Goal: Task Accomplishment & Management: Complete application form

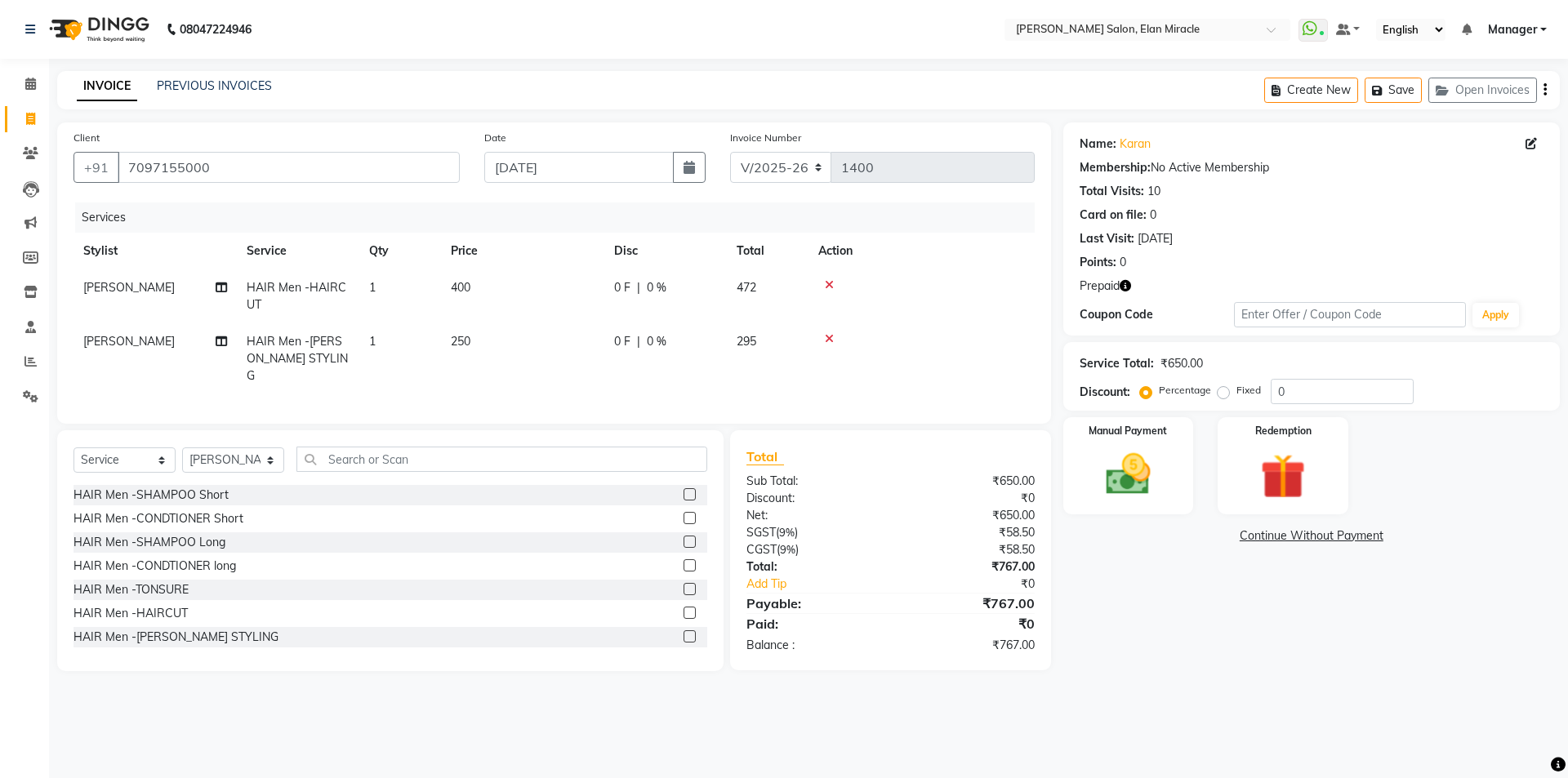
select select "7738"
select select "service"
click at [234, 458] on select "Select Stylist [PERSON_NAME] ANKIT [PERSON_NAME] [PERSON_NAME] Manager [PERSON_…" at bounding box center [232, 460] width 102 height 26
select select "69364"
click at [182, 447] on select "Select Stylist [PERSON_NAME] ANKIT [PERSON_NAME] [PERSON_NAME] Manager [PERSON_…" at bounding box center [232, 460] width 102 height 26
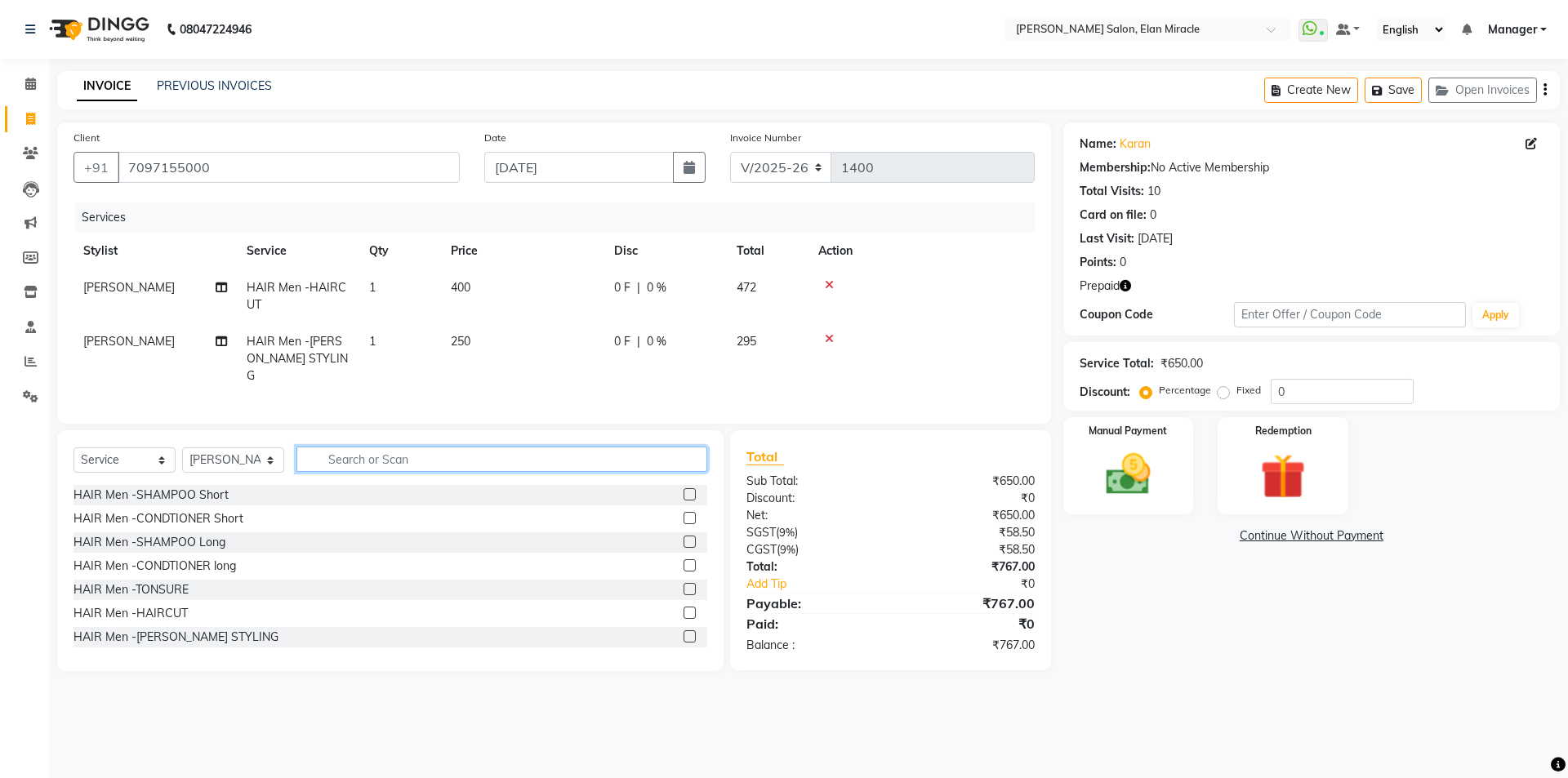
click at [414, 462] on input "text" at bounding box center [502, 459] width 411 height 26
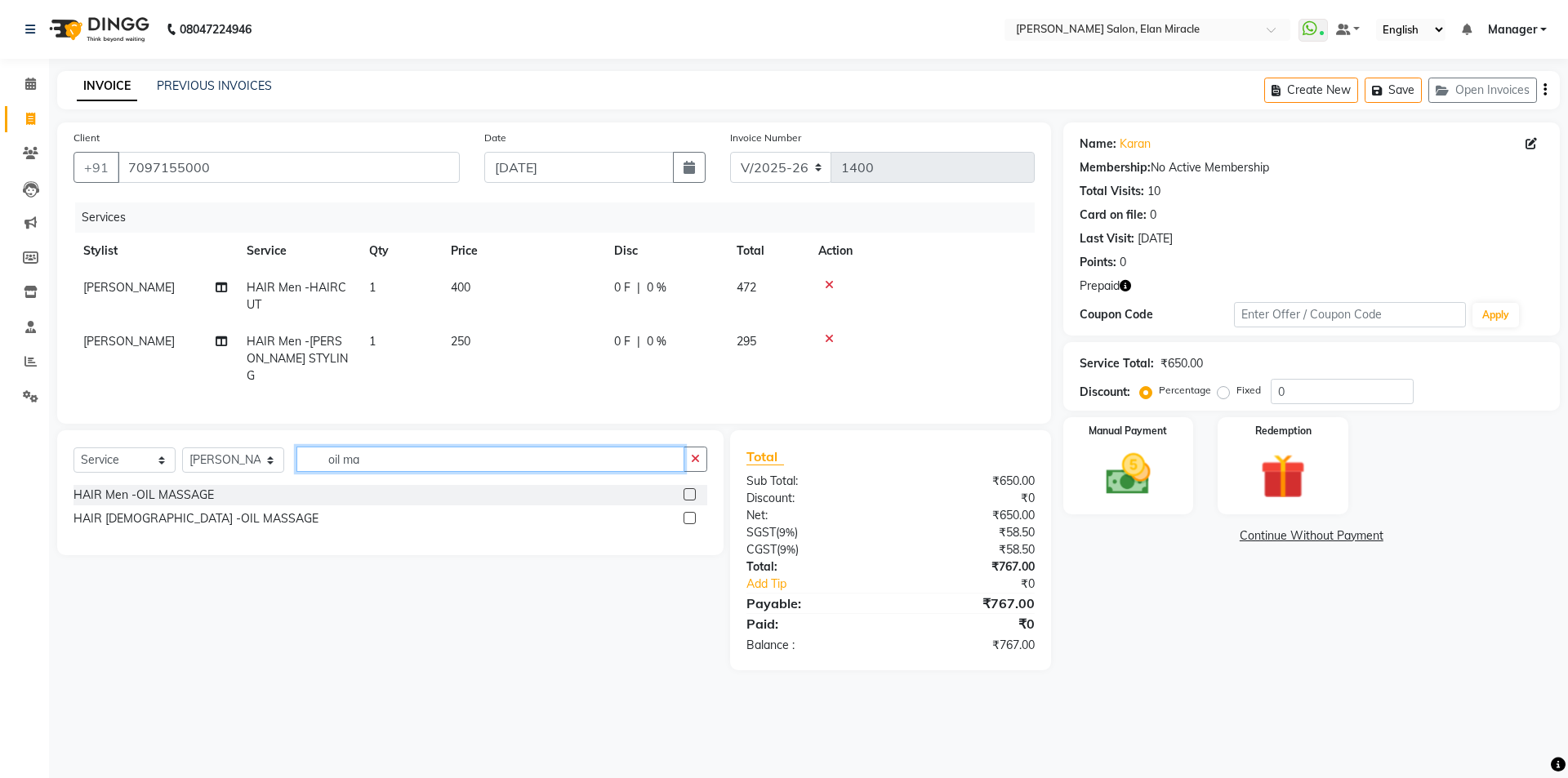
type input "oil ma"
click at [693, 489] on label at bounding box center [690, 494] width 12 height 12
click at [693, 490] on input "checkbox" at bounding box center [689, 495] width 11 height 11
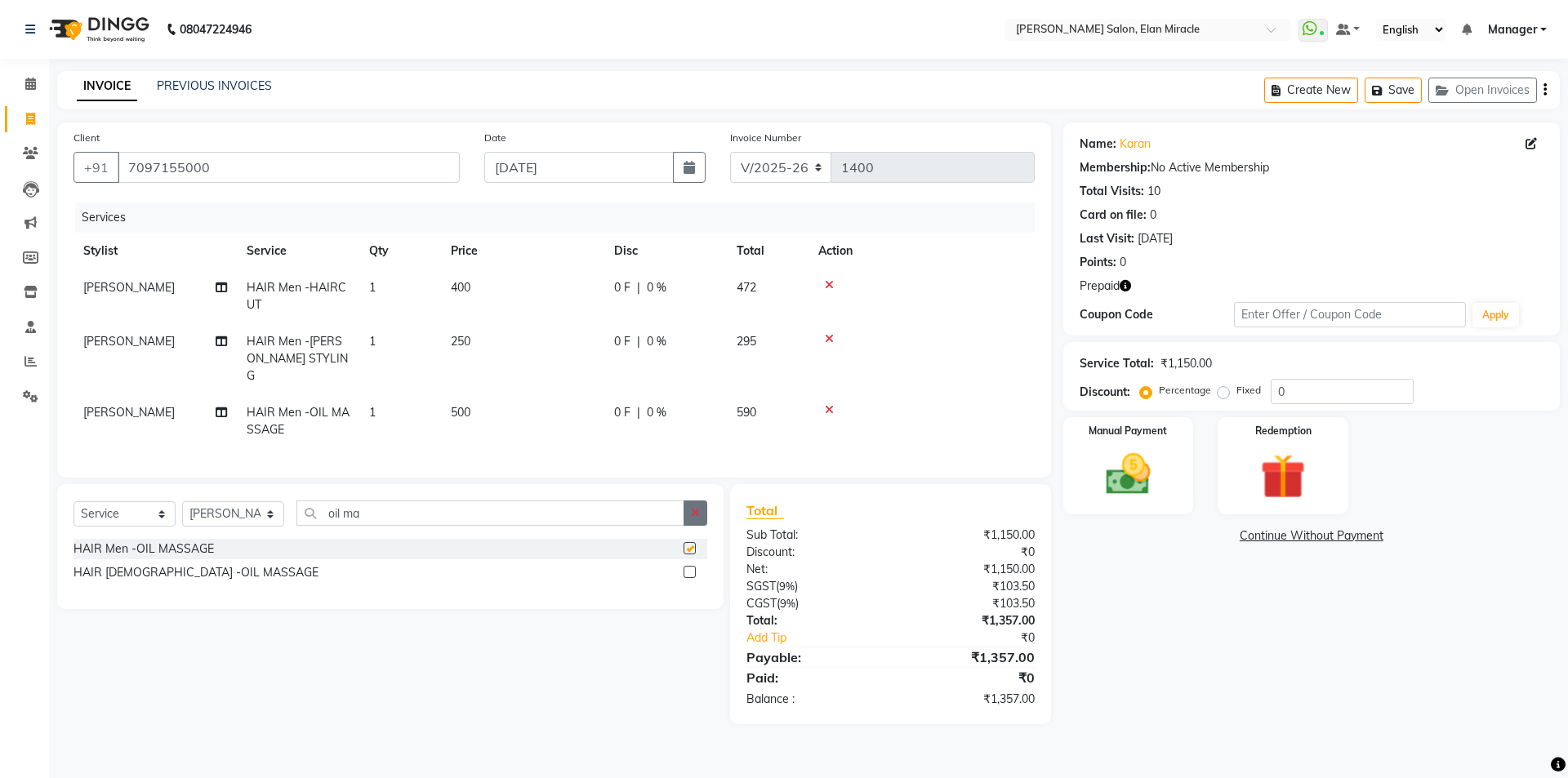
checkbox input "false"
click at [688, 506] on button "button" at bounding box center [696, 513] width 24 height 26
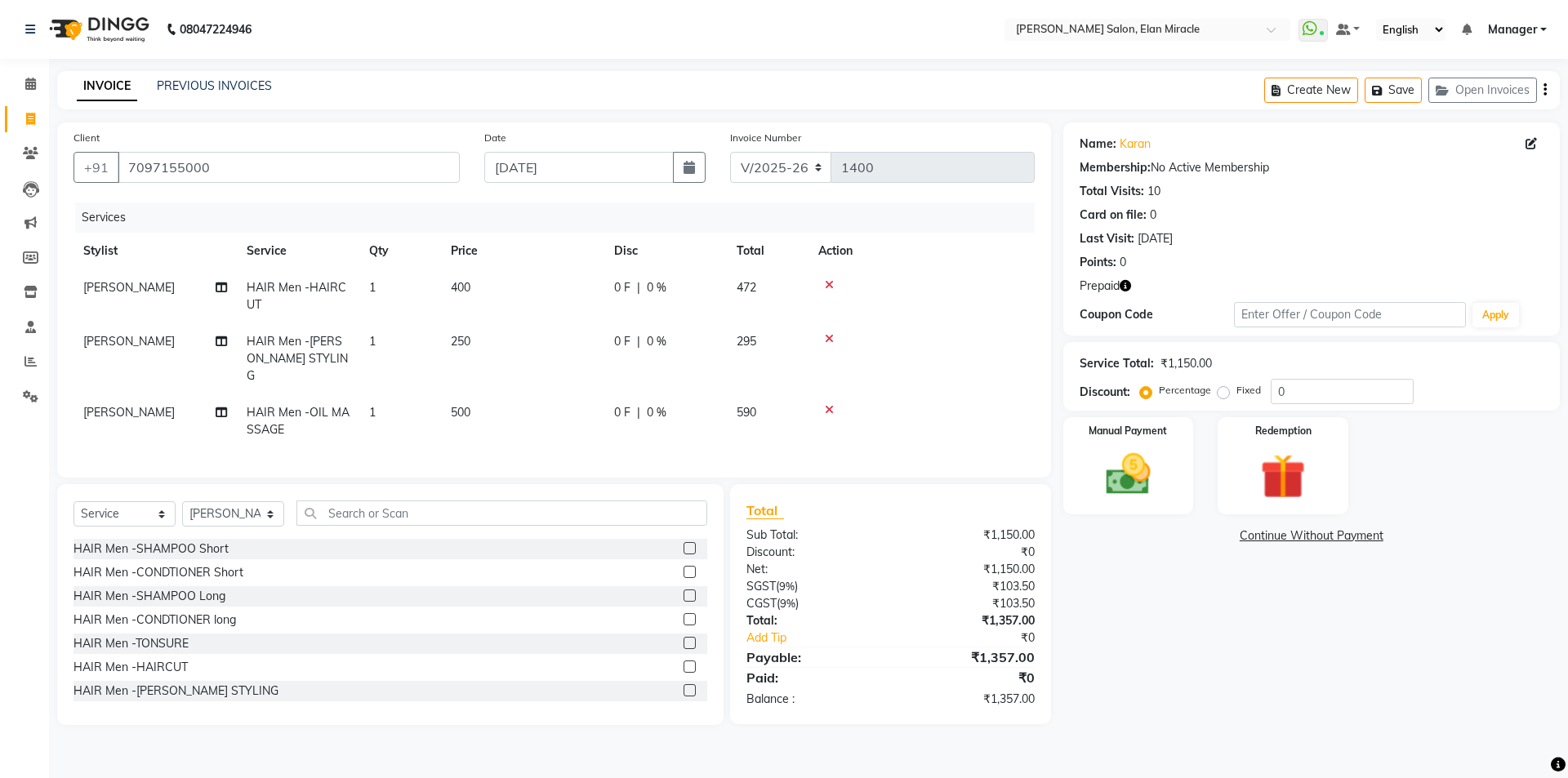
click at [1097, 632] on div "Name: Karan Membership: No Active Membership Total Visits: 10 Card on file: 0 L…" at bounding box center [1317, 423] width 509 height 603
click at [372, 516] on input "text" at bounding box center [502, 513] width 411 height 26
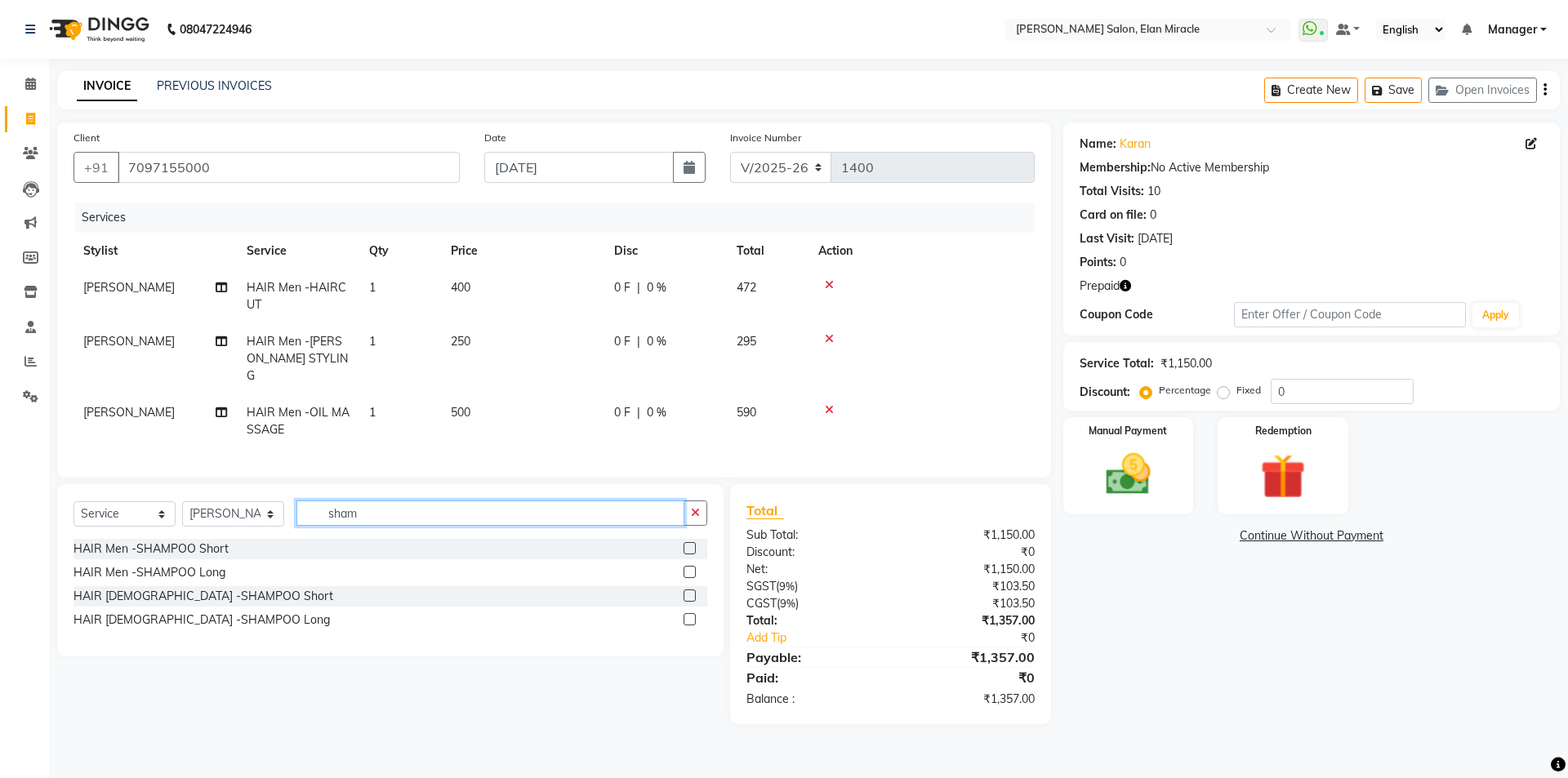
type input "sham"
click at [692, 569] on label at bounding box center [690, 571] width 12 height 12
click at [692, 569] on input "checkbox" at bounding box center [689, 572] width 11 height 11
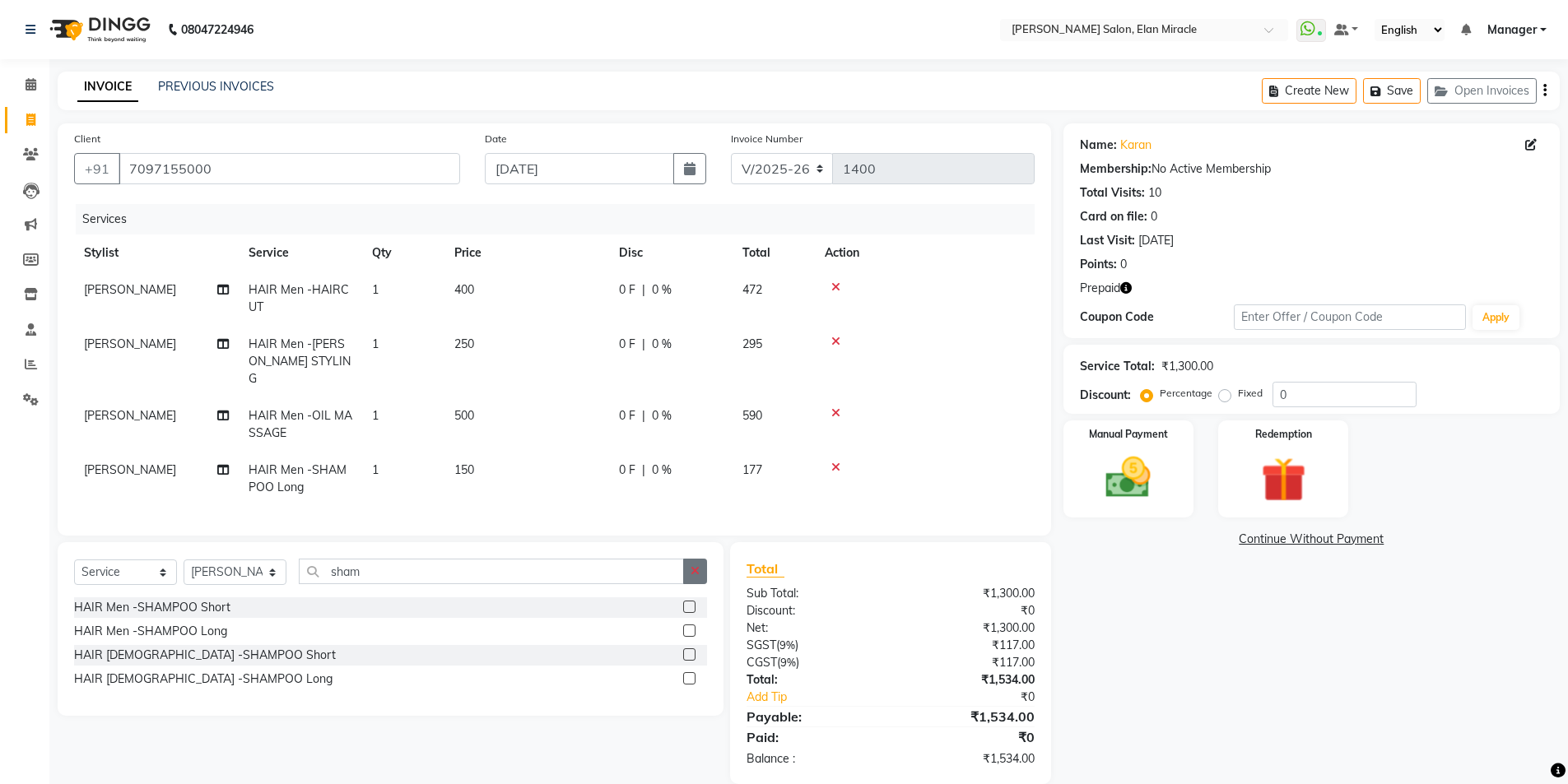
checkbox input "false"
click at [701, 562] on button "button" at bounding box center [695, 572] width 24 height 26
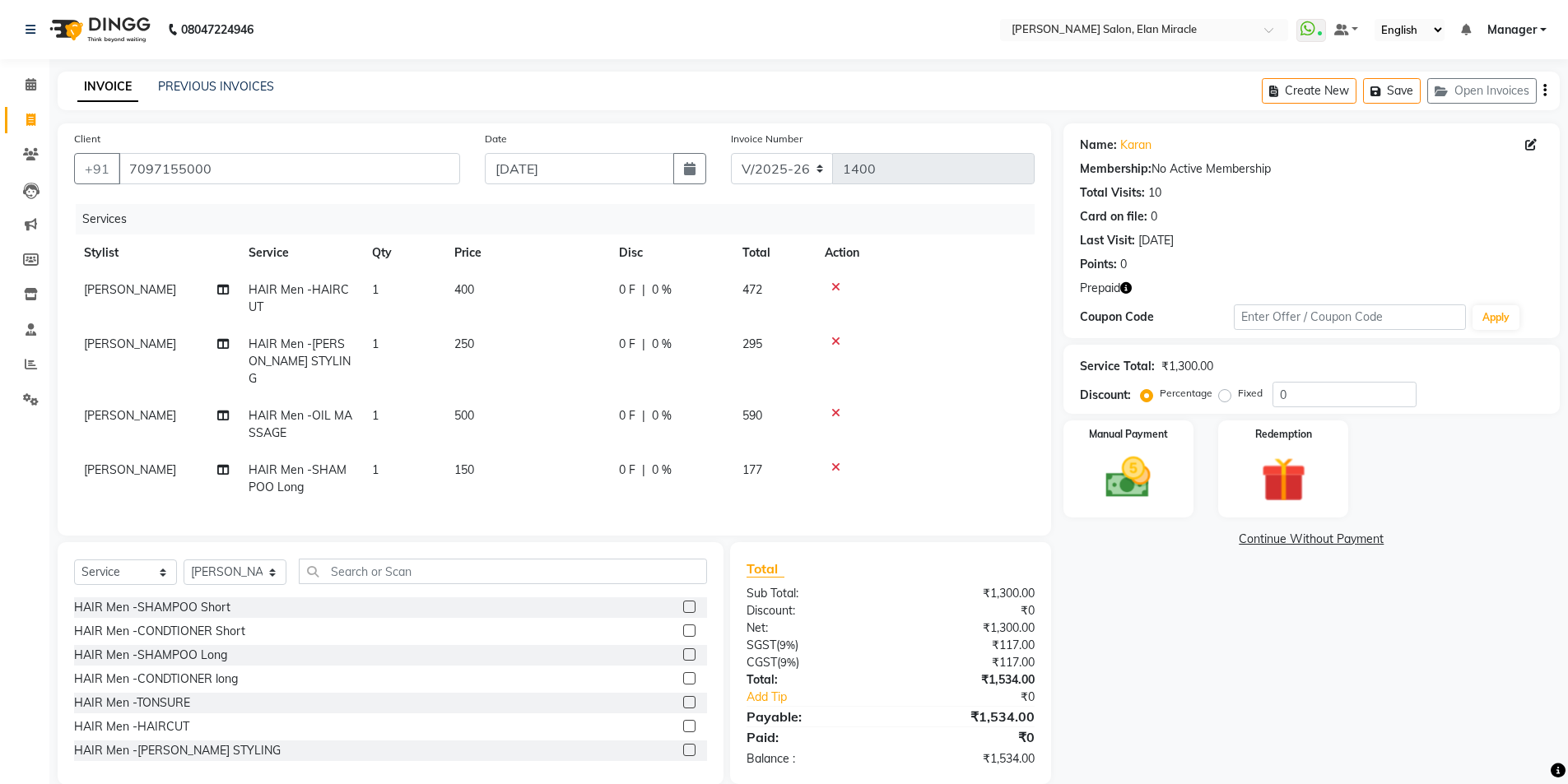
click at [129, 452] on td "[PERSON_NAME]" at bounding box center [157, 478] width 165 height 54
select select "69364"
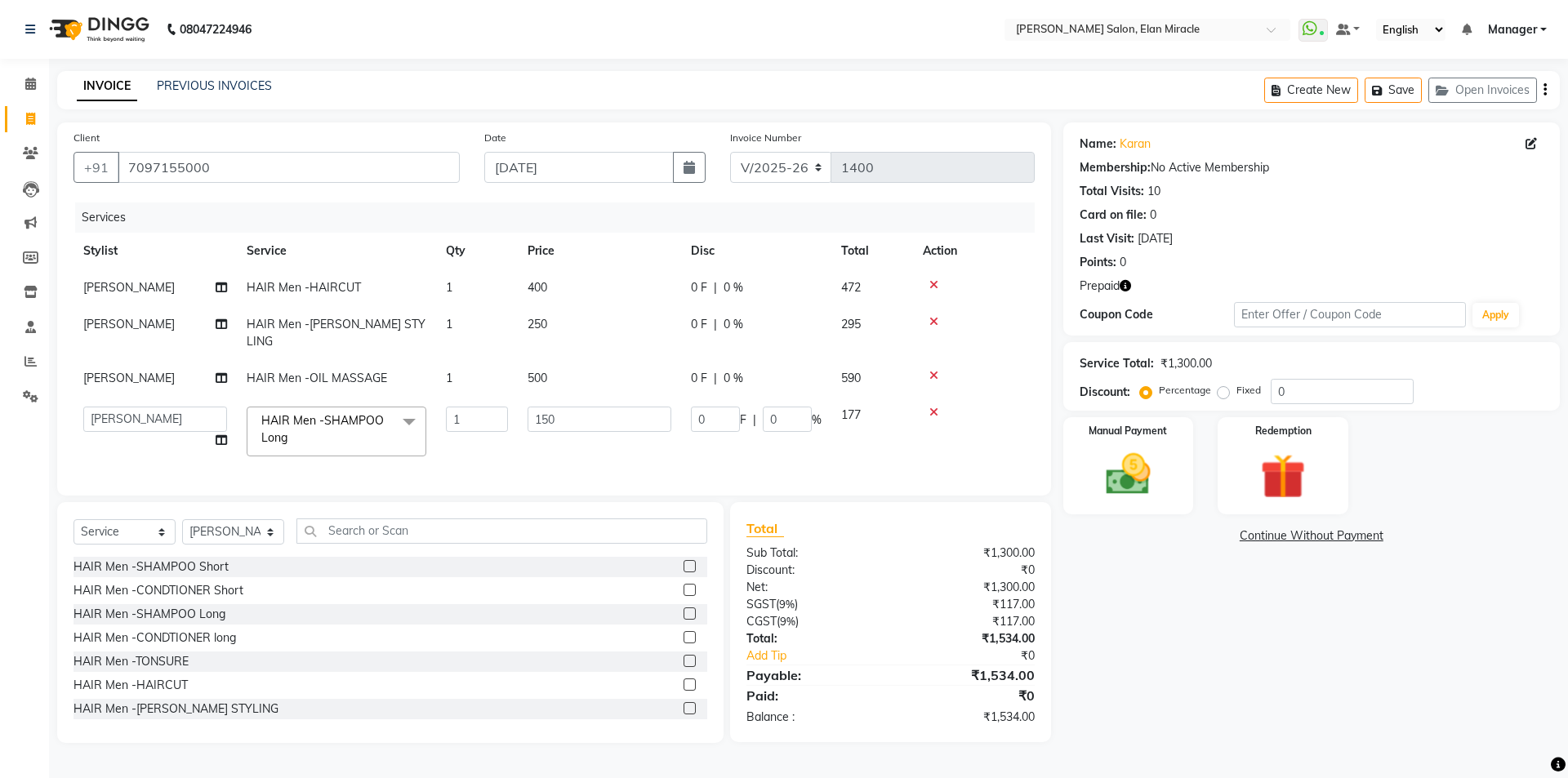
drag, startPoint x: 100, startPoint y: 724, endPoint x: 13, endPoint y: 2, distance: 727.2
click at [103, 661] on div "Select Service Product Membership Package Voucher Prepaid Gift Card Select Styl…" at bounding box center [390, 622] width 667 height 241
click at [294, 180] on input "7097155000" at bounding box center [289, 168] width 342 height 31
click at [1124, 287] on icon "button" at bounding box center [1126, 286] width 12 height 12
click at [1226, 465] on div "Redemption" at bounding box center [1284, 465] width 136 height 100
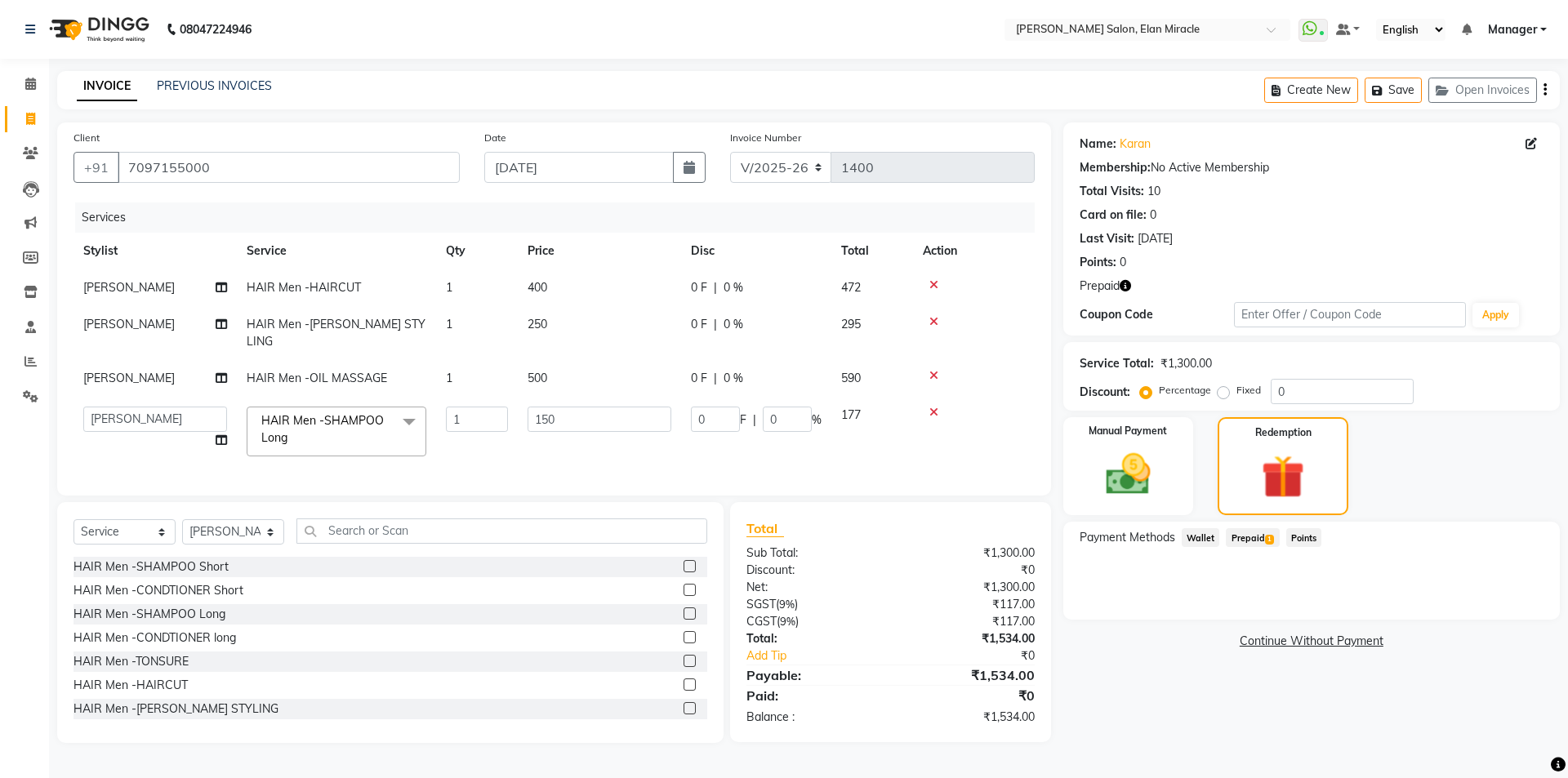
click at [1260, 537] on span "Prepaid 1" at bounding box center [1252, 537] width 53 height 19
click at [1121, 292] on button "button" at bounding box center [1126, 286] width 12 height 17
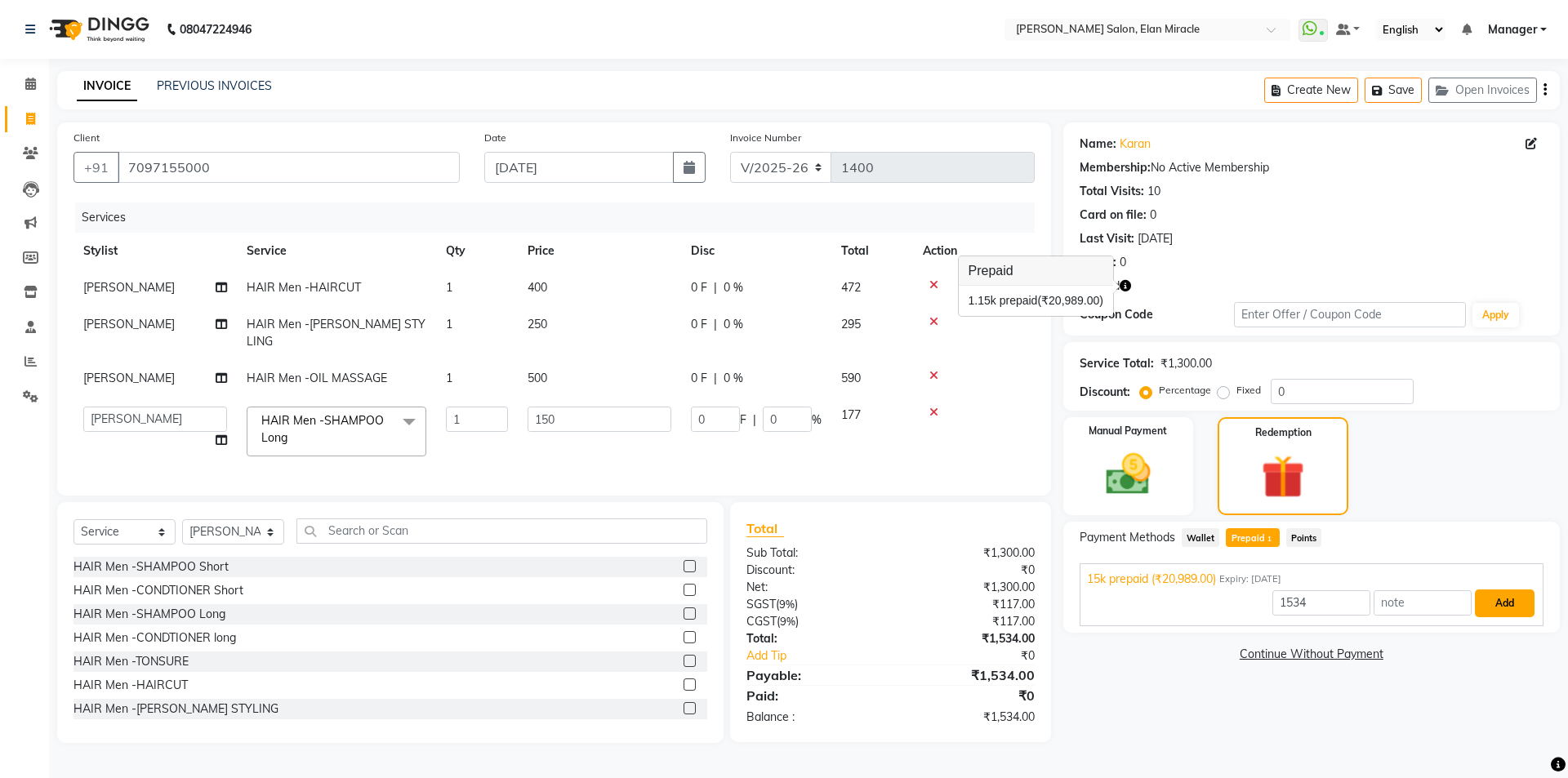
click at [1509, 612] on button "Add" at bounding box center [1505, 604] width 60 height 28
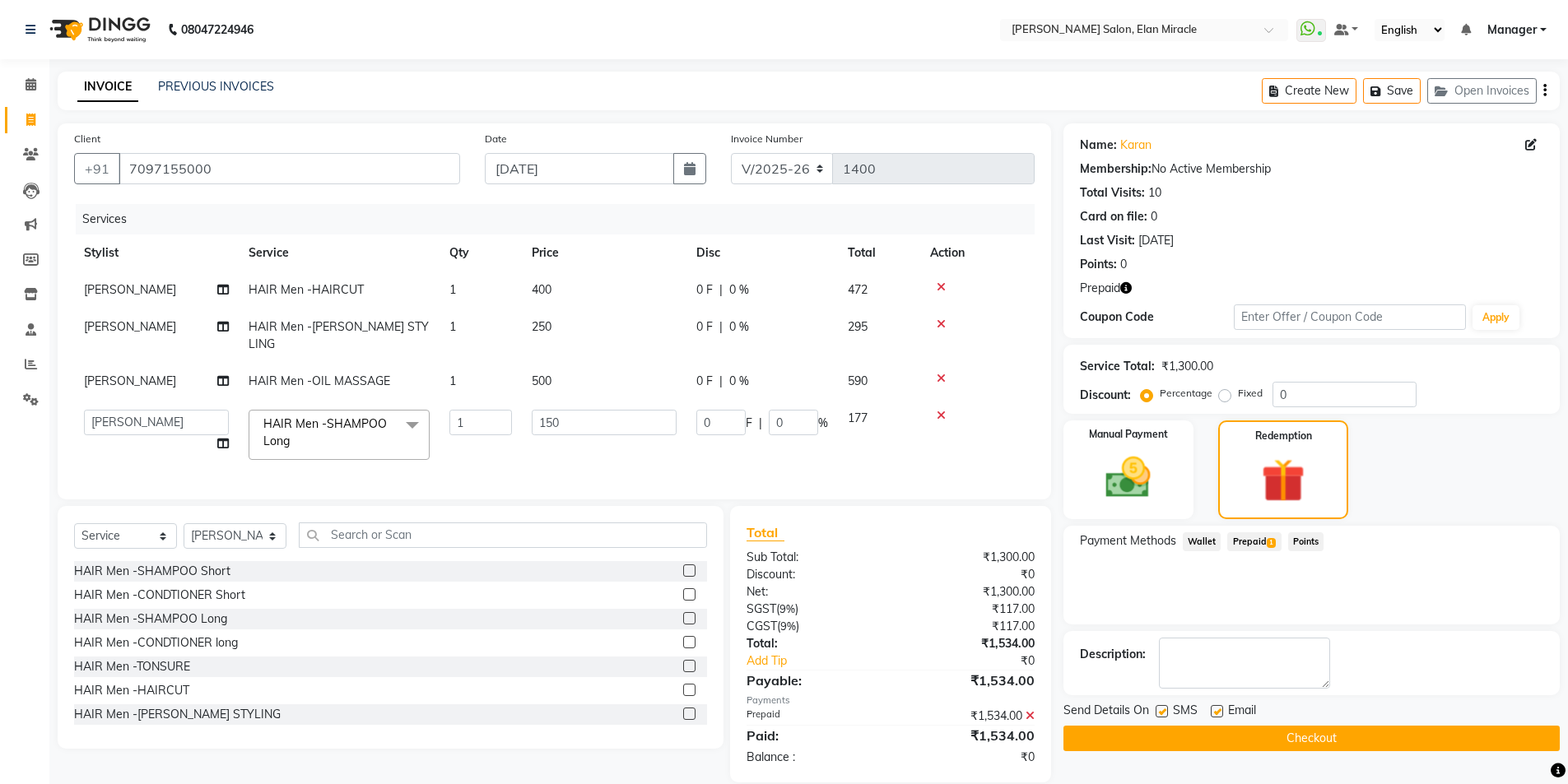
click at [1126, 296] on button "button" at bounding box center [1126, 288] width 12 height 17
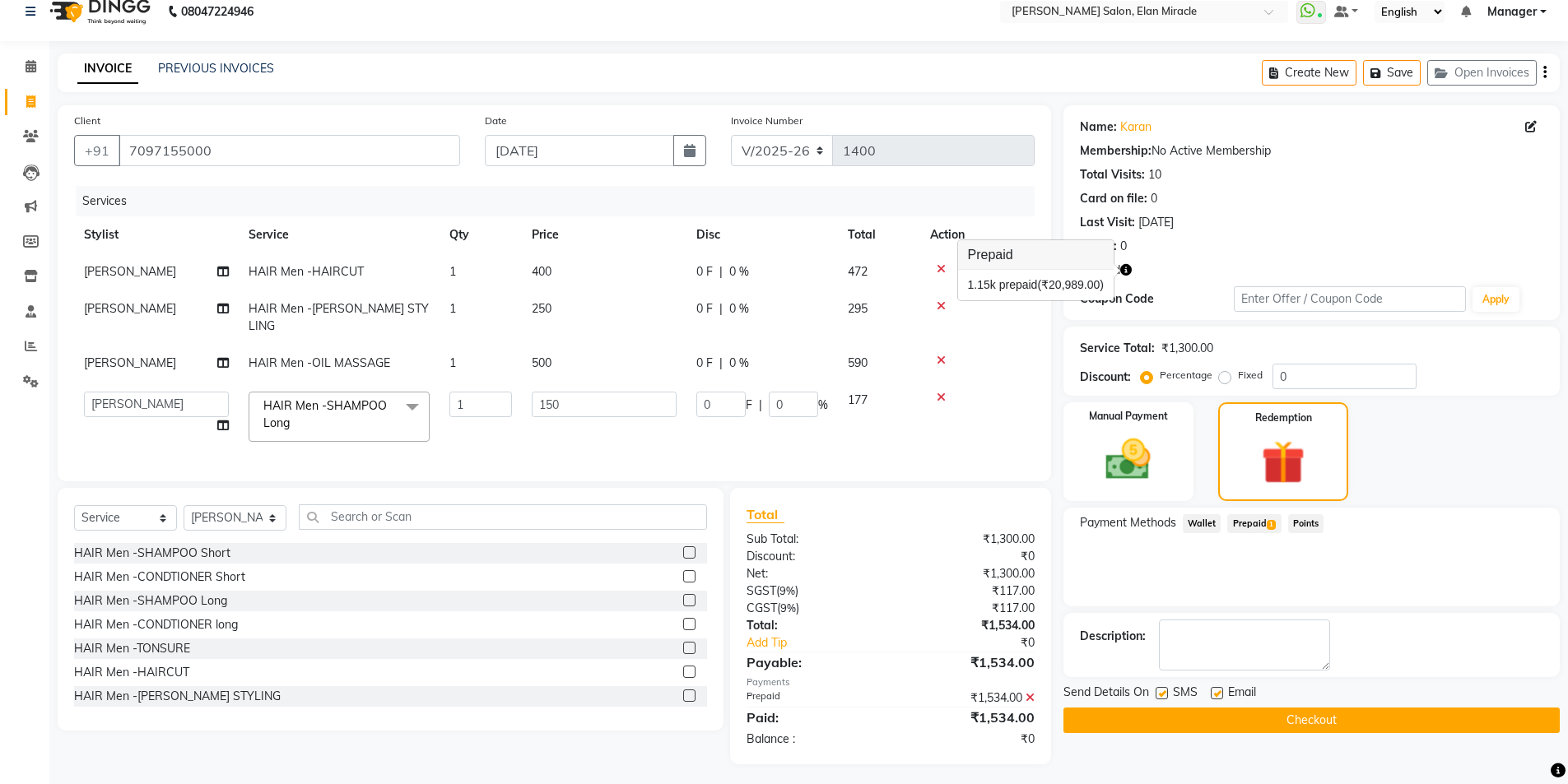
click at [1300, 720] on button "Checkout" at bounding box center [1312, 720] width 497 height 26
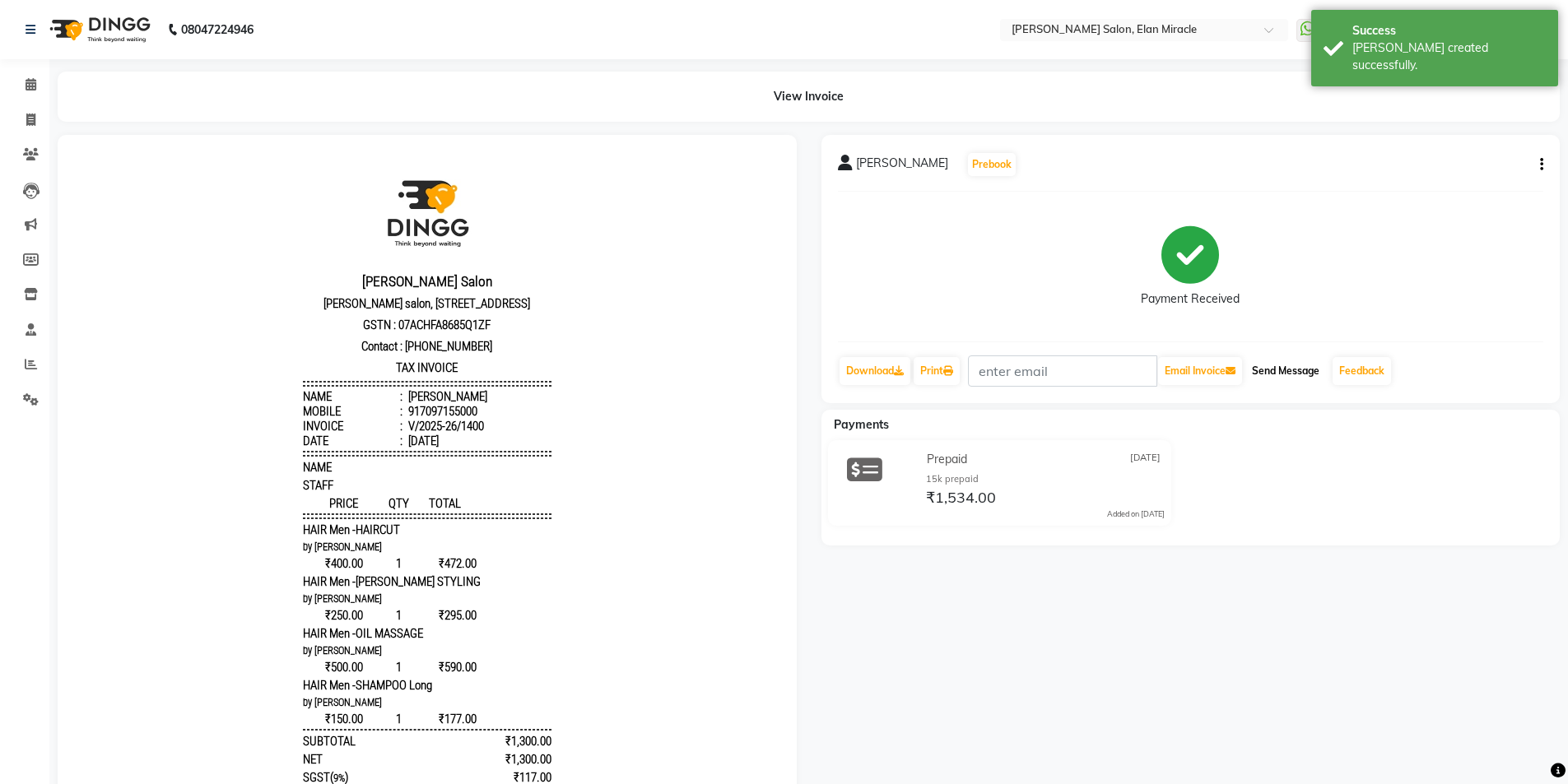
click at [1285, 377] on button "Send Message" at bounding box center [1285, 372] width 81 height 28
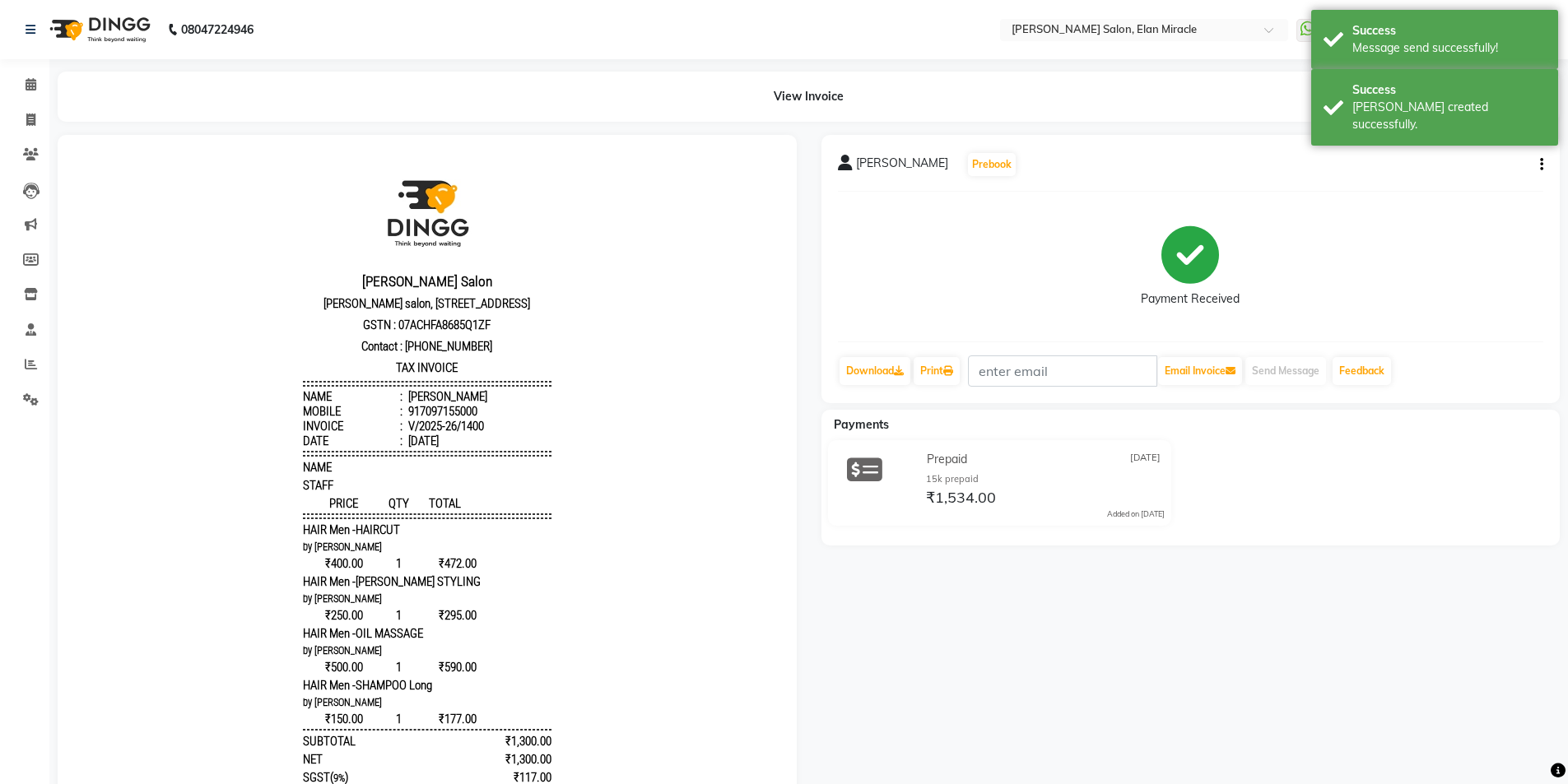
click at [1425, 649] on div "KARAN Prebook Payment Received Download Print Email Invoice Send Message Feedba…" at bounding box center [1191, 583] width 764 height 897
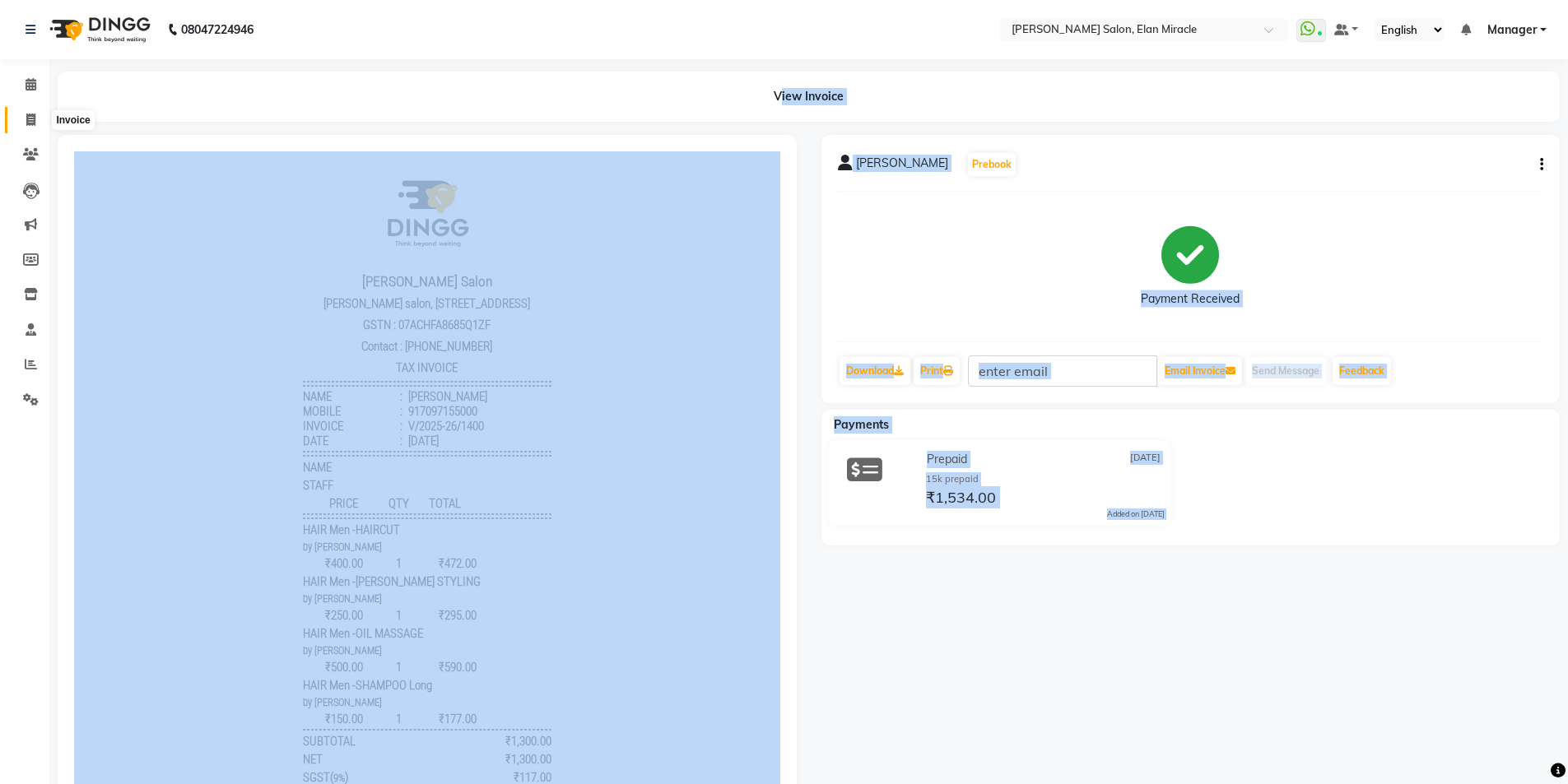
click at [33, 123] on icon at bounding box center [31, 119] width 9 height 12
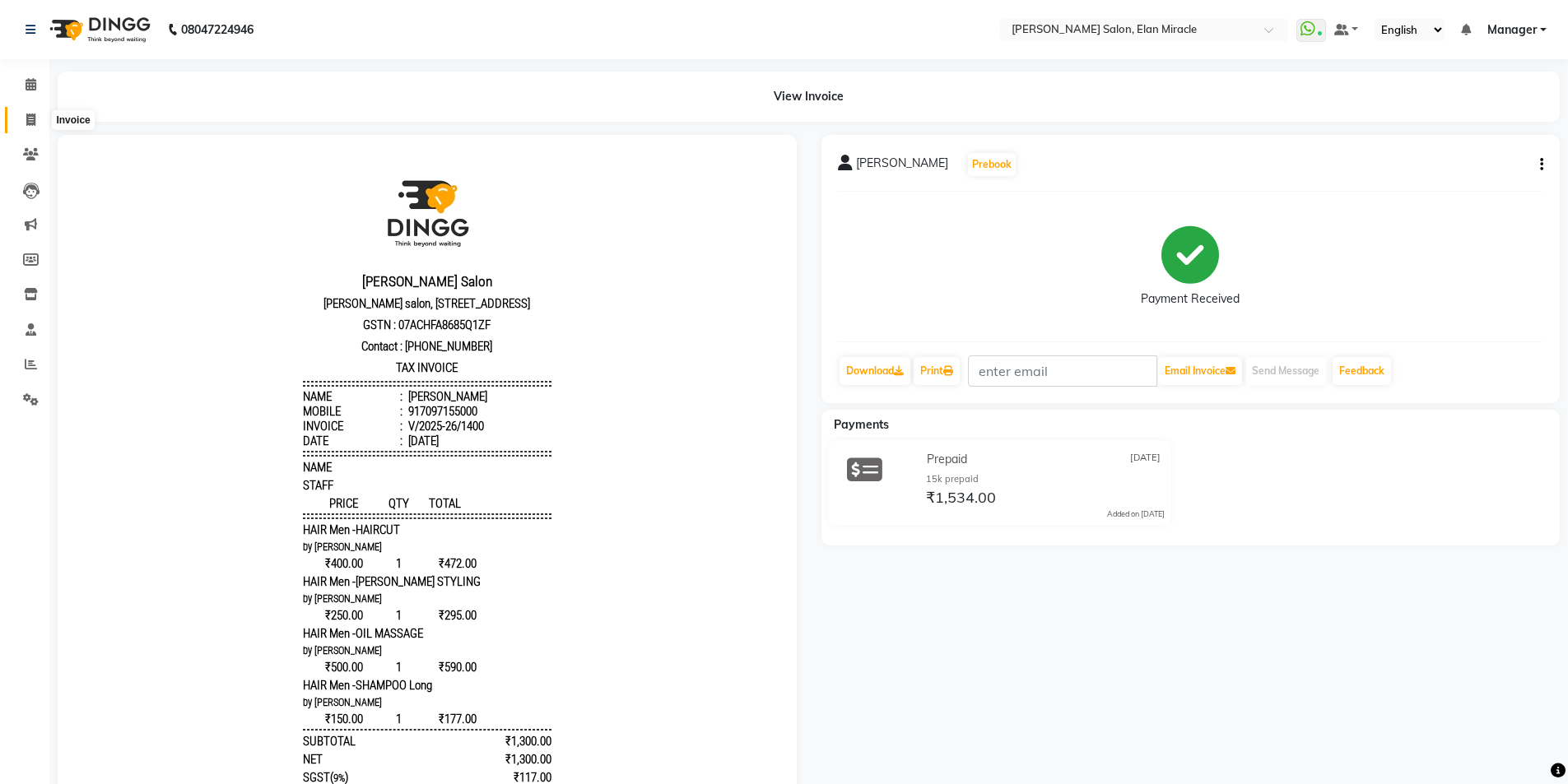
select select "service"
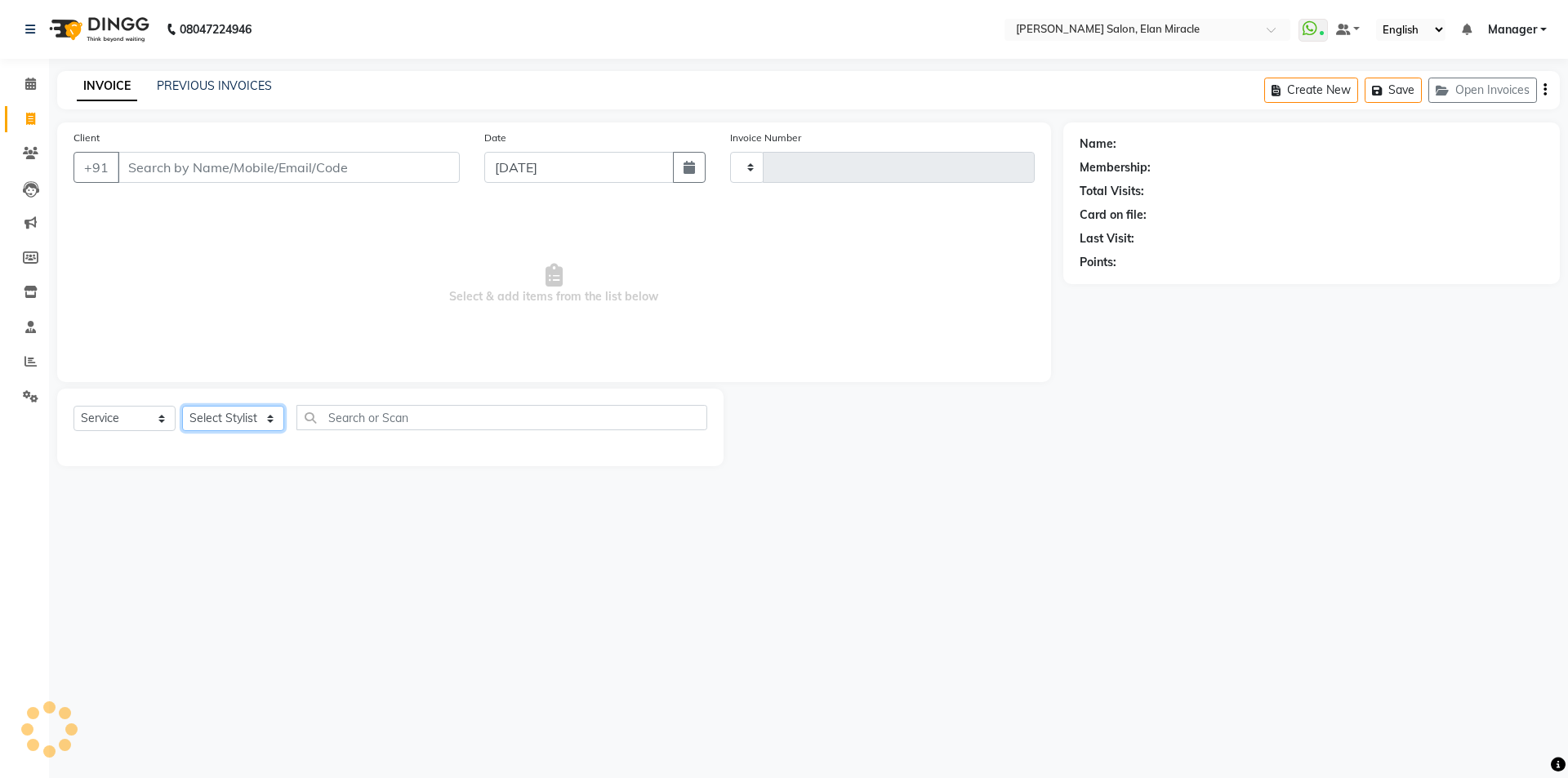
drag, startPoint x: 252, startPoint y: 423, endPoint x: 243, endPoint y: 391, distance: 33.2
click at [252, 423] on select "Select Stylist" at bounding box center [232, 418] width 102 height 26
type input "1401"
select select "7738"
click at [182, 406] on select "Select Stylist [PERSON_NAME] ANKIT [PERSON_NAME] [PERSON_NAME] Manager [PERSON_…" at bounding box center [232, 418] width 102 height 26
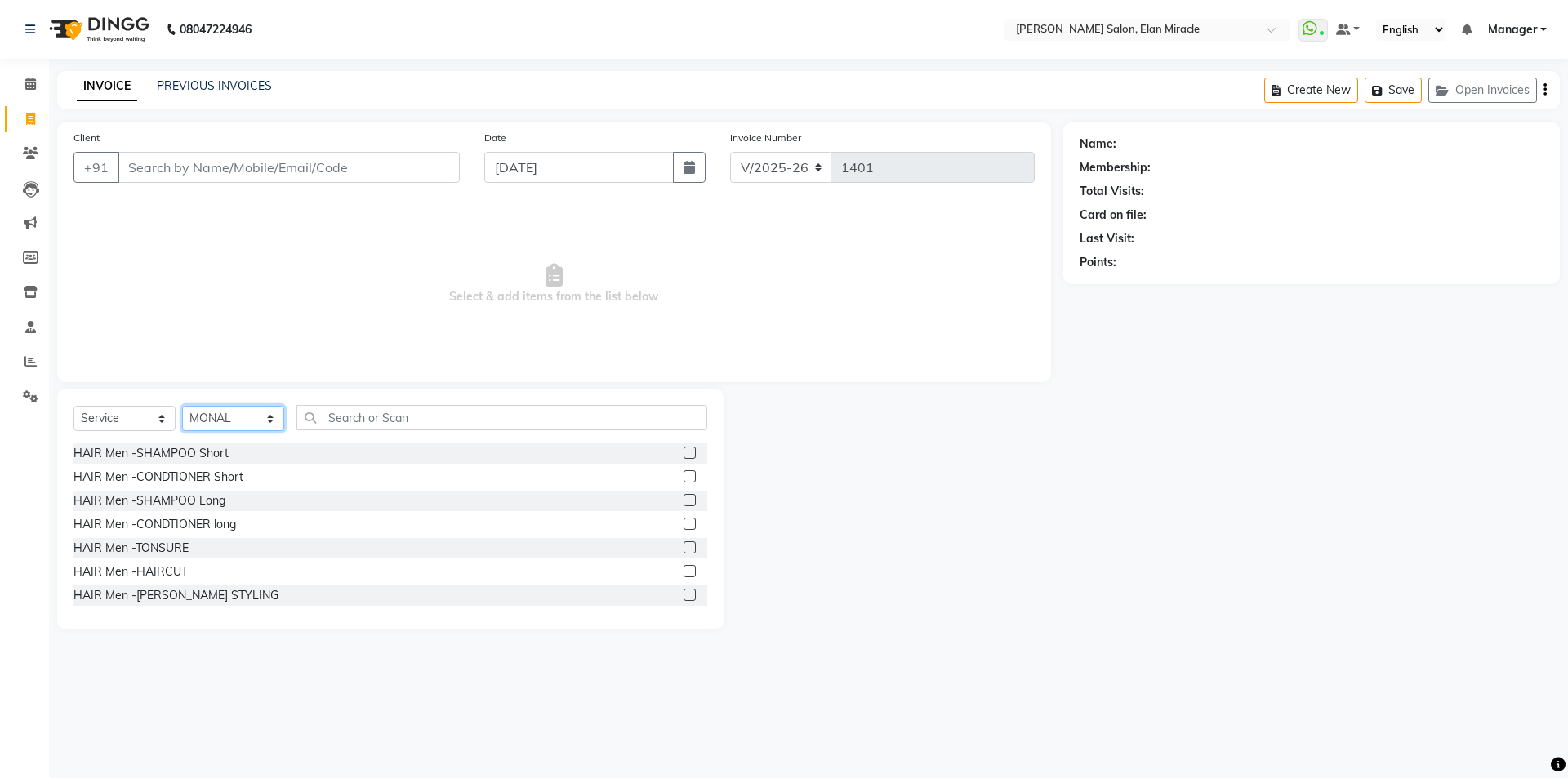
click at [208, 422] on select "Select Stylist [PERSON_NAME] ANKIT [PERSON_NAME] [PERSON_NAME] Manager [PERSON_…" at bounding box center [232, 418] width 102 height 26
select select "84023"
click at [182, 406] on select "Select Stylist [PERSON_NAME] ANKIT [PERSON_NAME] [PERSON_NAME] Manager [PERSON_…" at bounding box center [232, 418] width 102 height 26
click at [353, 416] on input "text" at bounding box center [502, 418] width 411 height 26
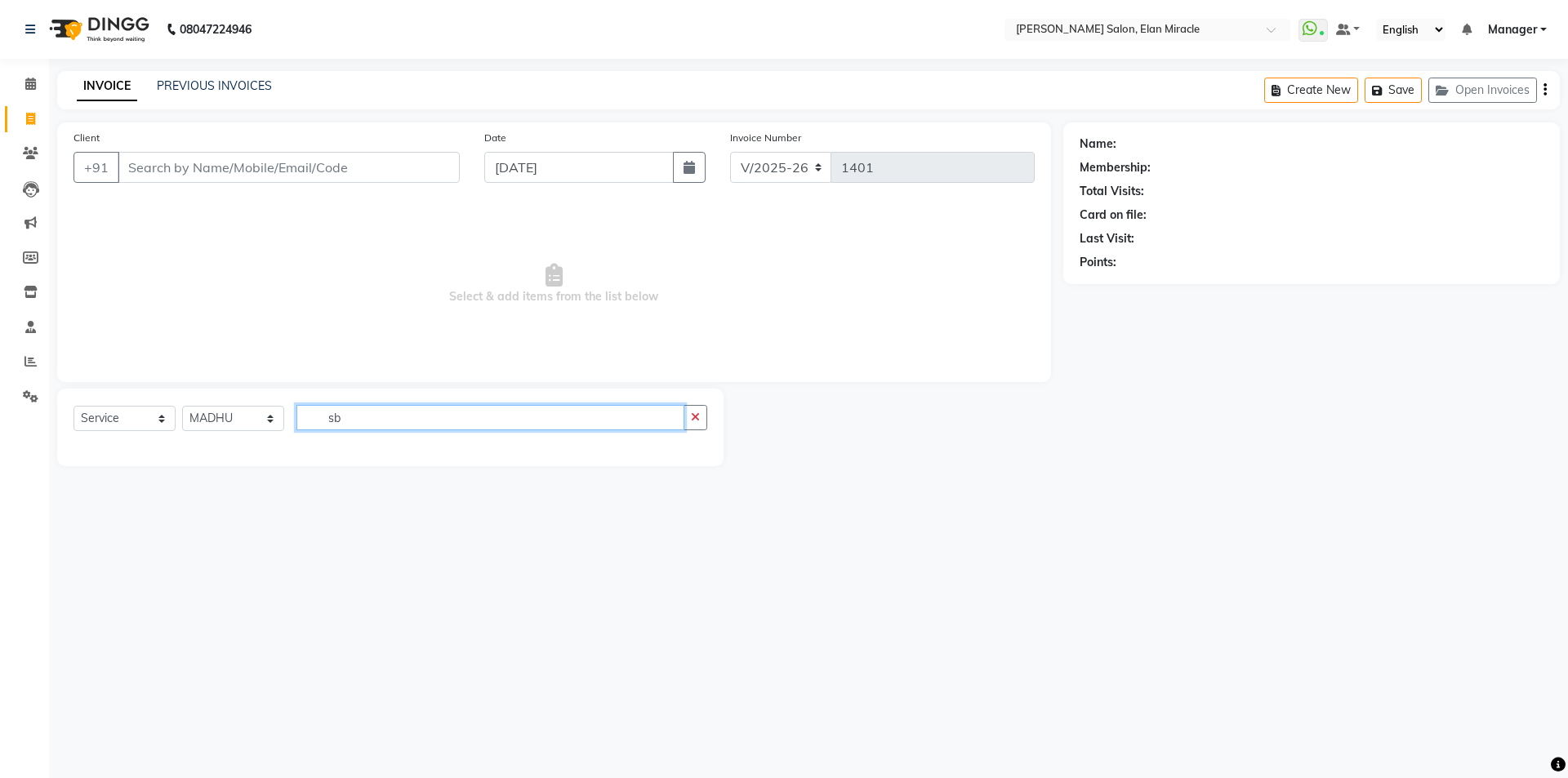
type input "s"
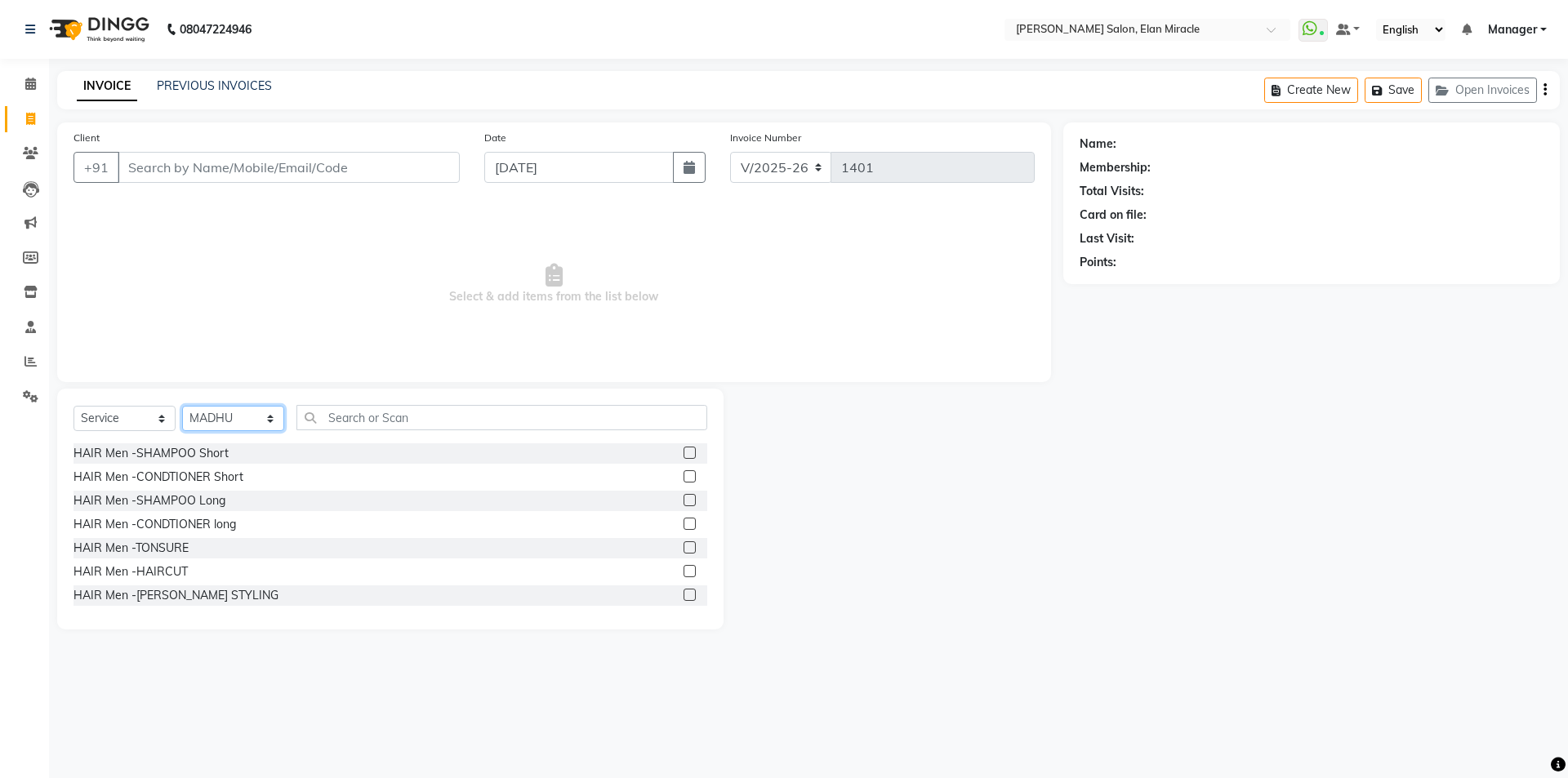
click at [204, 422] on select "Select Stylist [PERSON_NAME] ANKIT [PERSON_NAME] [PERSON_NAME] Manager [PERSON_…" at bounding box center [232, 418] width 102 height 26
select select "69362"
click at [182, 406] on select "Select Stylist [PERSON_NAME] ANKIT [PERSON_NAME] [PERSON_NAME] Manager [PERSON_…" at bounding box center [232, 418] width 102 height 26
click at [363, 413] on input "text" at bounding box center [502, 418] width 411 height 26
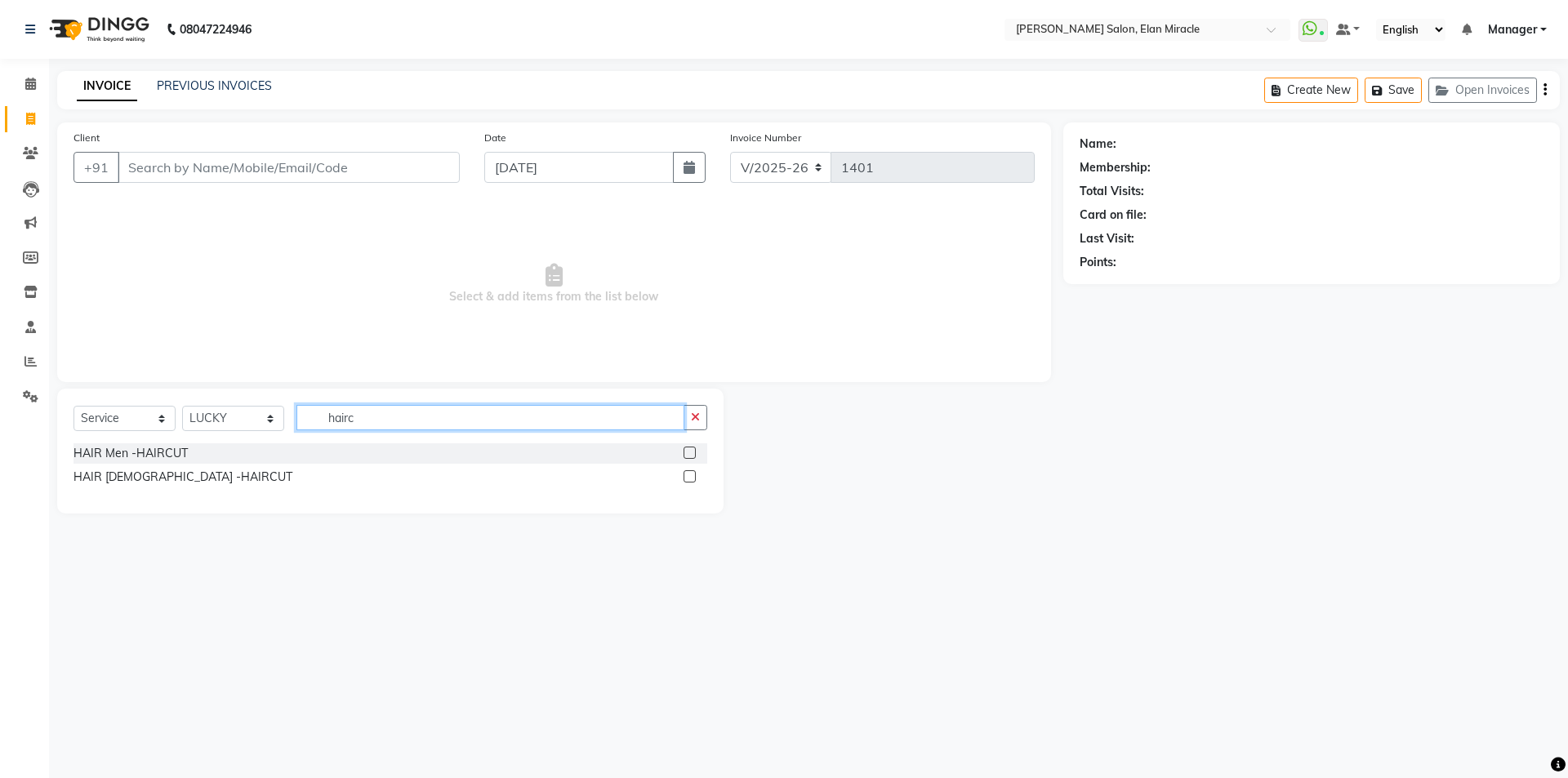
type input "hairc"
click at [695, 478] on label at bounding box center [690, 476] width 12 height 12
click at [694, 478] on input "checkbox" at bounding box center [689, 477] width 11 height 11
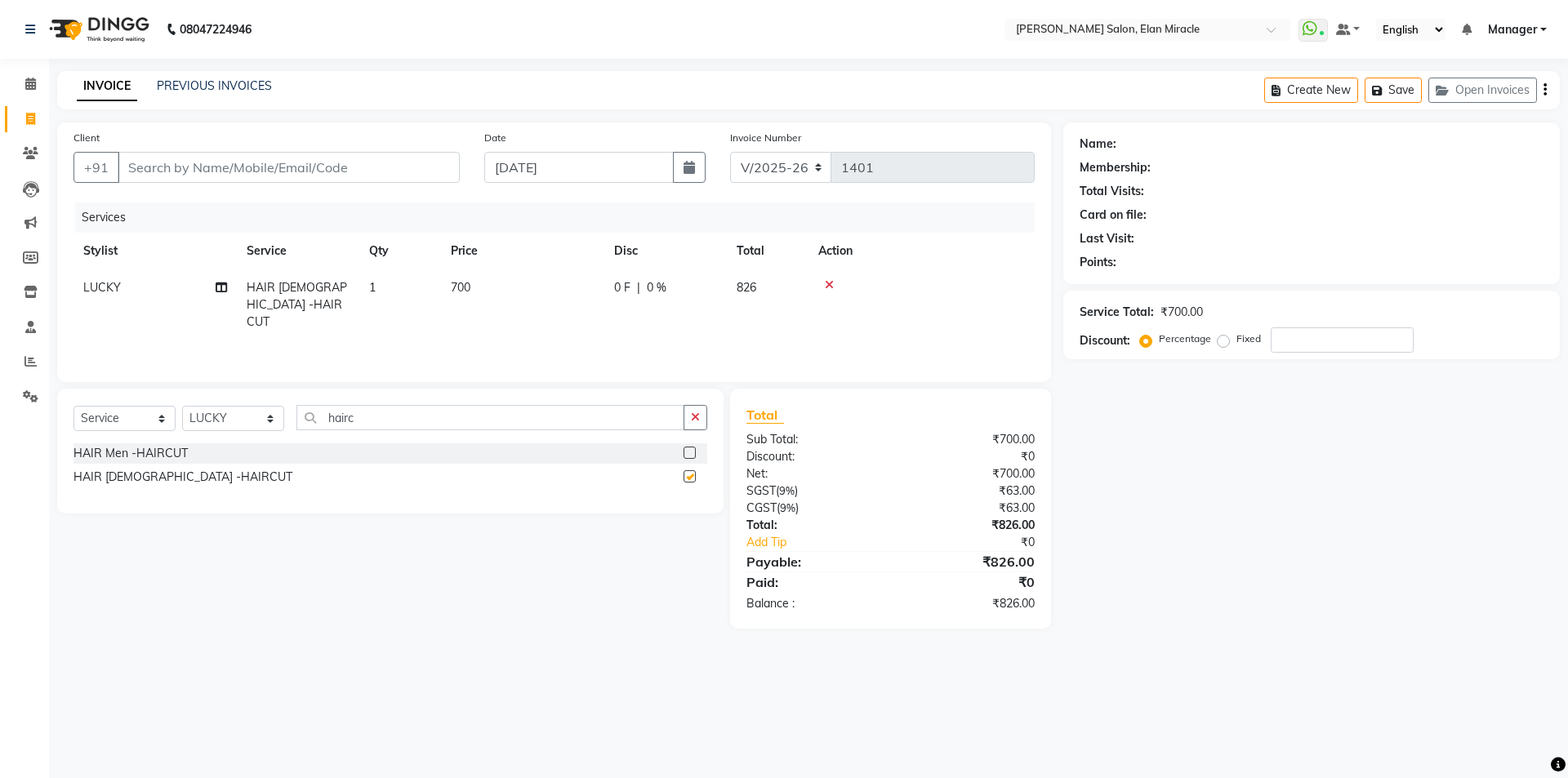
checkbox input "false"
click at [232, 432] on div "Select Service Product Membership Package Voucher Prepaid Gift Card Select Styl…" at bounding box center [390, 424] width 633 height 38
click at [227, 403] on div "Select Service Product Membership Package Voucher Prepaid Gift Card Select Styl…" at bounding box center [390, 451] width 667 height 125
click at [223, 413] on select "Select Stylist [PERSON_NAME] ANKIT [PERSON_NAME] [PERSON_NAME] Manager [PERSON_…" at bounding box center [232, 418] width 102 height 26
select select "84023"
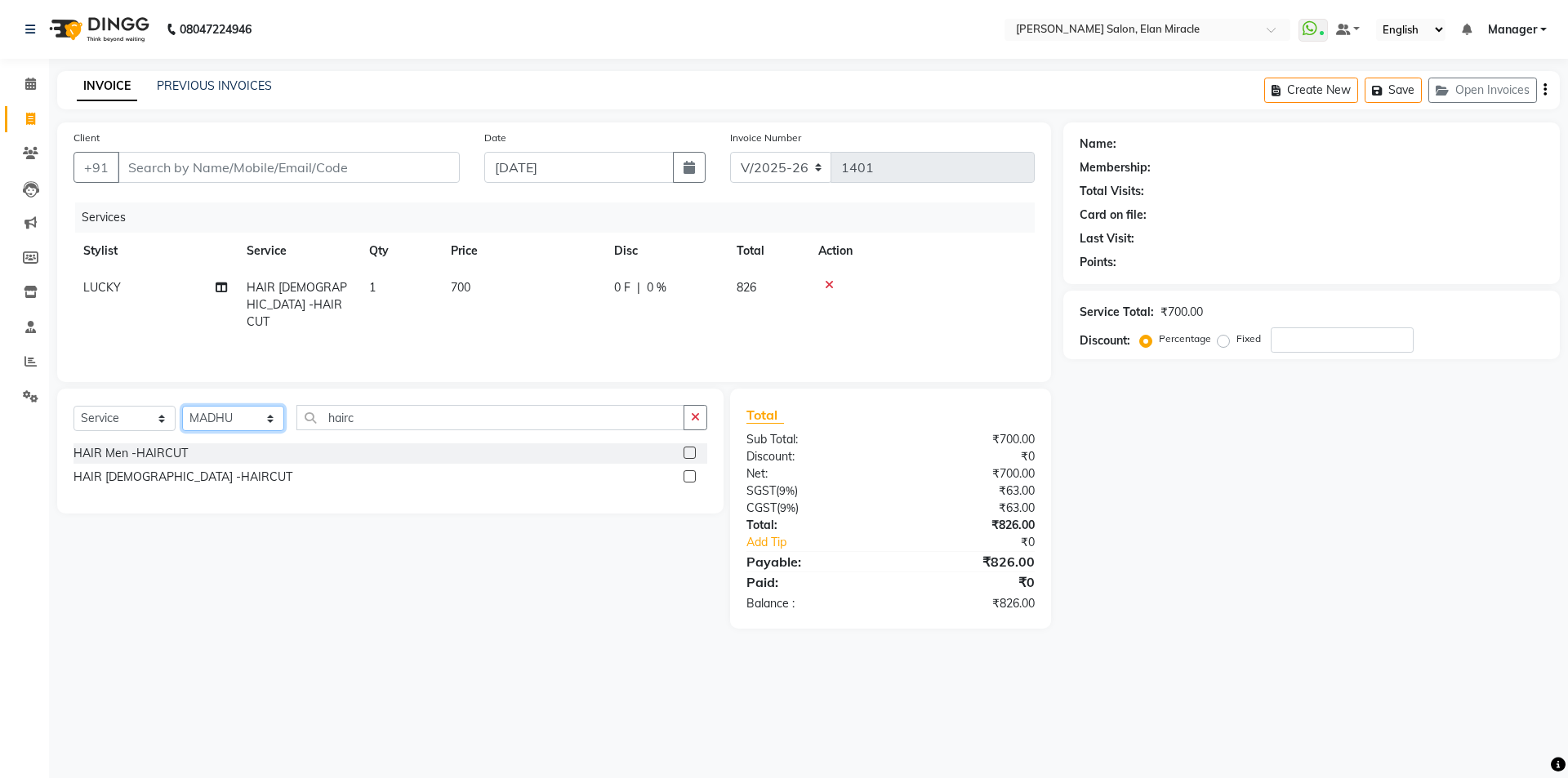
click at [182, 406] on select "Select Stylist [PERSON_NAME] ANKIT [PERSON_NAME] [PERSON_NAME] Manager [PERSON_…" at bounding box center [232, 418] width 102 height 26
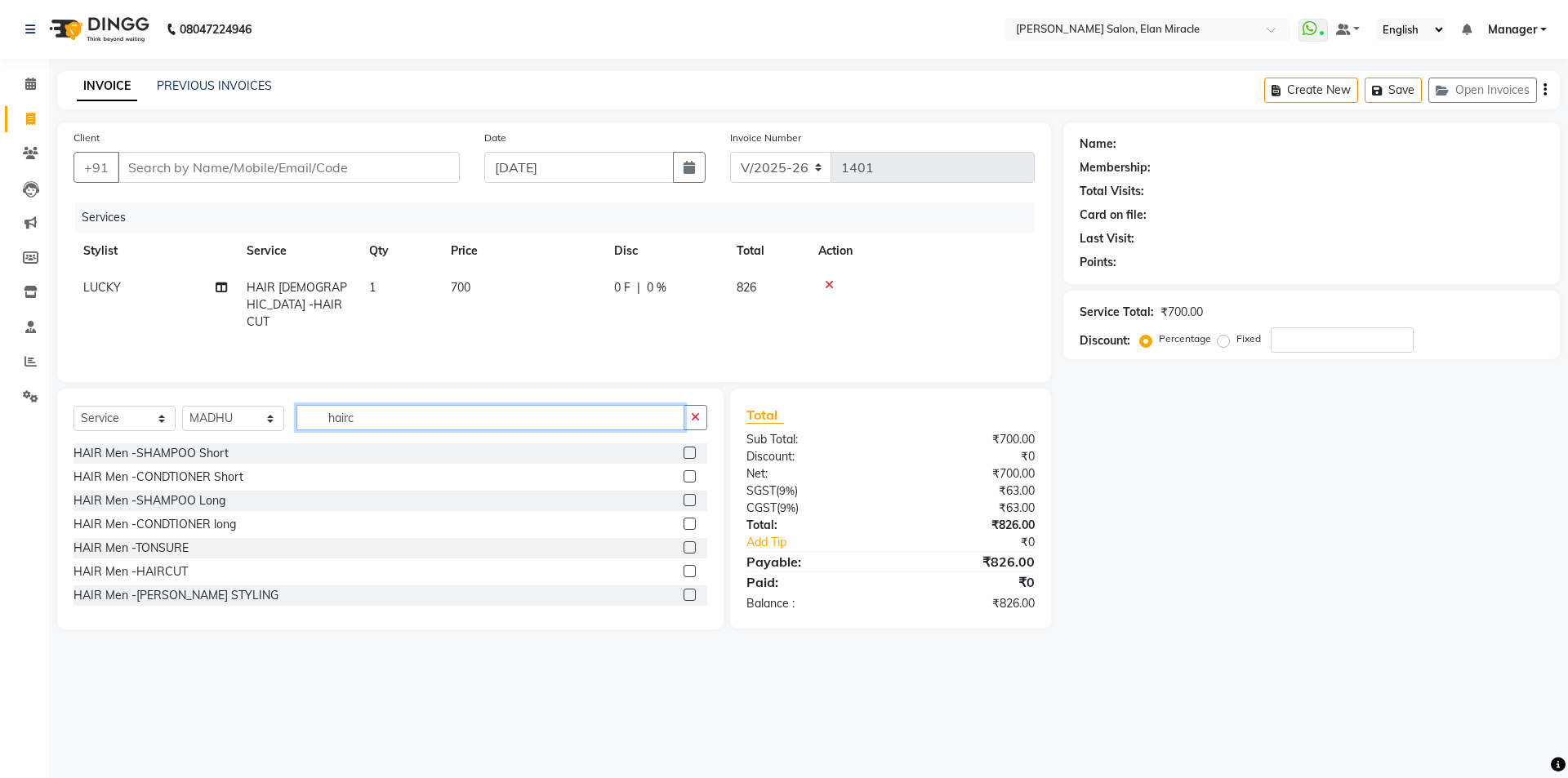
click at [445, 420] on input "hairc" at bounding box center [490, 418] width 388 height 26
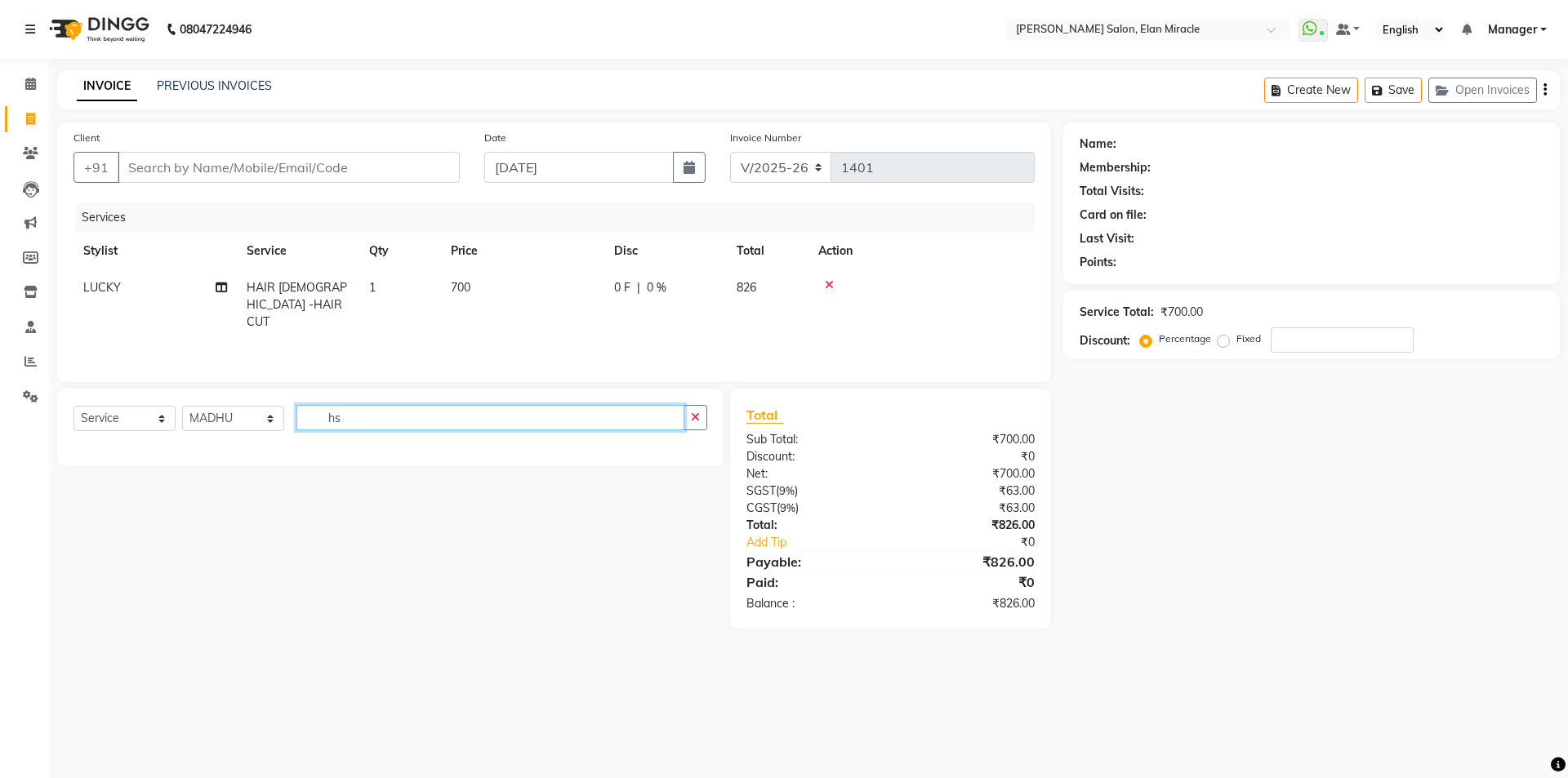
type input "h"
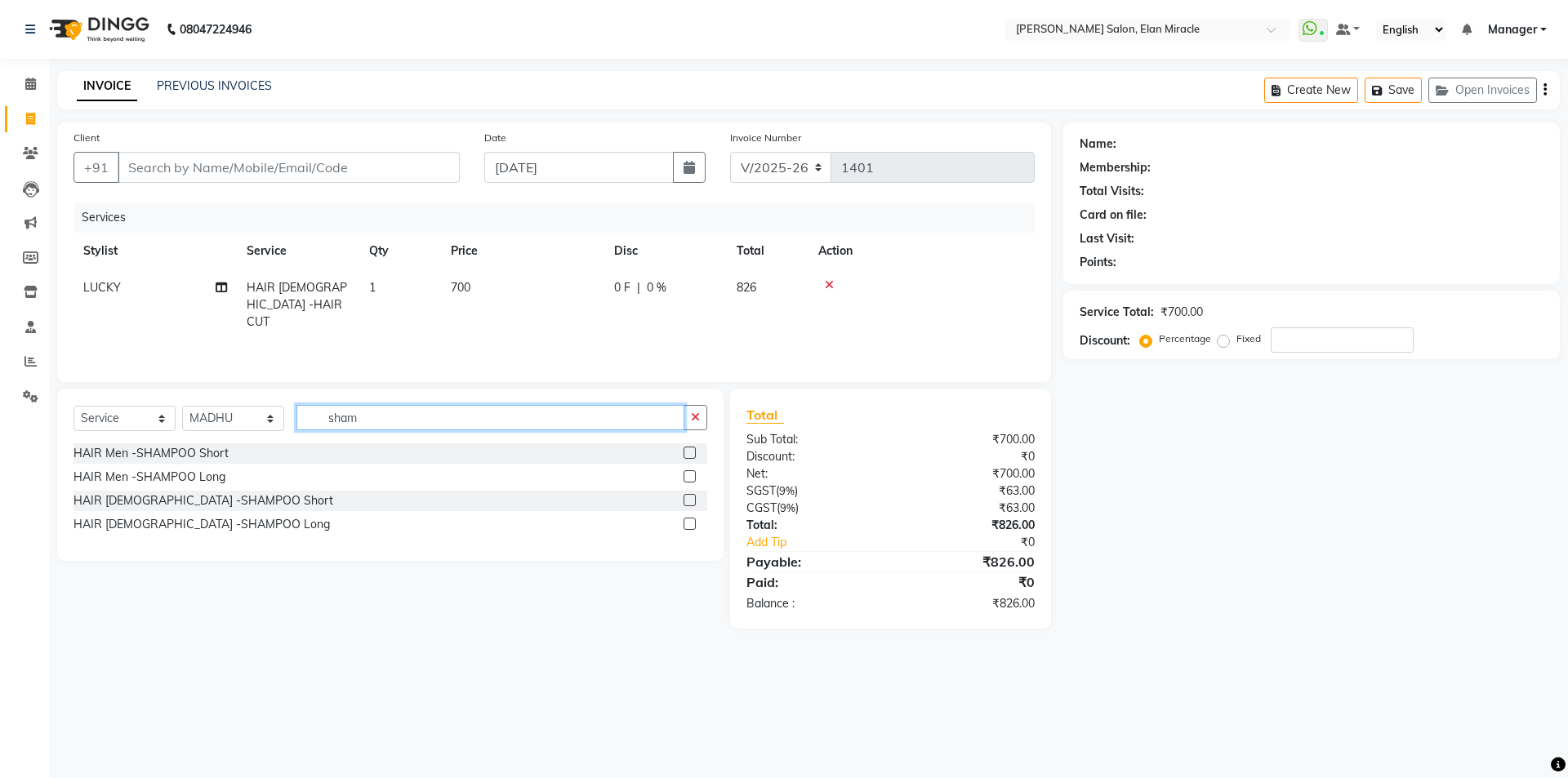
type input "sham"
click at [689, 527] on label at bounding box center [690, 523] width 12 height 12
click at [689, 527] on input "checkbox" at bounding box center [689, 524] width 11 height 11
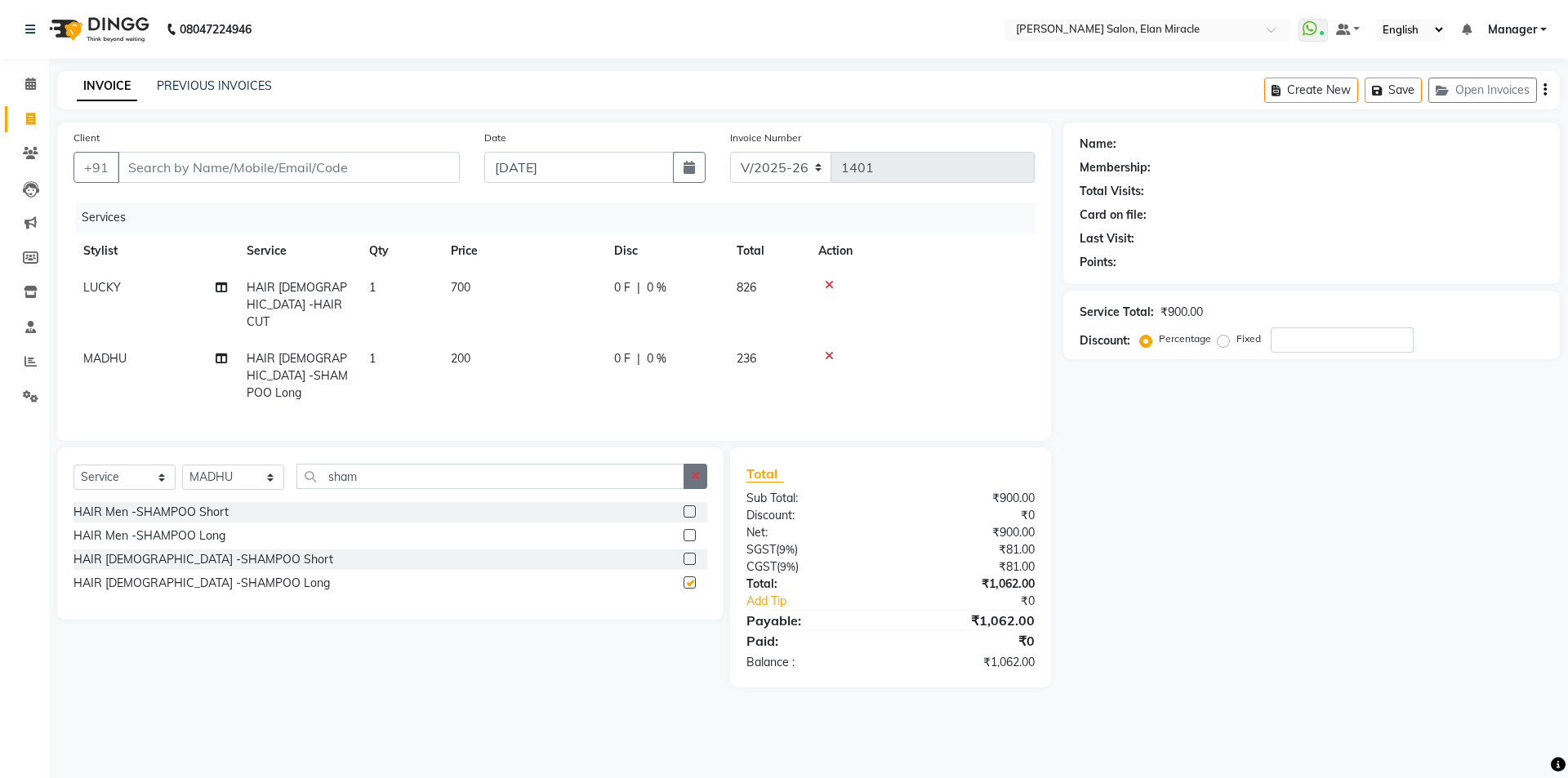
checkbox input "false"
click at [694, 470] on icon "button" at bounding box center [696, 476] width 9 height 12
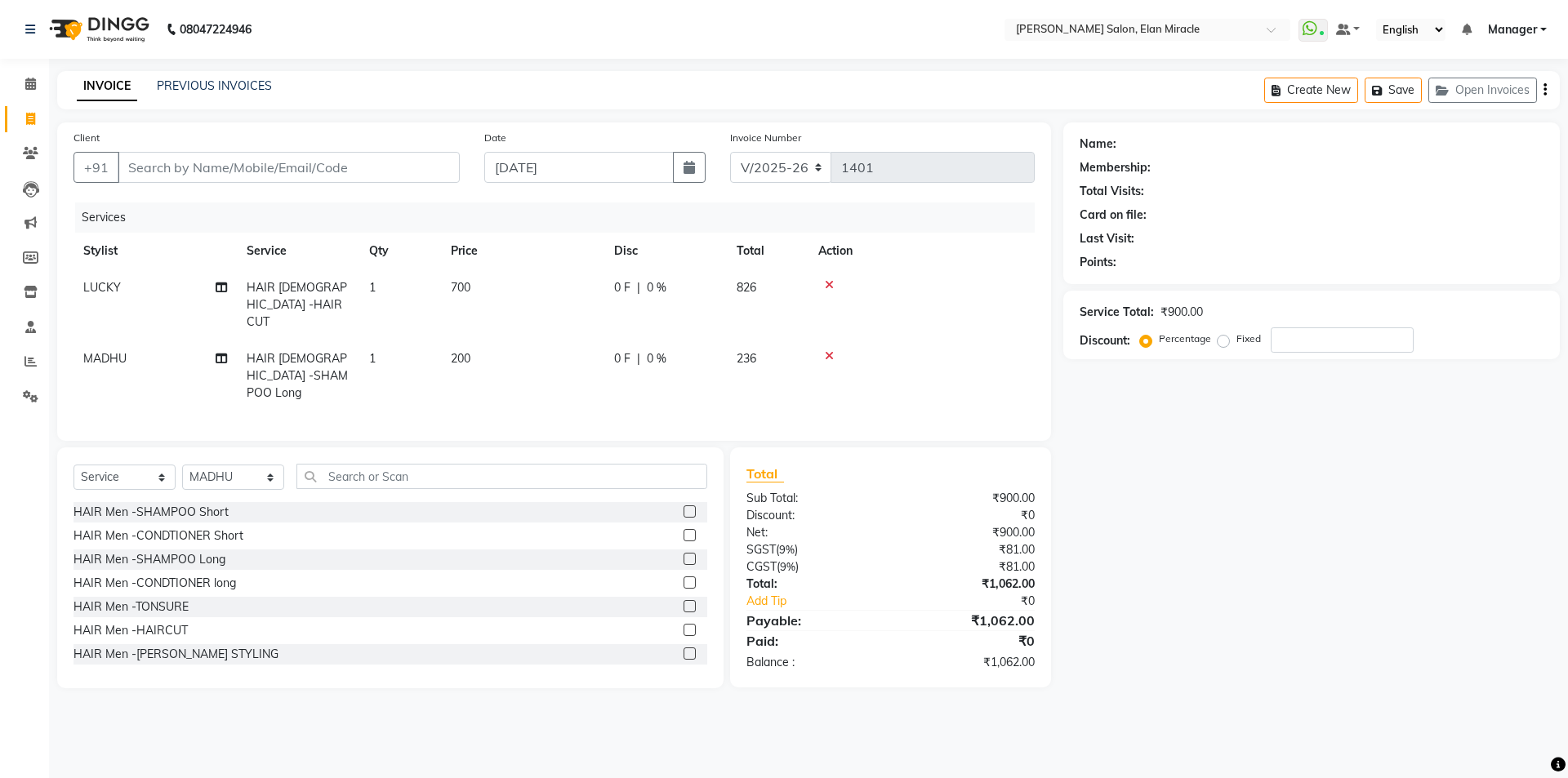
click at [521, 343] on td "200" at bounding box center [523, 376] width 164 height 71
select select "84023"
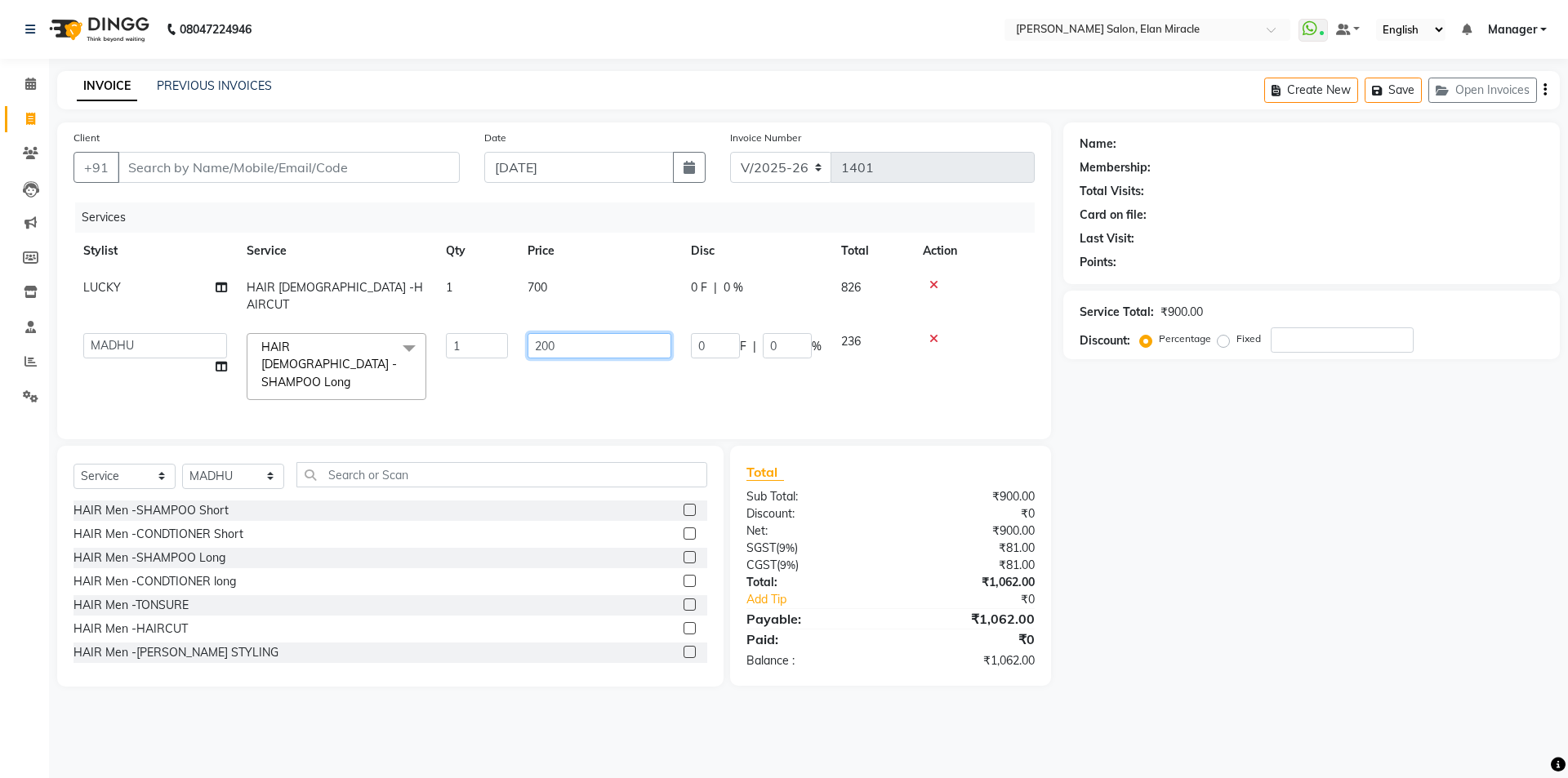
click at [568, 333] on input "200" at bounding box center [600, 346] width 144 height 26
type input "2"
type input "300"
click at [239, 464] on select "Select Stylist [PERSON_NAME] ANKIT [PERSON_NAME] [PERSON_NAME] Manager [PERSON_…" at bounding box center [232, 476] width 102 height 26
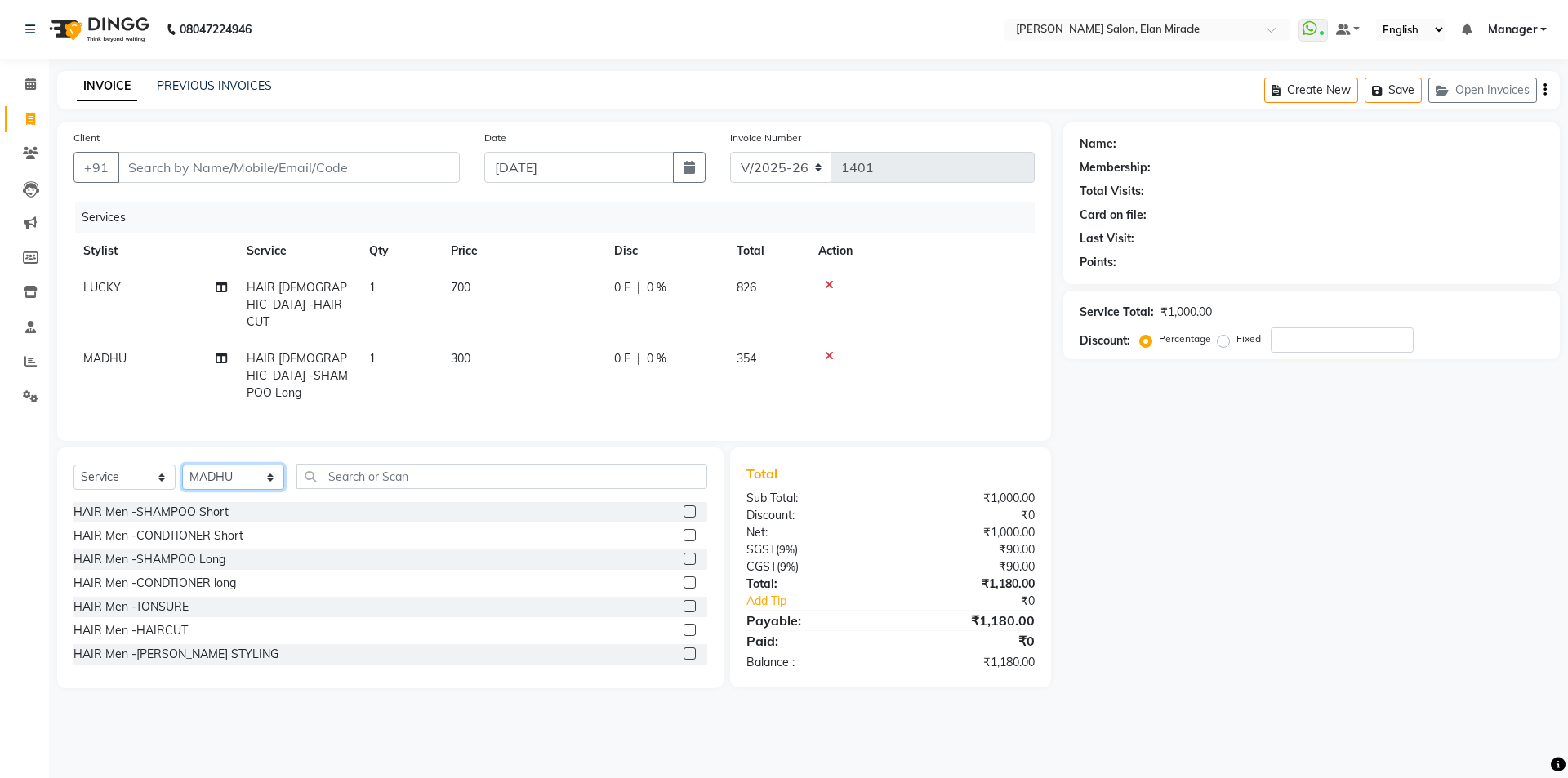
select select "83799"
click at [182, 465] on select "Select Stylist [PERSON_NAME] ANKIT [PERSON_NAME] [PERSON_NAME] Manager [PERSON_…" at bounding box center [232, 477] width 102 height 26
click at [453, 447] on div "Select Service Product Membership Package Voucher Prepaid Gift Card Select Styl…" at bounding box center [390, 567] width 667 height 241
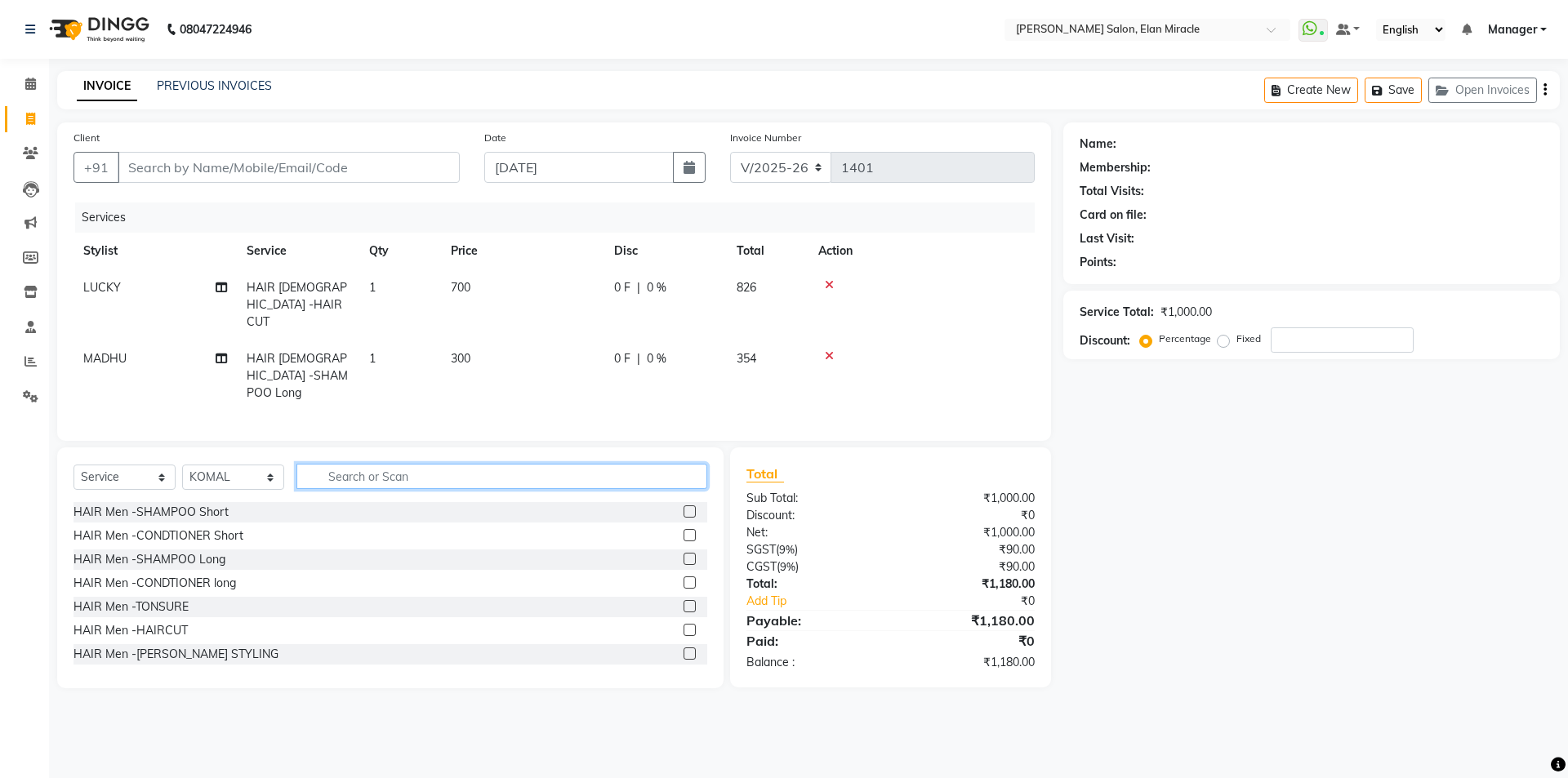
click at [451, 464] on input "text" at bounding box center [502, 476] width 411 height 26
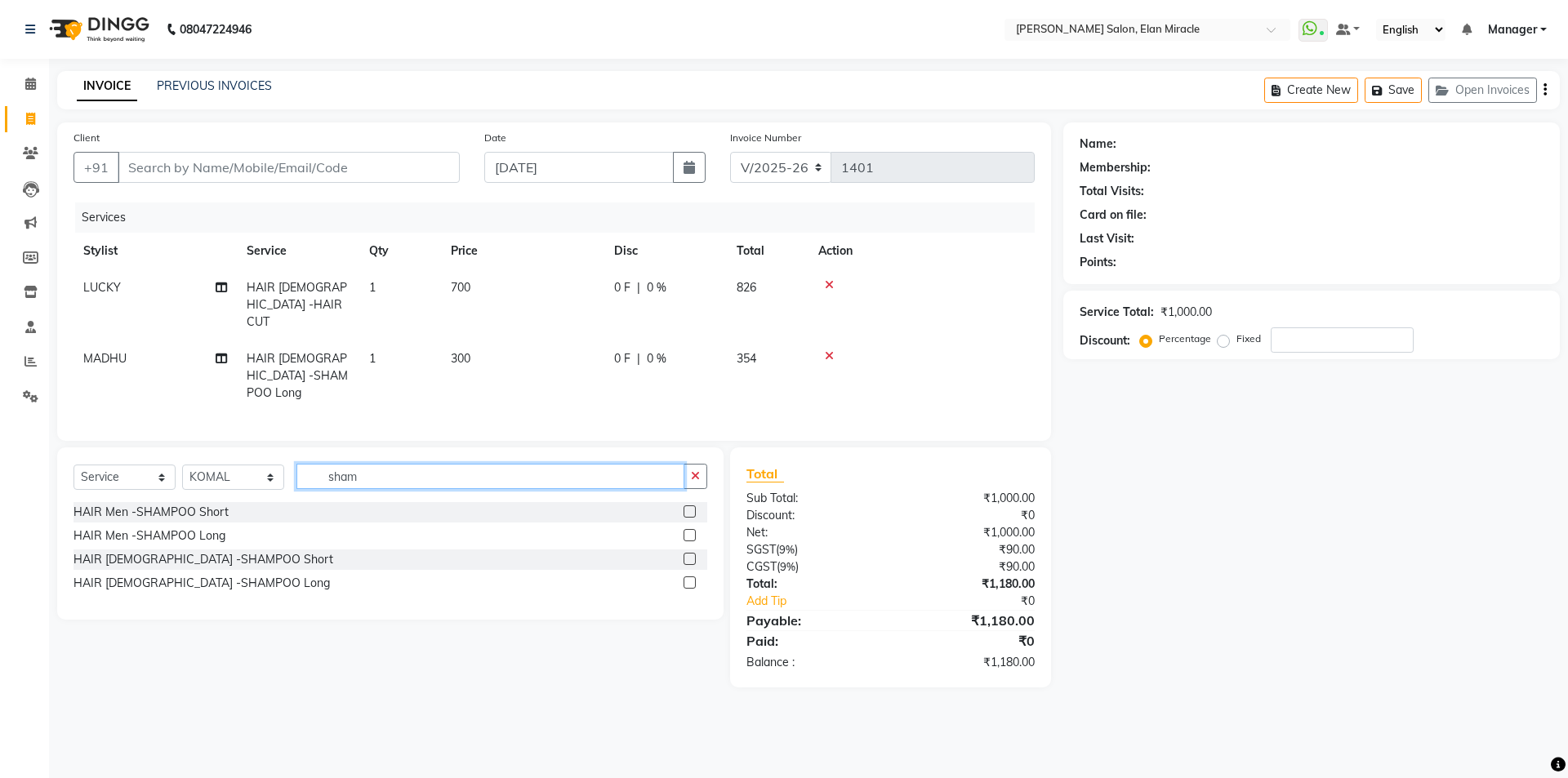
type input "sham"
click at [683, 573] on div "HAIR [DEMOGRAPHIC_DATA] -SHAMPOO Long" at bounding box center [390, 583] width 633 height 21
click at [685, 576] on label at bounding box center [690, 582] width 12 height 12
click at [685, 578] on input "checkbox" at bounding box center [689, 583] width 11 height 11
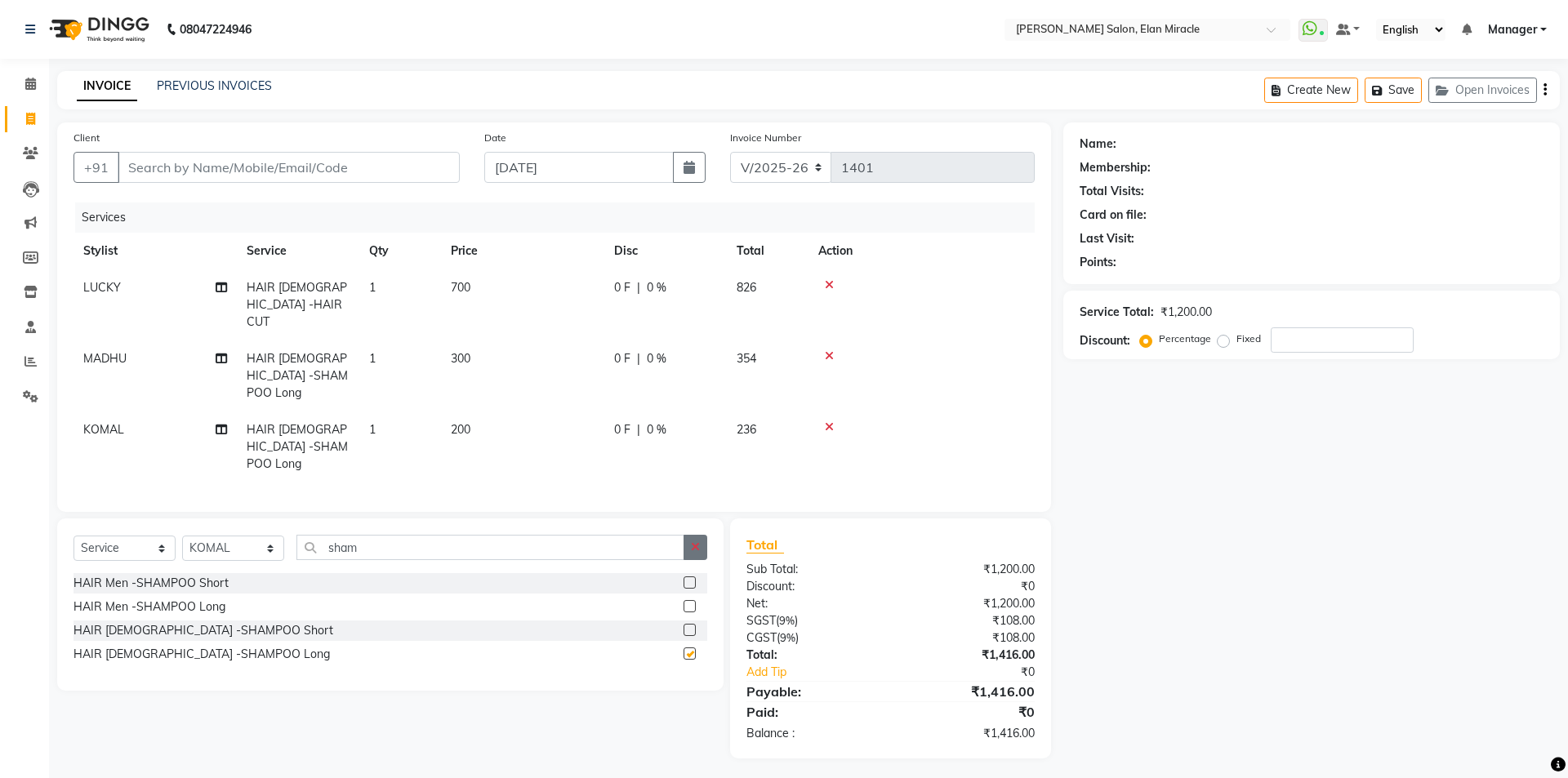
checkbox input "false"
click at [688, 535] on button "button" at bounding box center [696, 547] width 24 height 26
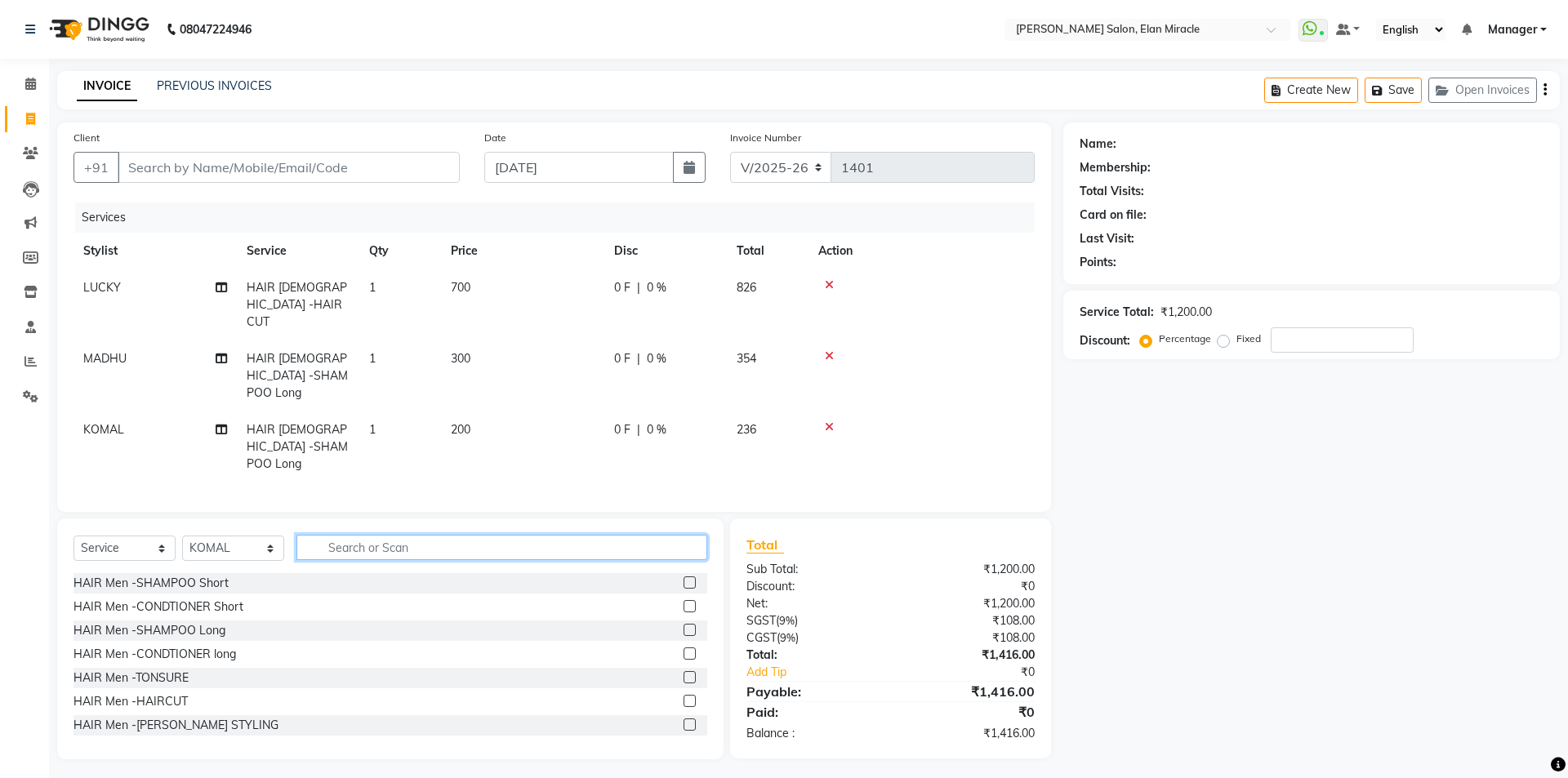
click at [652, 535] on input "text" at bounding box center [502, 547] width 411 height 26
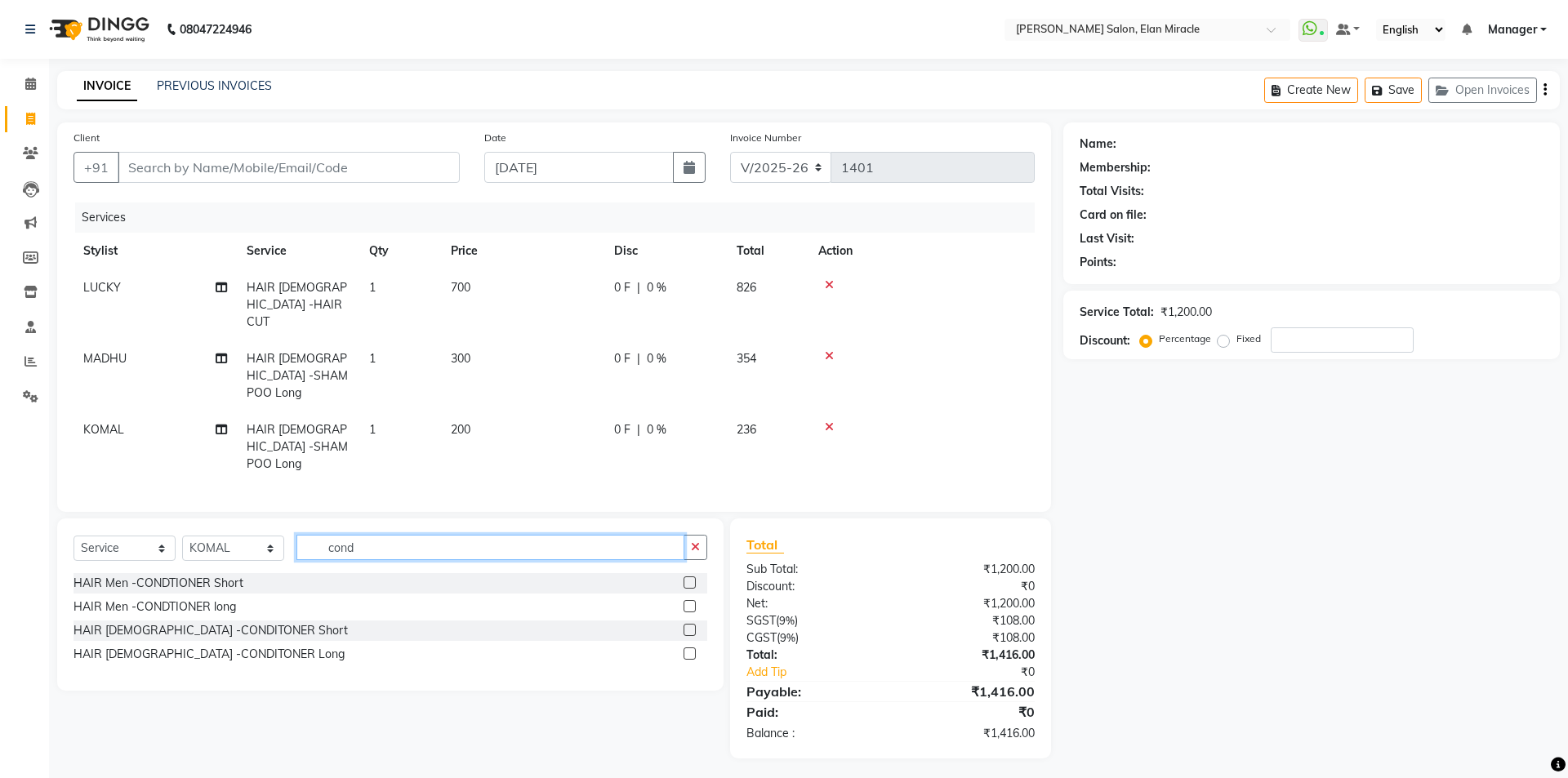
type input "cond"
click at [692, 647] on label at bounding box center [690, 653] width 12 height 12
click at [692, 649] on input "checkbox" at bounding box center [689, 654] width 11 height 11
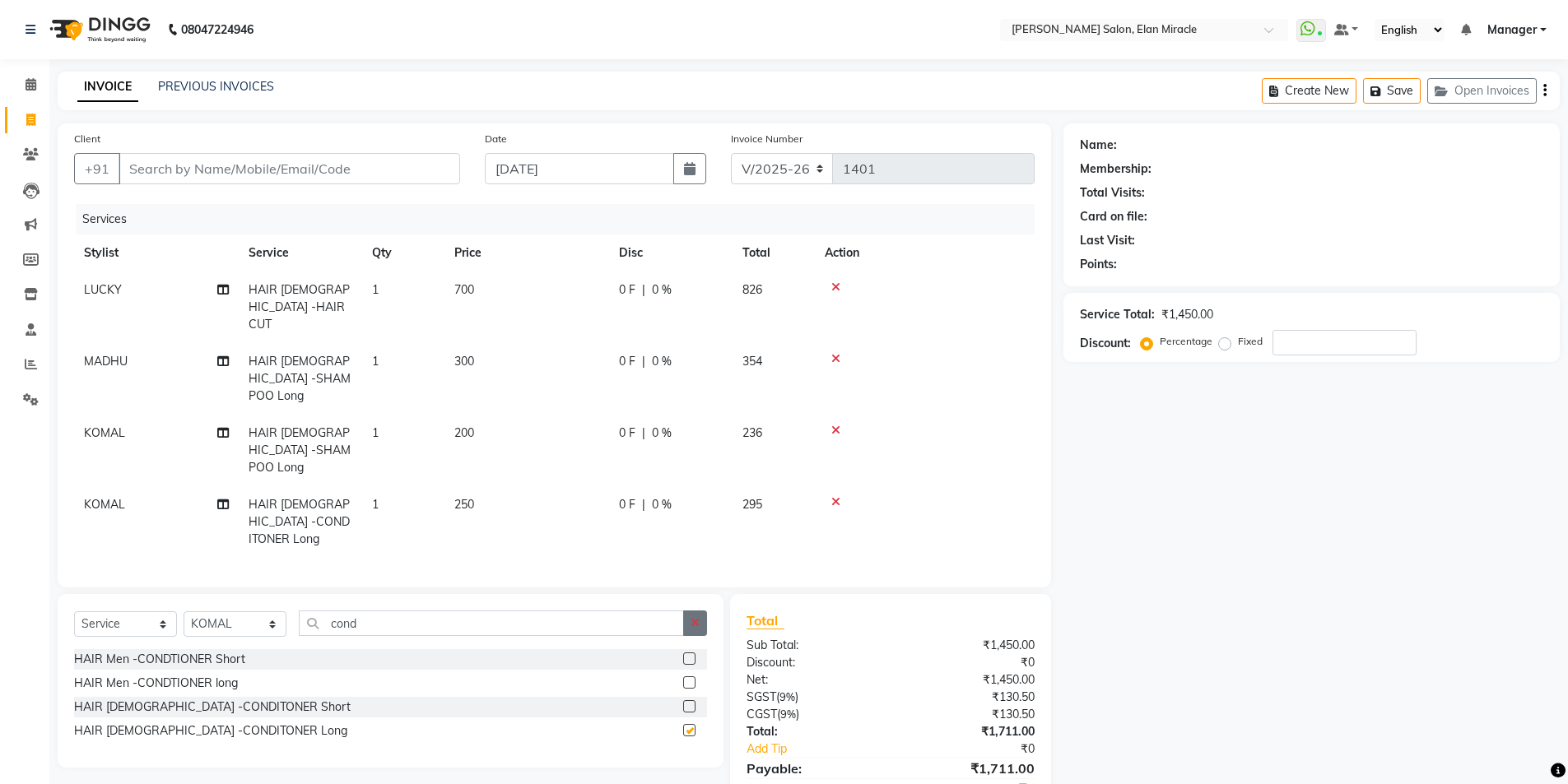
checkbox input "false"
click at [700, 611] on button "button" at bounding box center [695, 623] width 24 height 26
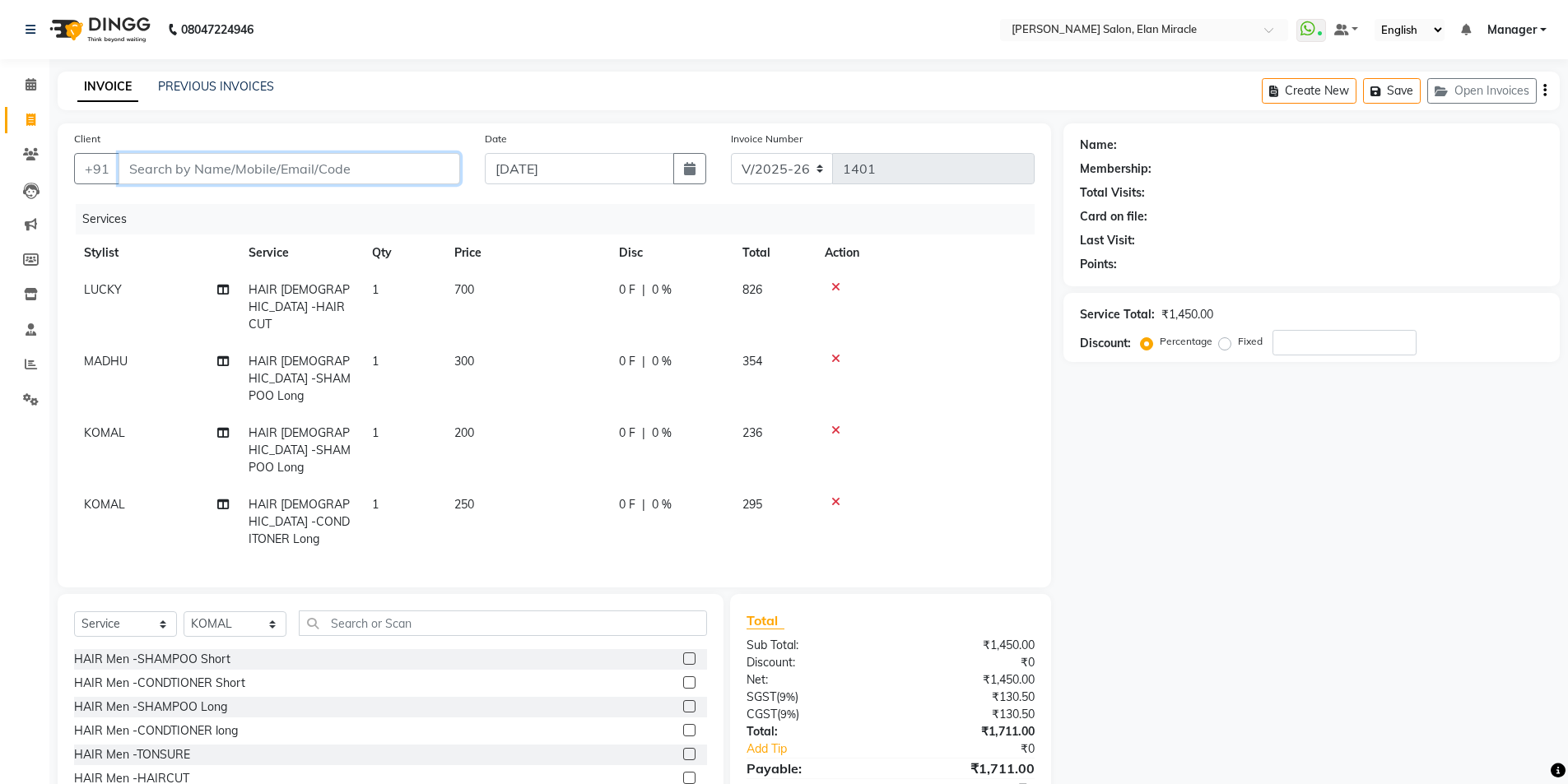
click at [433, 172] on input "Client" at bounding box center [289, 169] width 342 height 32
type input "9"
type input "0"
type input "9833844084"
click at [431, 177] on button "Add Client" at bounding box center [418, 169] width 85 height 32
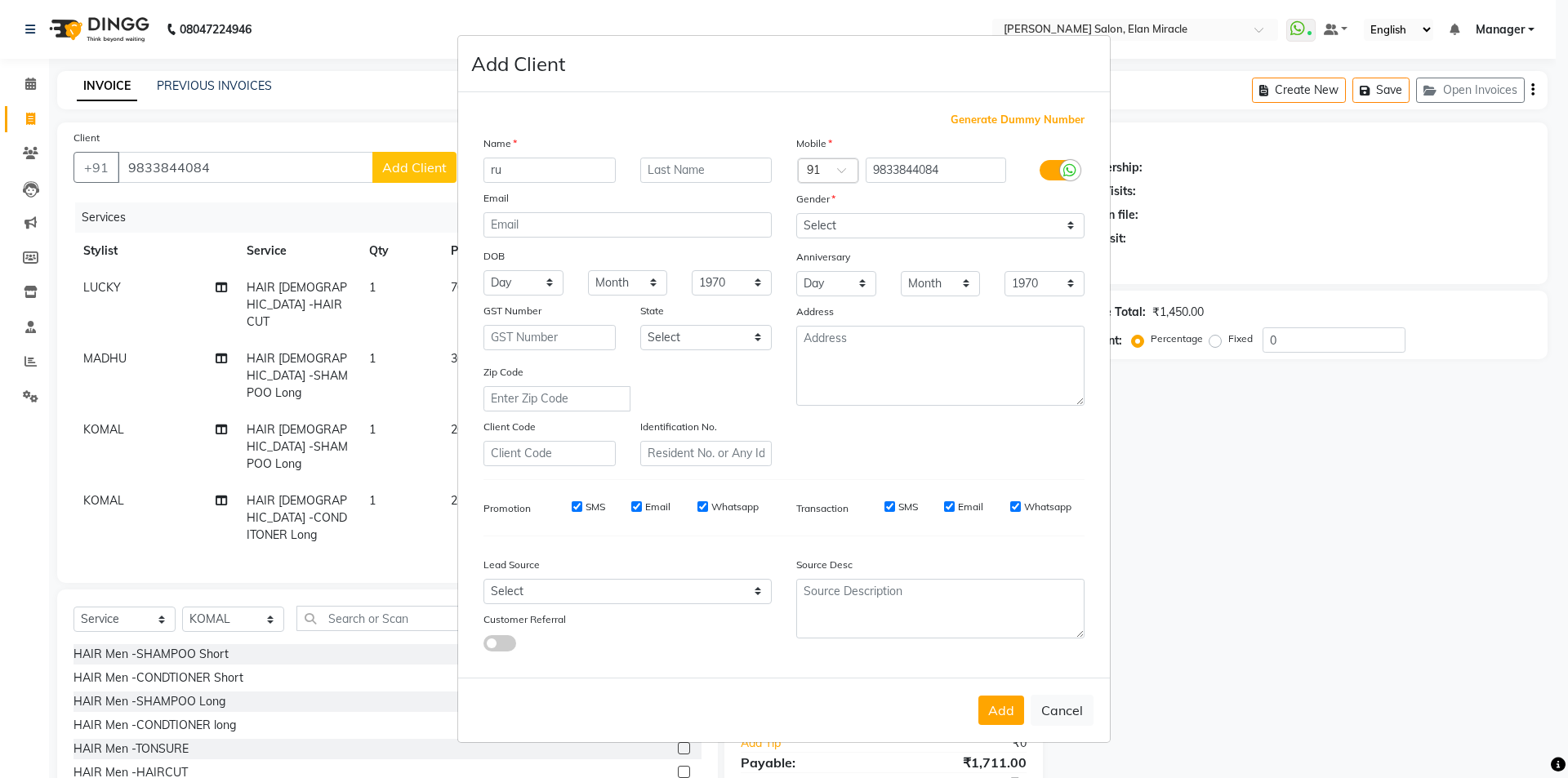
type input "r"
type input "[PERSON_NAME]"
click at [922, 213] on select "Select [DEMOGRAPHIC_DATA] [DEMOGRAPHIC_DATA] Other Prefer Not To Say" at bounding box center [940, 226] width 289 height 26
select select "[DEMOGRAPHIC_DATA]"
click at [796, 213] on select "Select [DEMOGRAPHIC_DATA] [DEMOGRAPHIC_DATA] Other Prefer Not To Say" at bounding box center [940, 226] width 289 height 26
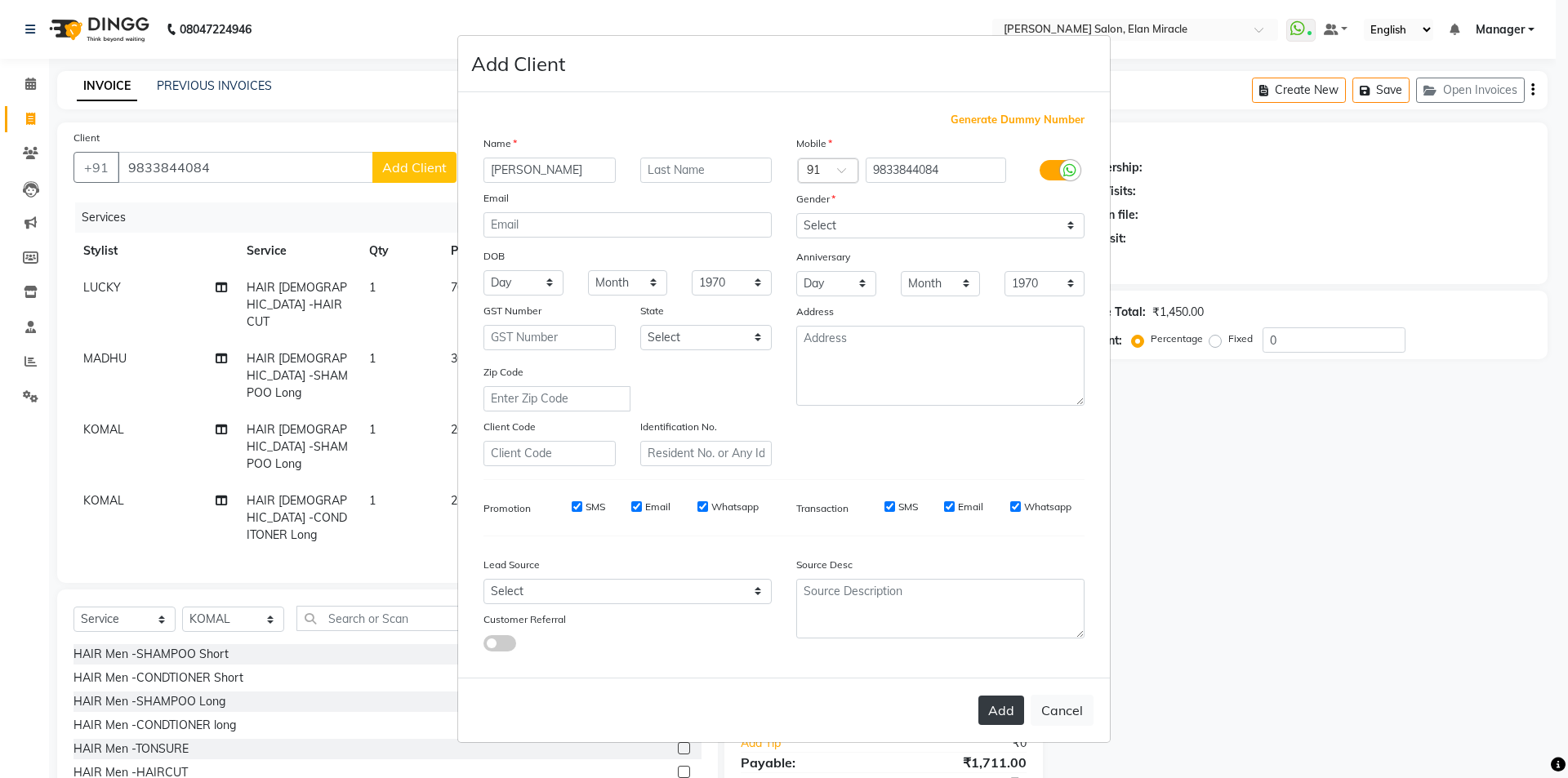
click at [1008, 697] on button "Add" at bounding box center [1001, 710] width 45 height 30
select select
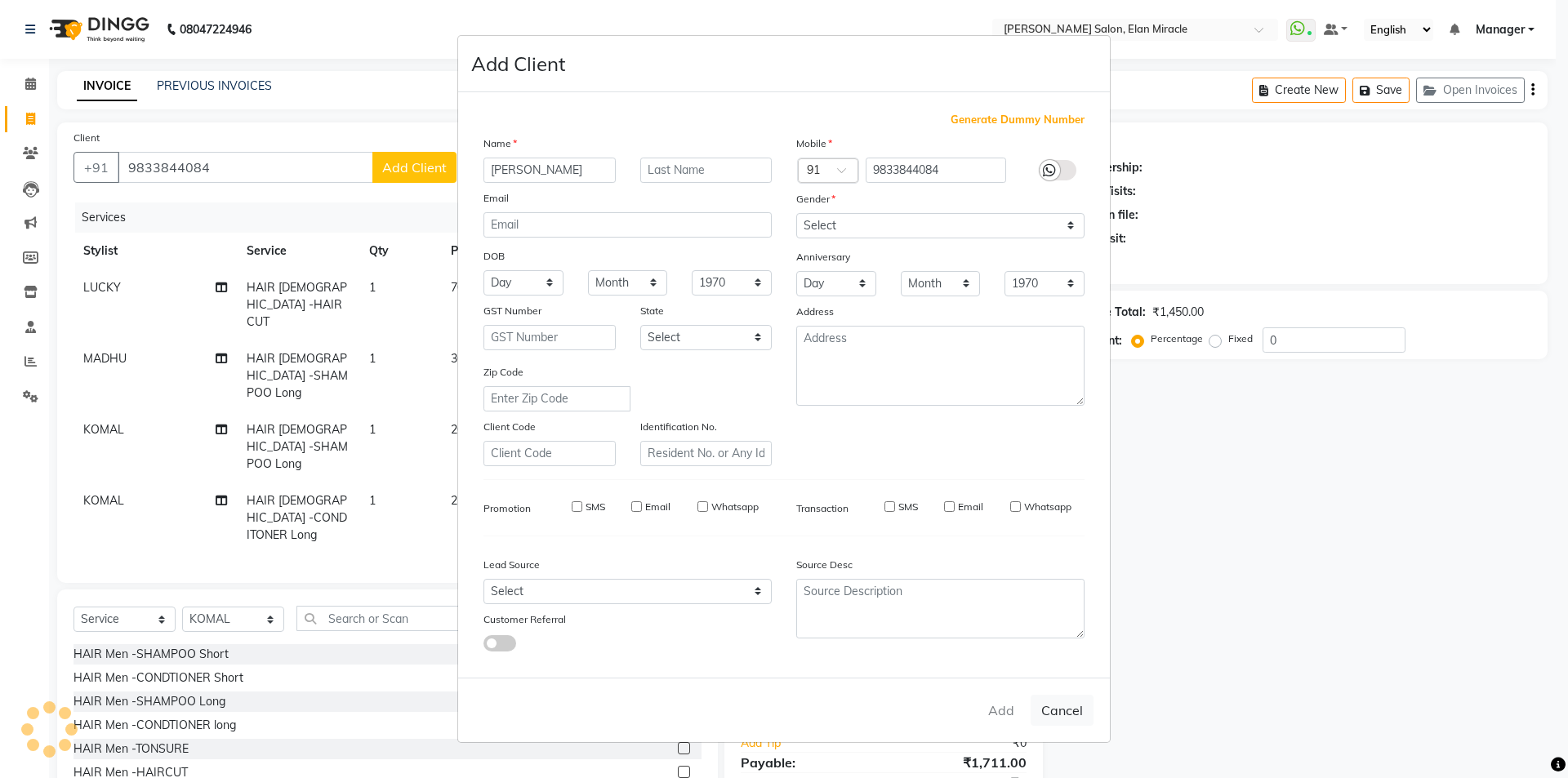
select select
checkbox input "false"
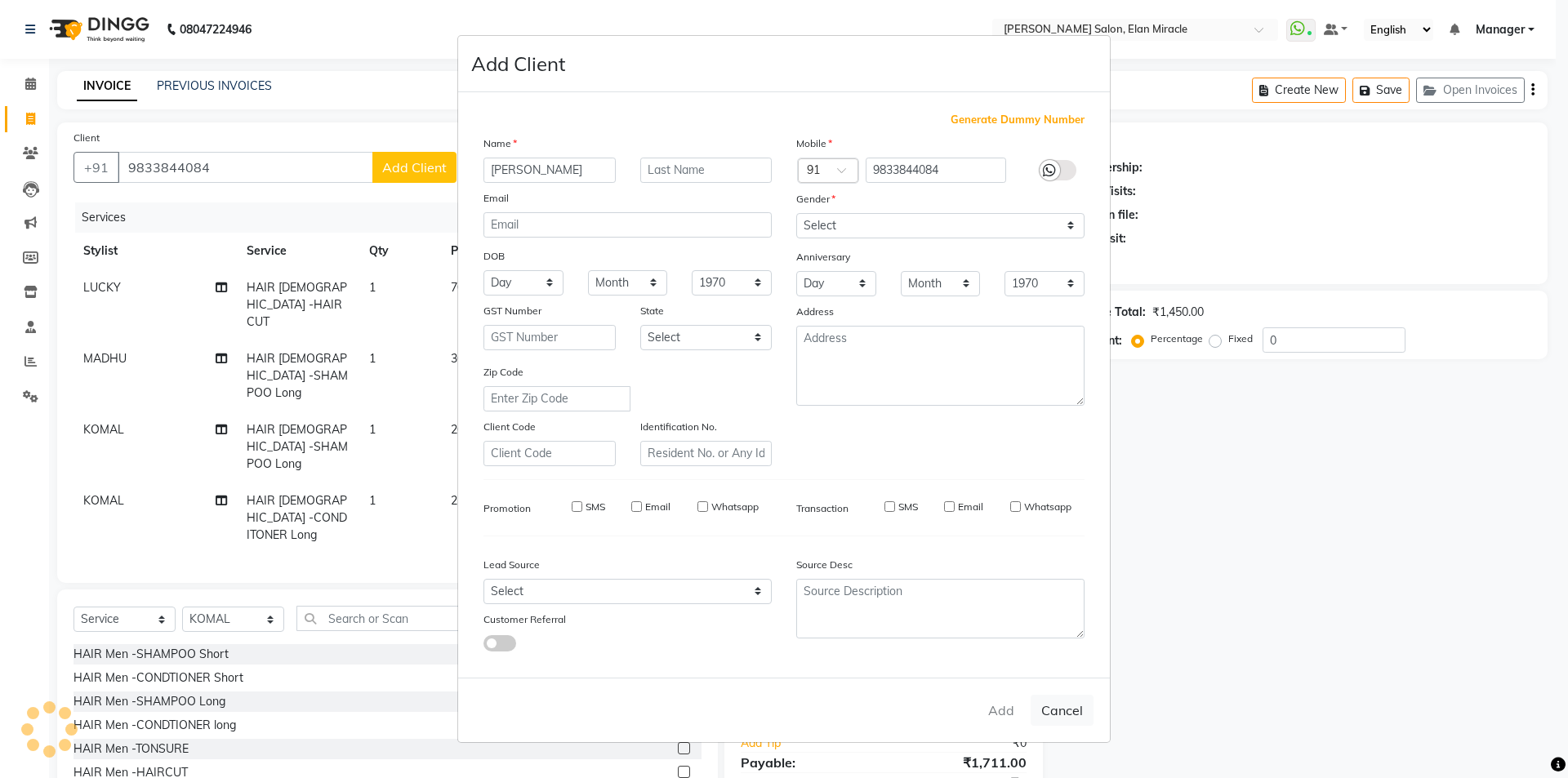
checkbox input "false"
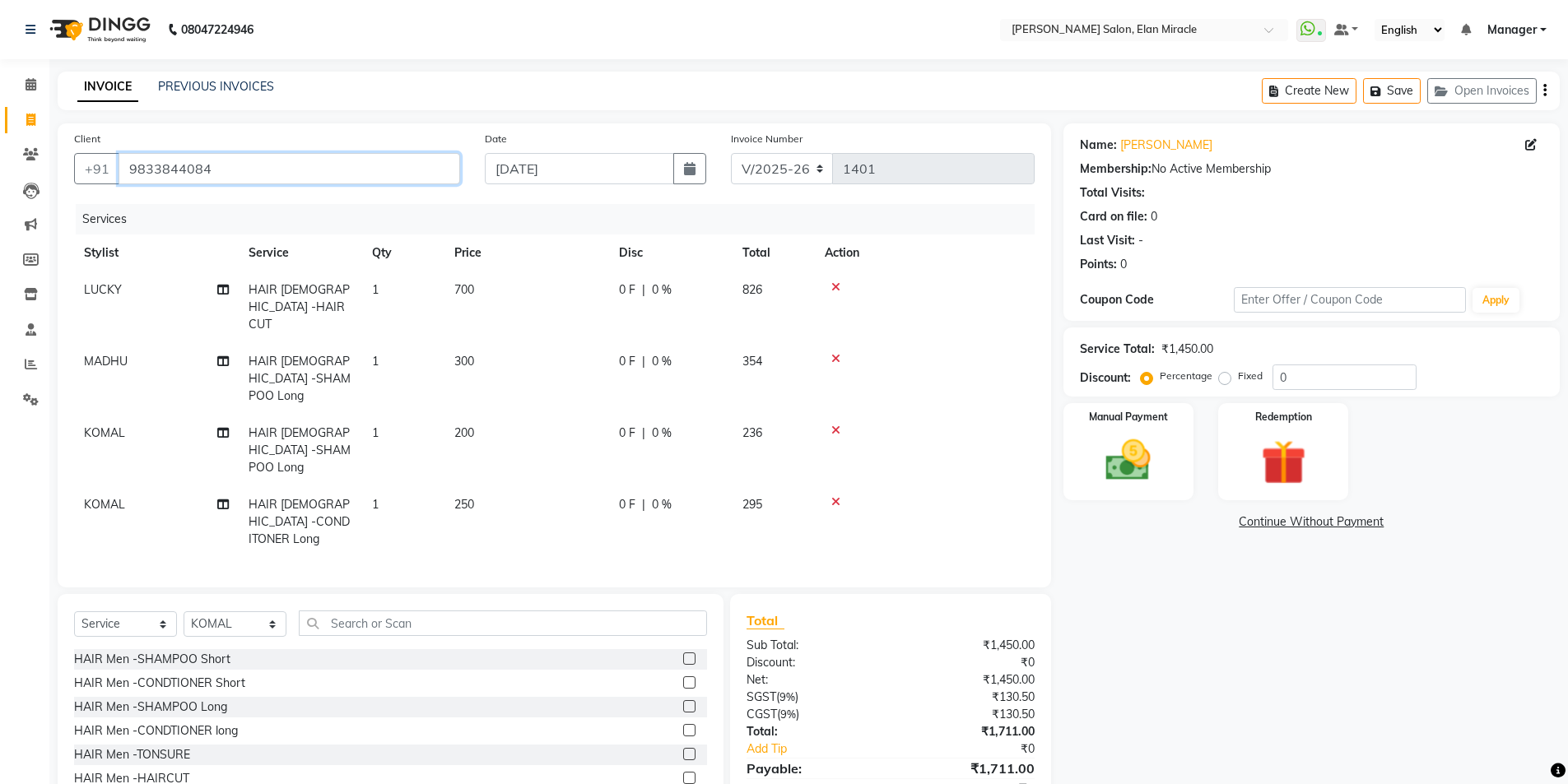
click at [438, 169] on input "9833844084" at bounding box center [289, 169] width 342 height 32
click at [1176, 627] on div "Name: [PERSON_NAME] Membership: No Active Membership Total Visits: Card on file…" at bounding box center [1318, 480] width 508 height 713
click at [1218, 562] on div "Name: [PERSON_NAME] Membership: No Active Membership Total Visits: Card on file…" at bounding box center [1318, 480] width 508 height 713
click at [1189, 690] on div "Name: [PERSON_NAME] Membership: No Active Membership Total Visits: Card on file…" at bounding box center [1318, 480] width 508 height 713
click at [143, 612] on select "Select Service Product Membership Package Voucher Prepaid Gift Card" at bounding box center [125, 624] width 103 height 26
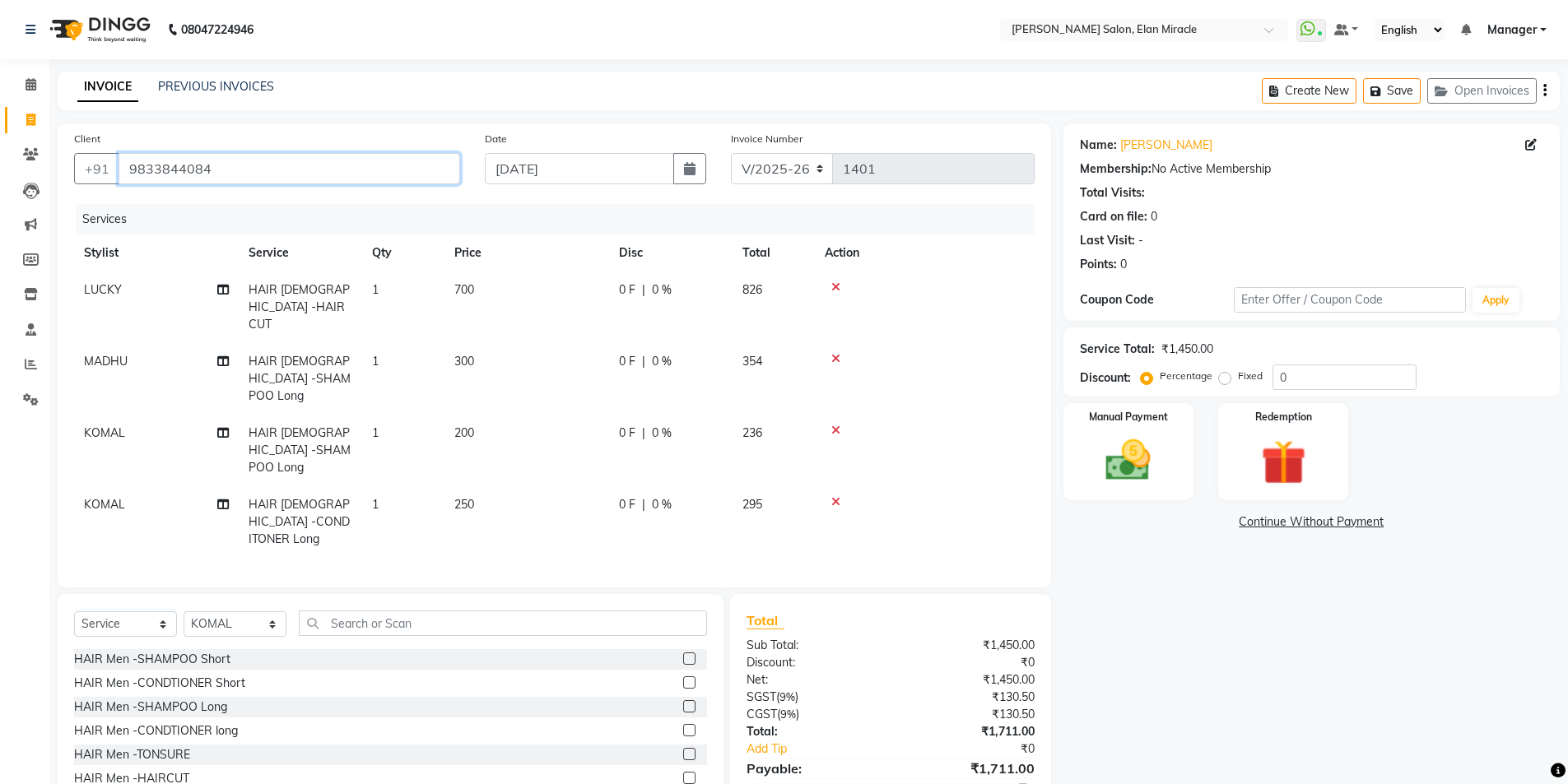
drag, startPoint x: 230, startPoint y: 175, endPoint x: 121, endPoint y: 168, distance: 109.2
click at [121, 168] on input "9833844084" at bounding box center [289, 169] width 342 height 32
click at [123, 612] on select "Select Service Product Membership Package Voucher Prepaid Gift Card" at bounding box center [125, 624] width 103 height 26
select select "membership"
click at [74, 612] on select "Select Service Product Membership Package Voucher Prepaid Gift Card" at bounding box center [125, 624] width 103 height 26
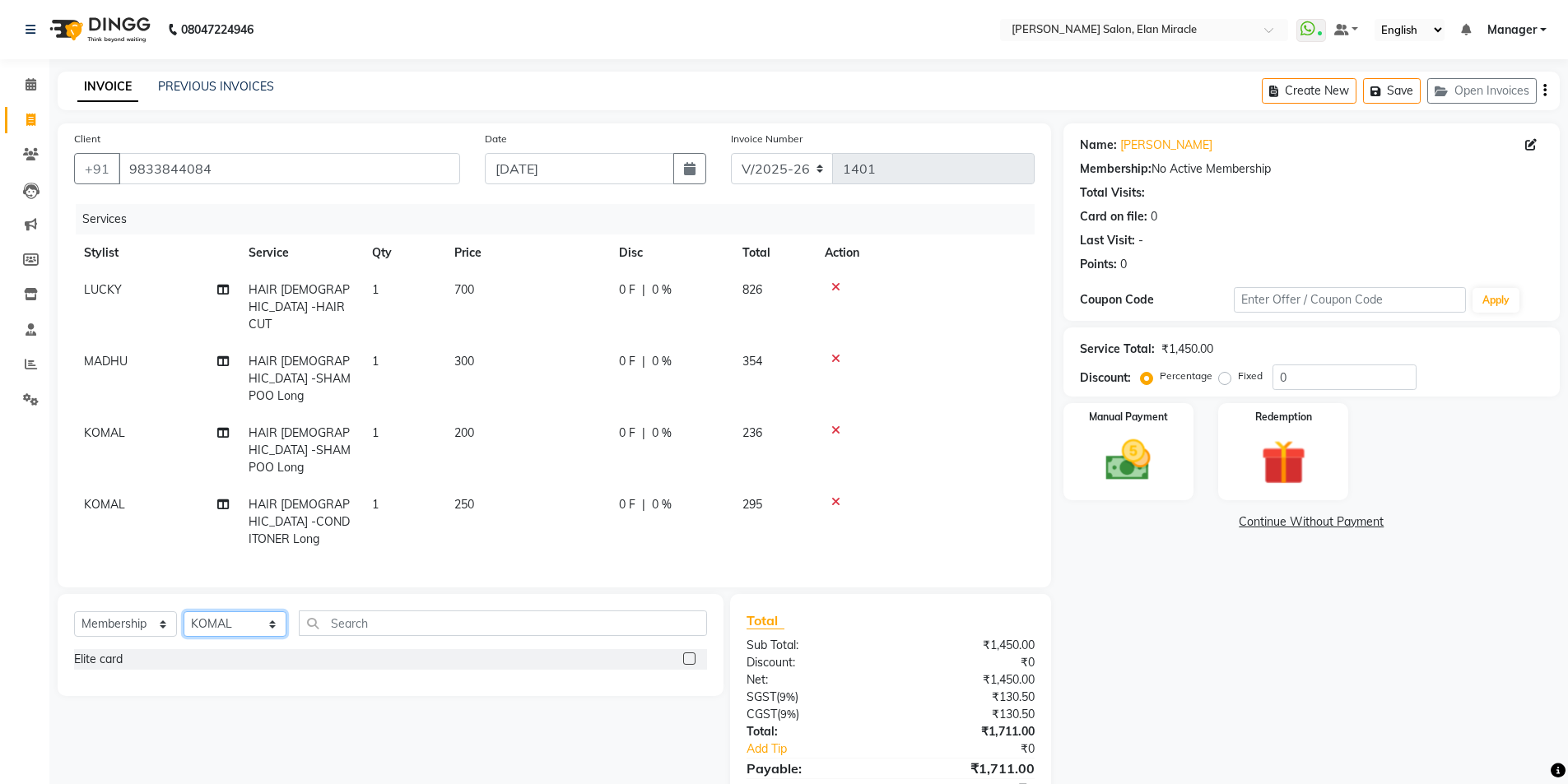
click at [242, 612] on select "Select Stylist [PERSON_NAME] ANKIT [PERSON_NAME] [PERSON_NAME] Manager [PERSON_…" at bounding box center [234, 624] width 103 height 26
select select "69349"
click at [183, 612] on select "Select Stylist [PERSON_NAME] ANKIT [PERSON_NAME] [PERSON_NAME] Manager [PERSON_…" at bounding box center [234, 624] width 103 height 26
click at [690, 652] on label at bounding box center [689, 658] width 13 height 12
click at [690, 654] on input "checkbox" at bounding box center [689, 659] width 11 height 11
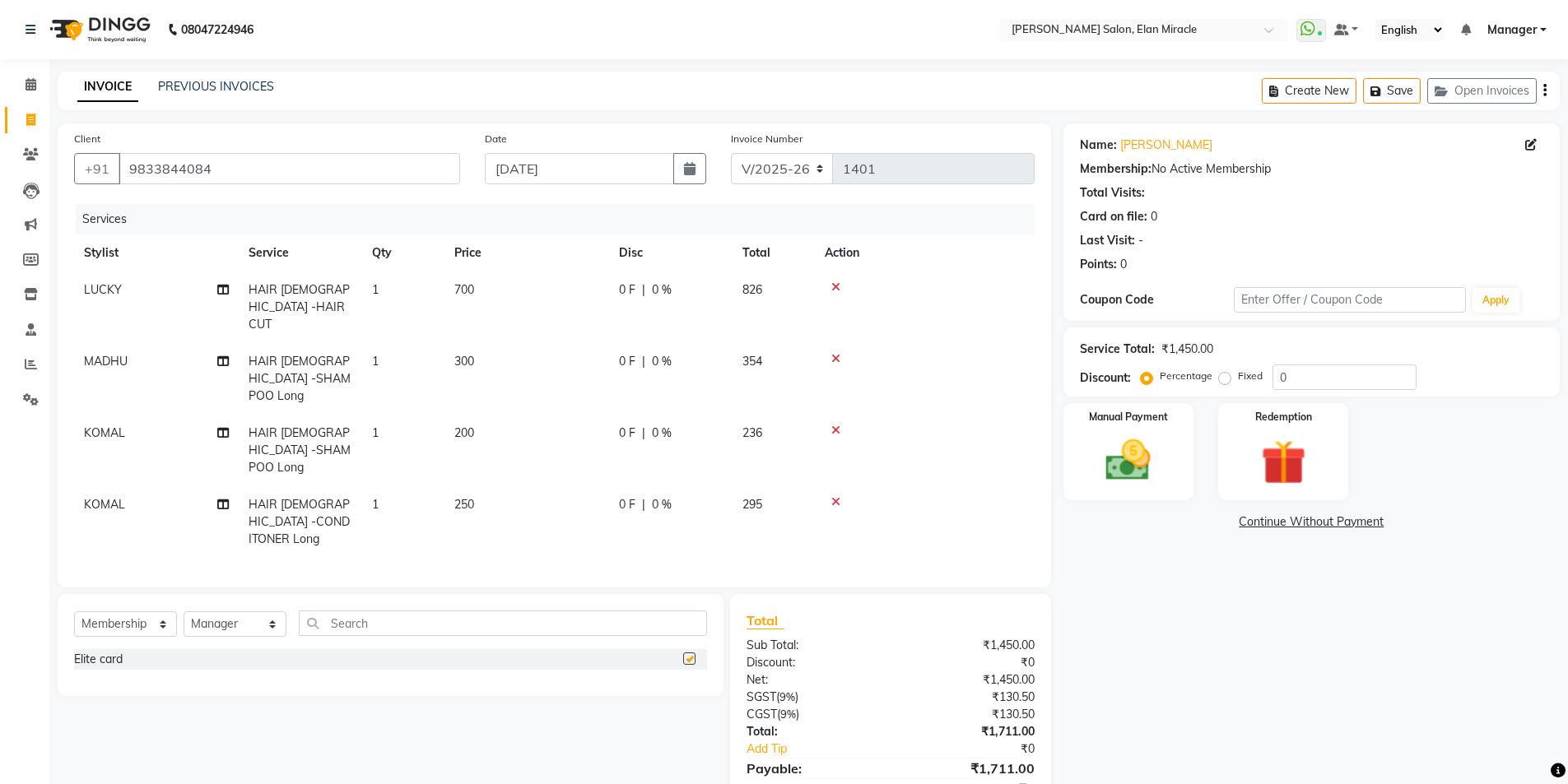
select select "select"
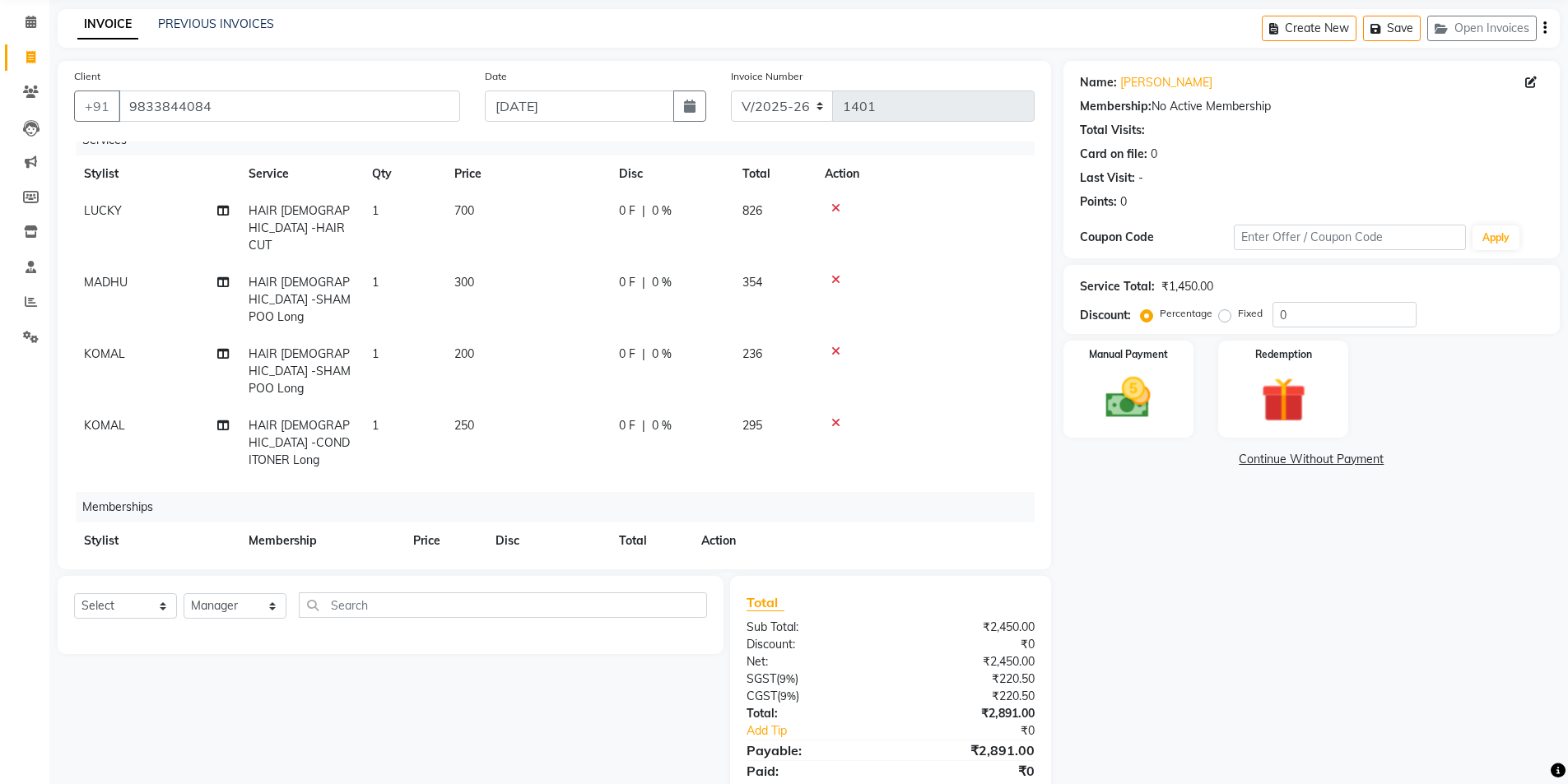
scroll to position [121, 0]
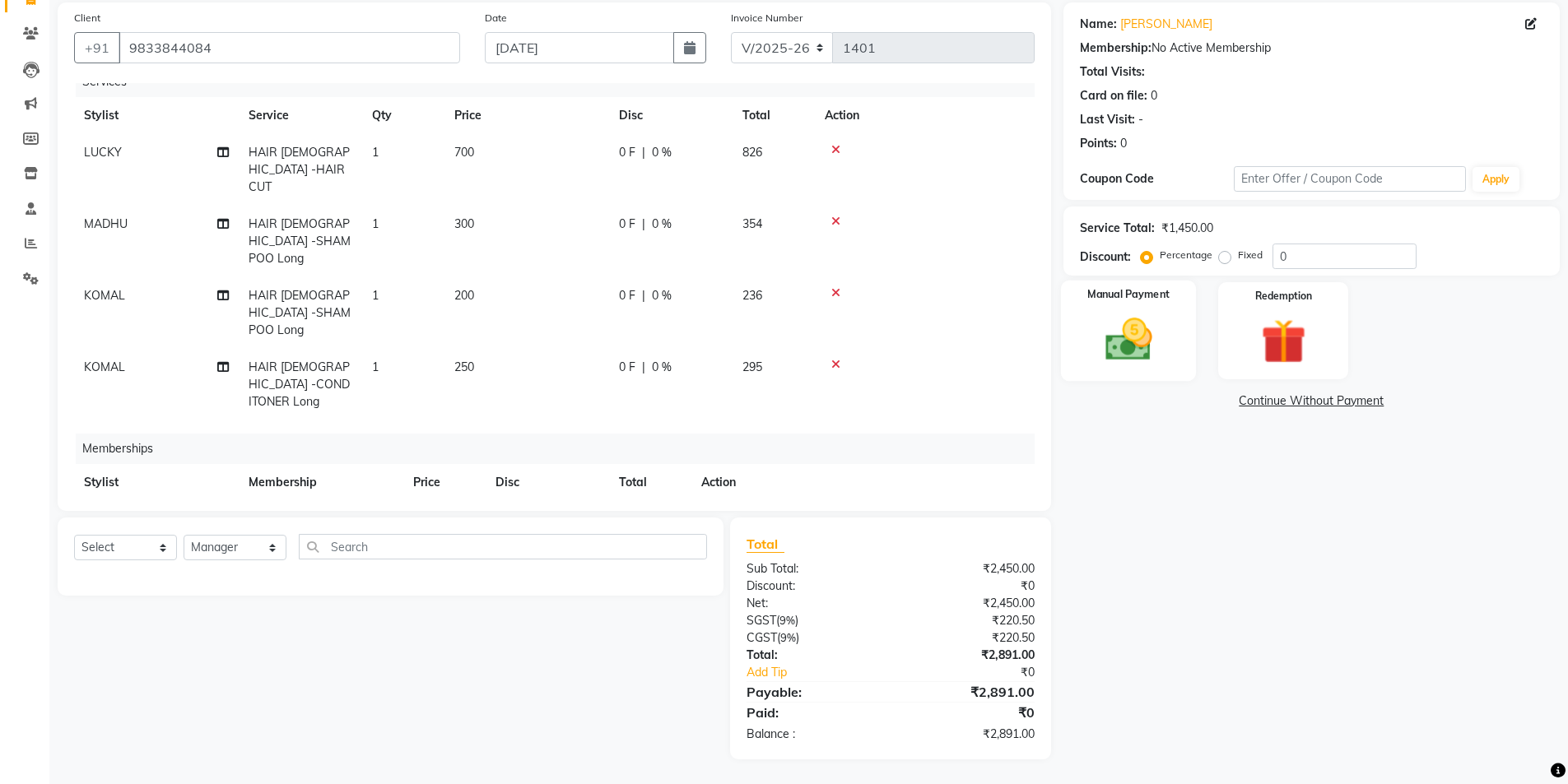
drag, startPoint x: 1178, startPoint y: 337, endPoint x: 1213, endPoint y: 366, distance: 45.5
click at [1179, 343] on div "Manual Payment" at bounding box center [1128, 331] width 136 height 101
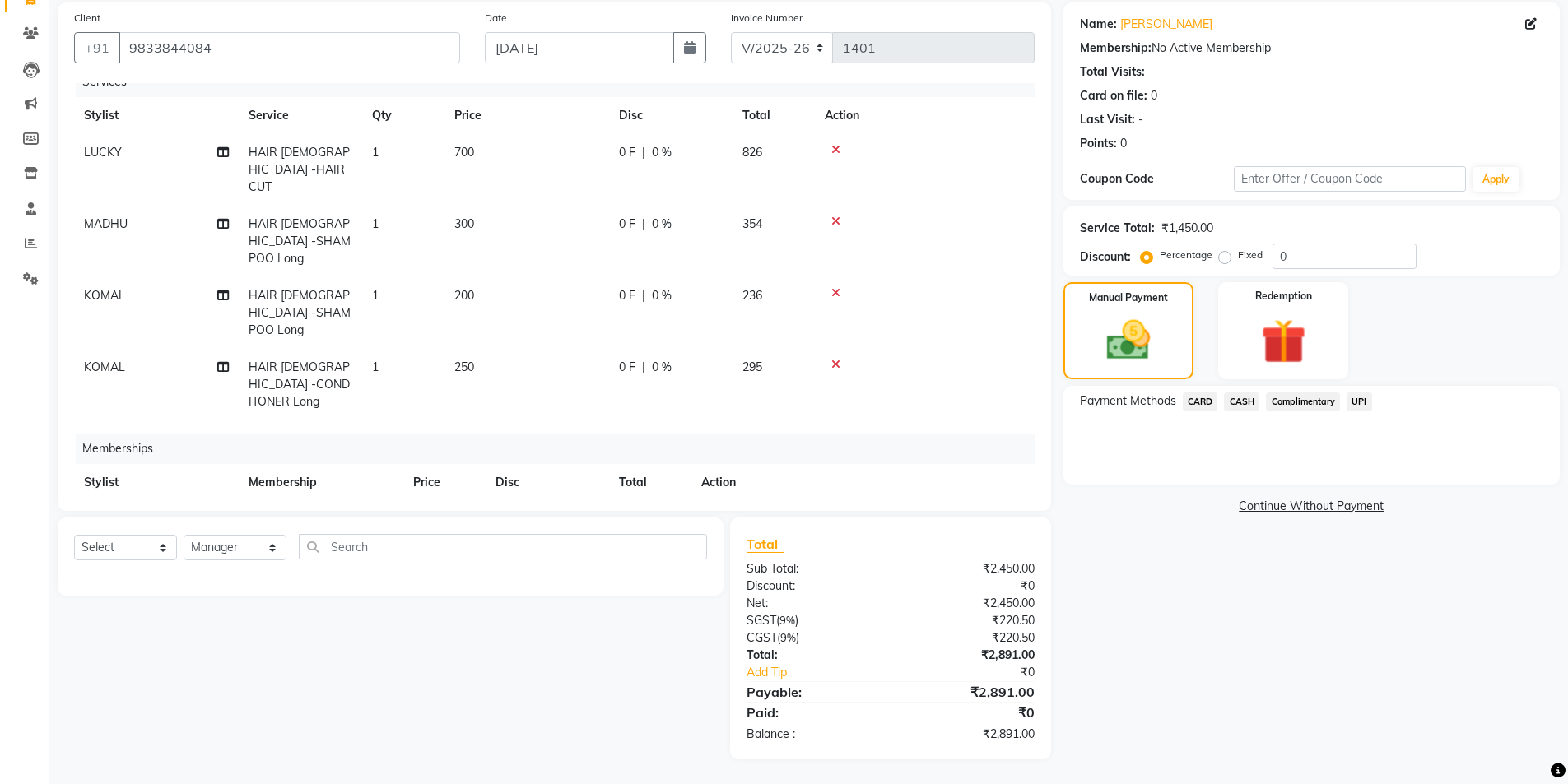
click at [1365, 406] on span "UPI" at bounding box center [1360, 402] width 26 height 19
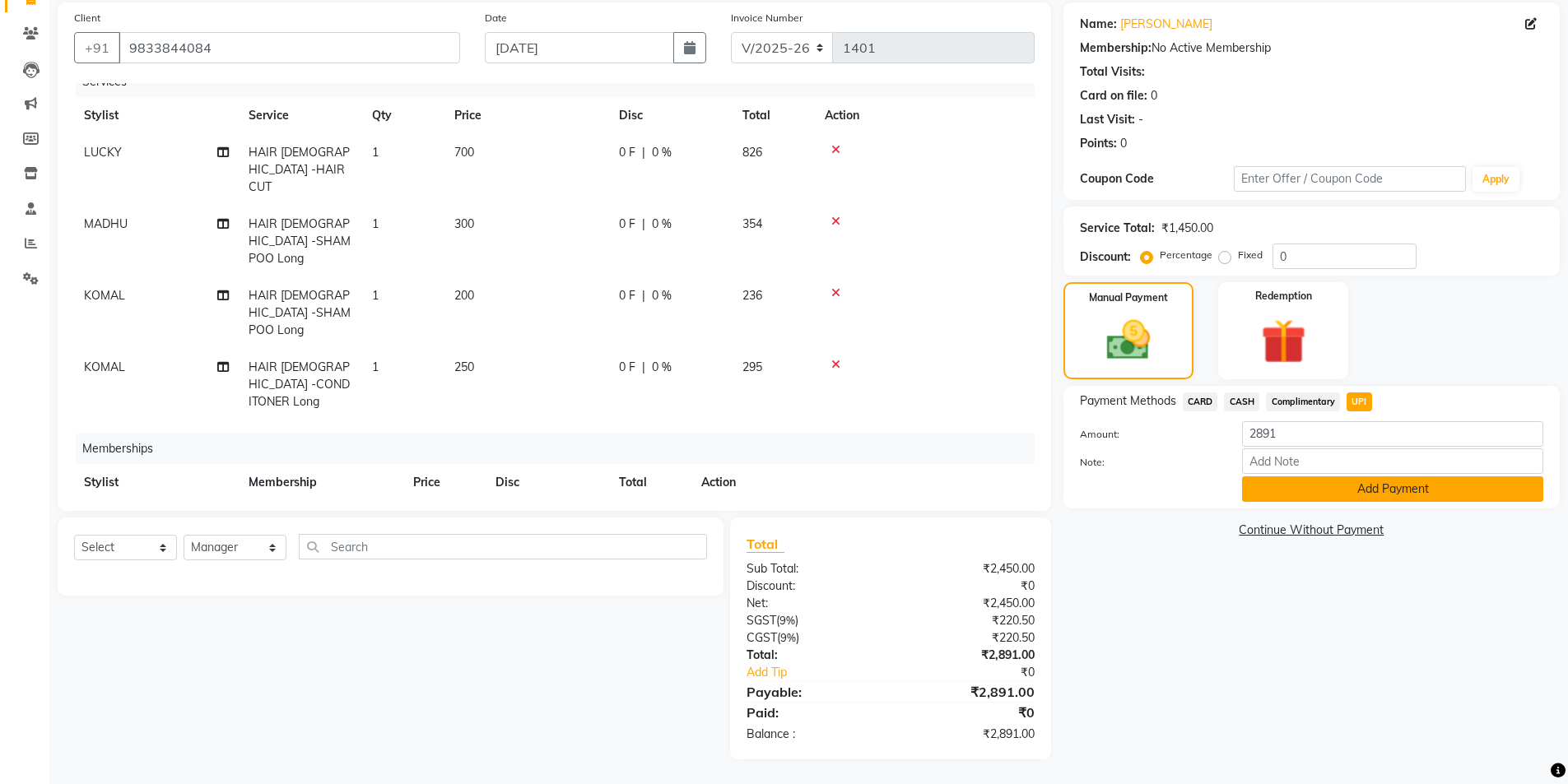
click at [1298, 493] on button "Add Payment" at bounding box center [1392, 489] width 301 height 26
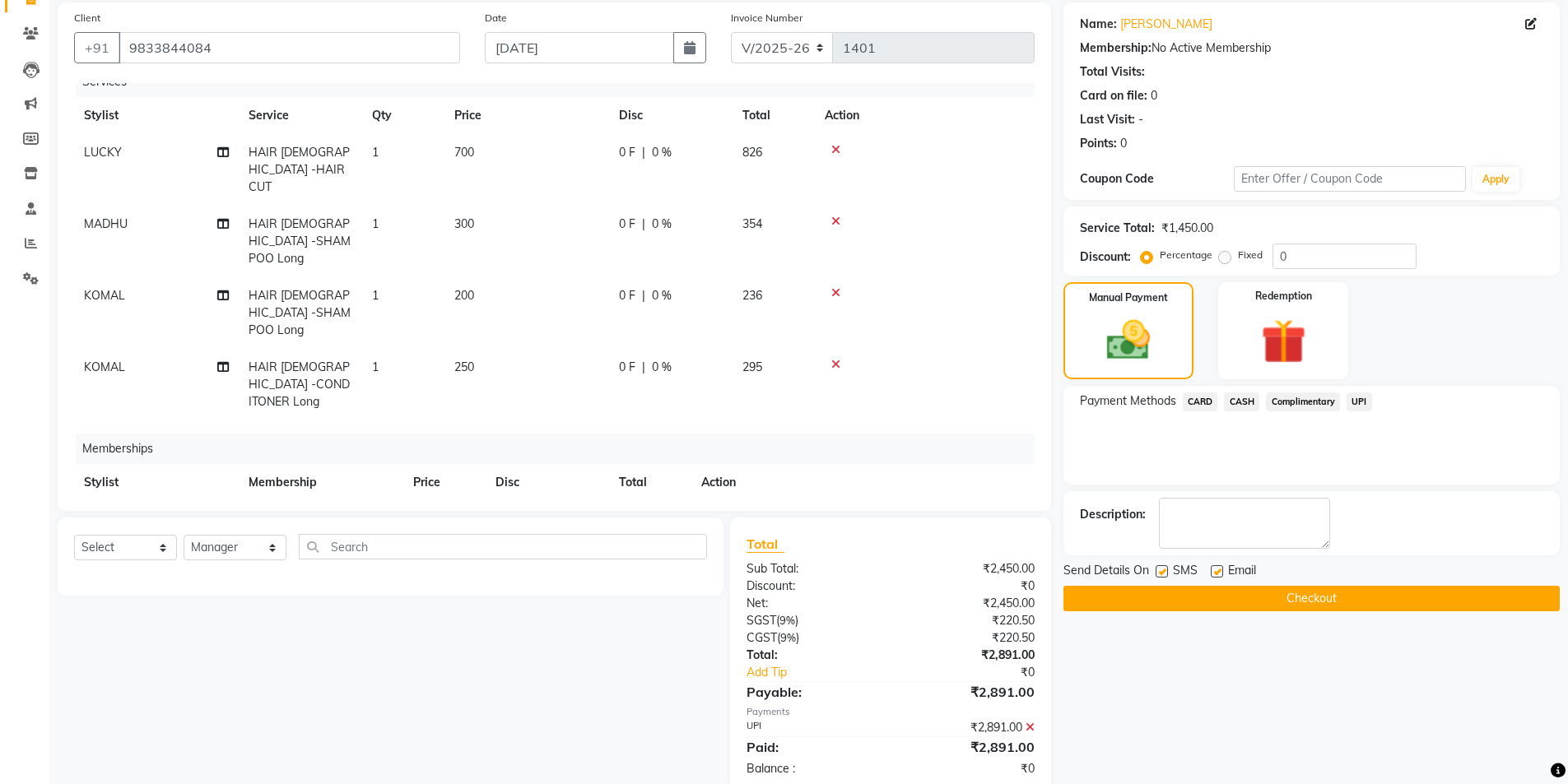
click at [1295, 603] on button "Checkout" at bounding box center [1312, 598] width 497 height 26
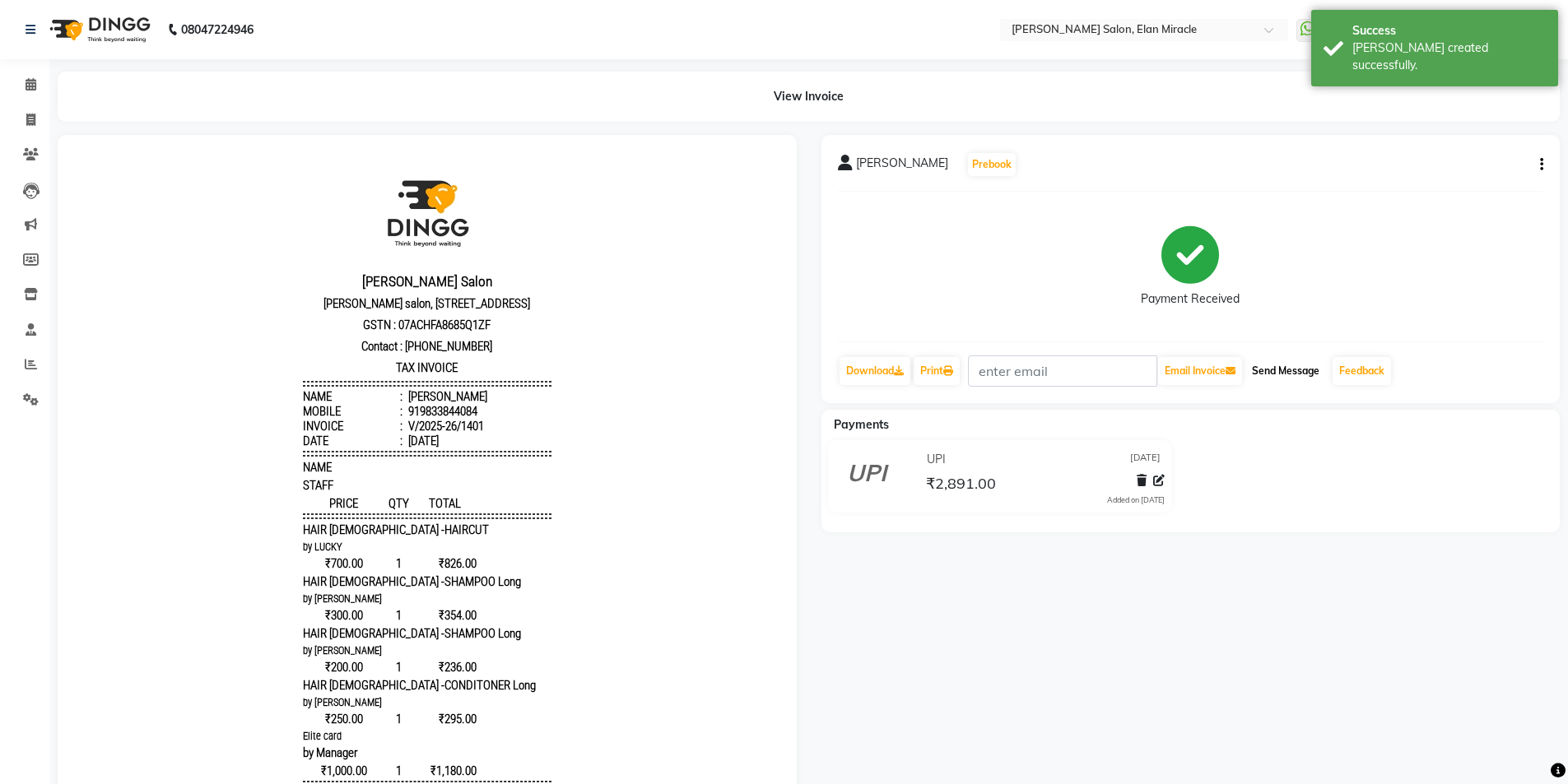
click at [1326, 372] on button "Send Message" at bounding box center [1285, 372] width 81 height 28
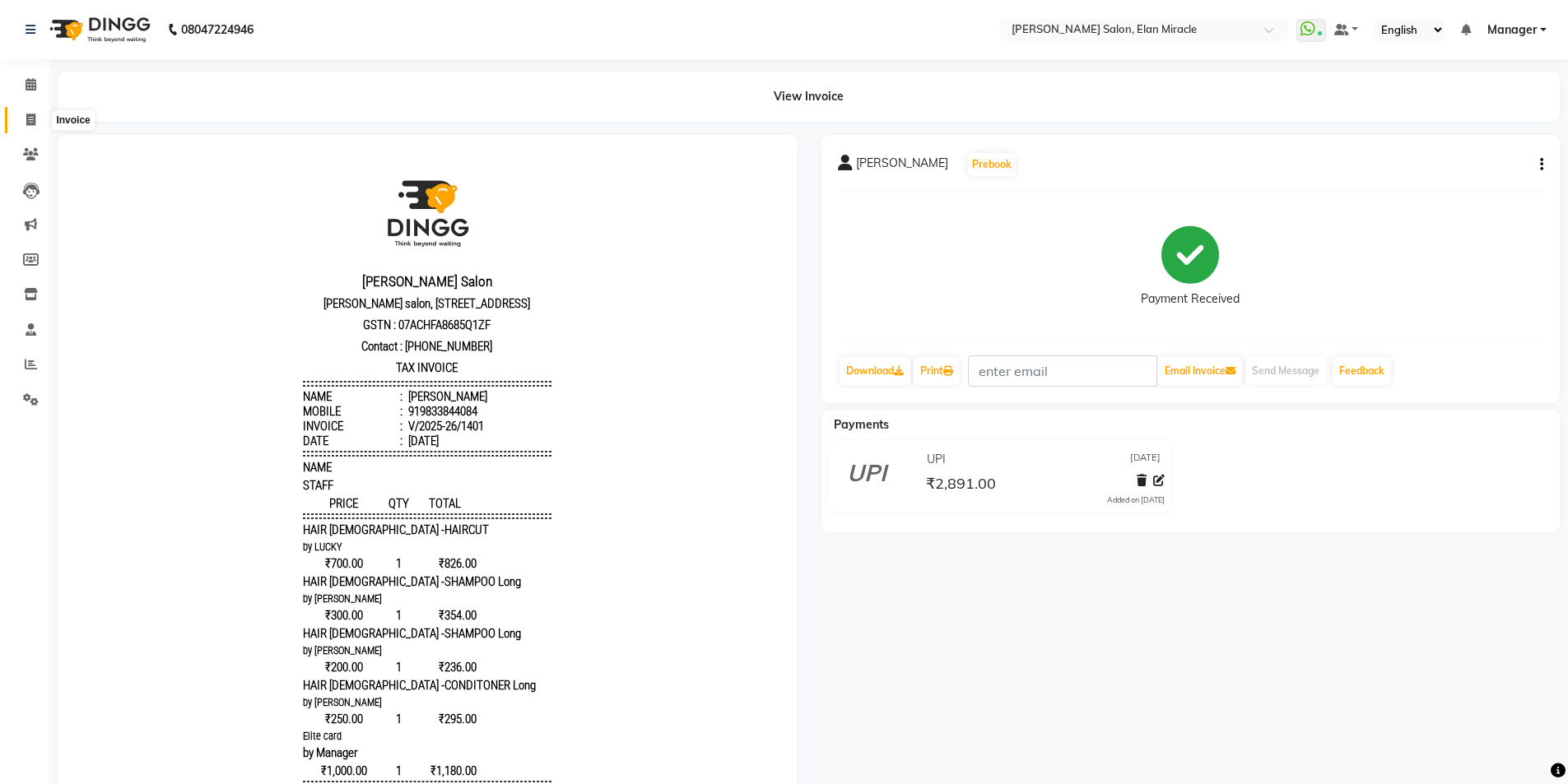
click at [28, 122] on icon at bounding box center [31, 119] width 9 height 12
select select "service"
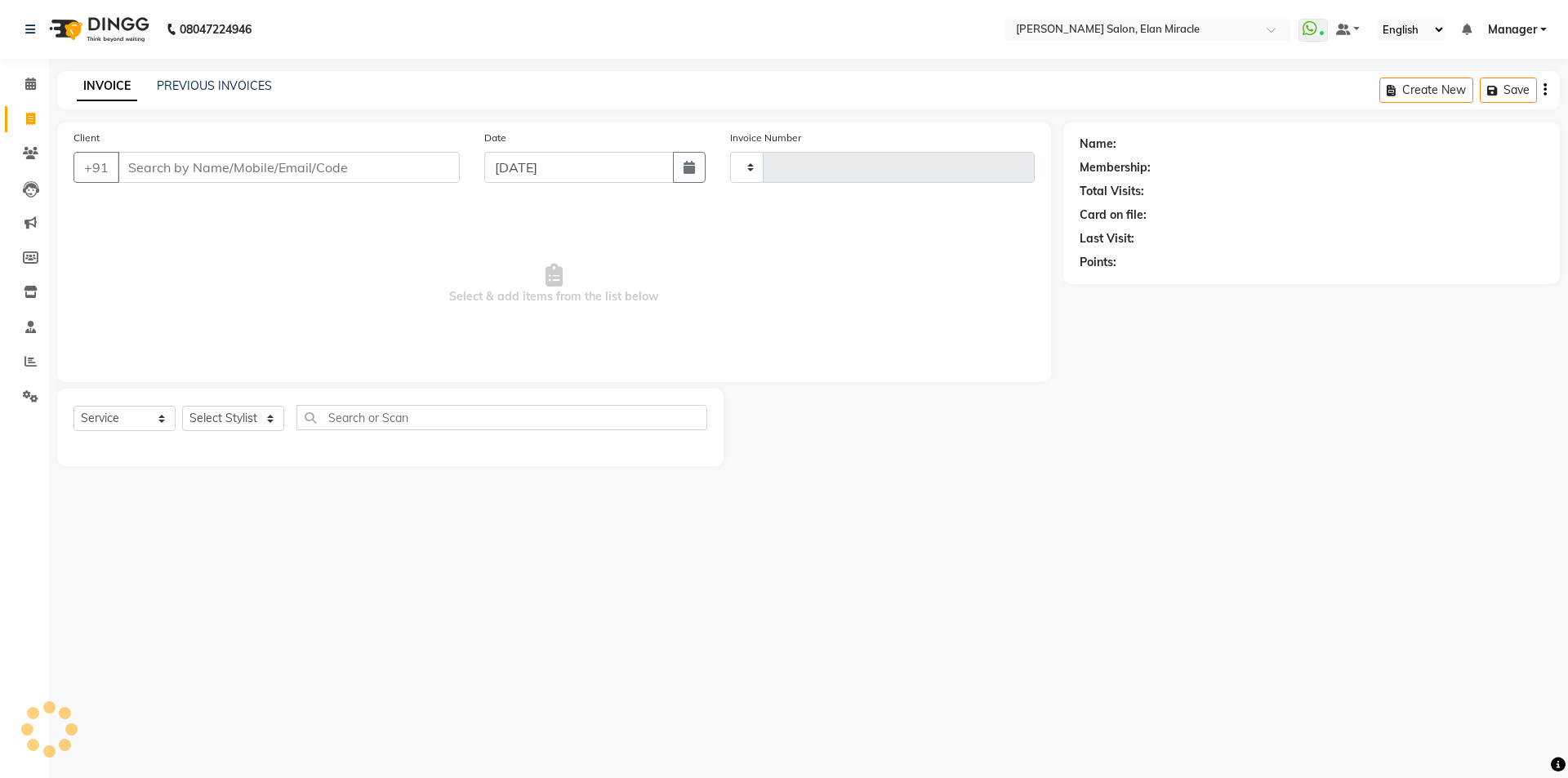
type input "1402"
select select "7738"
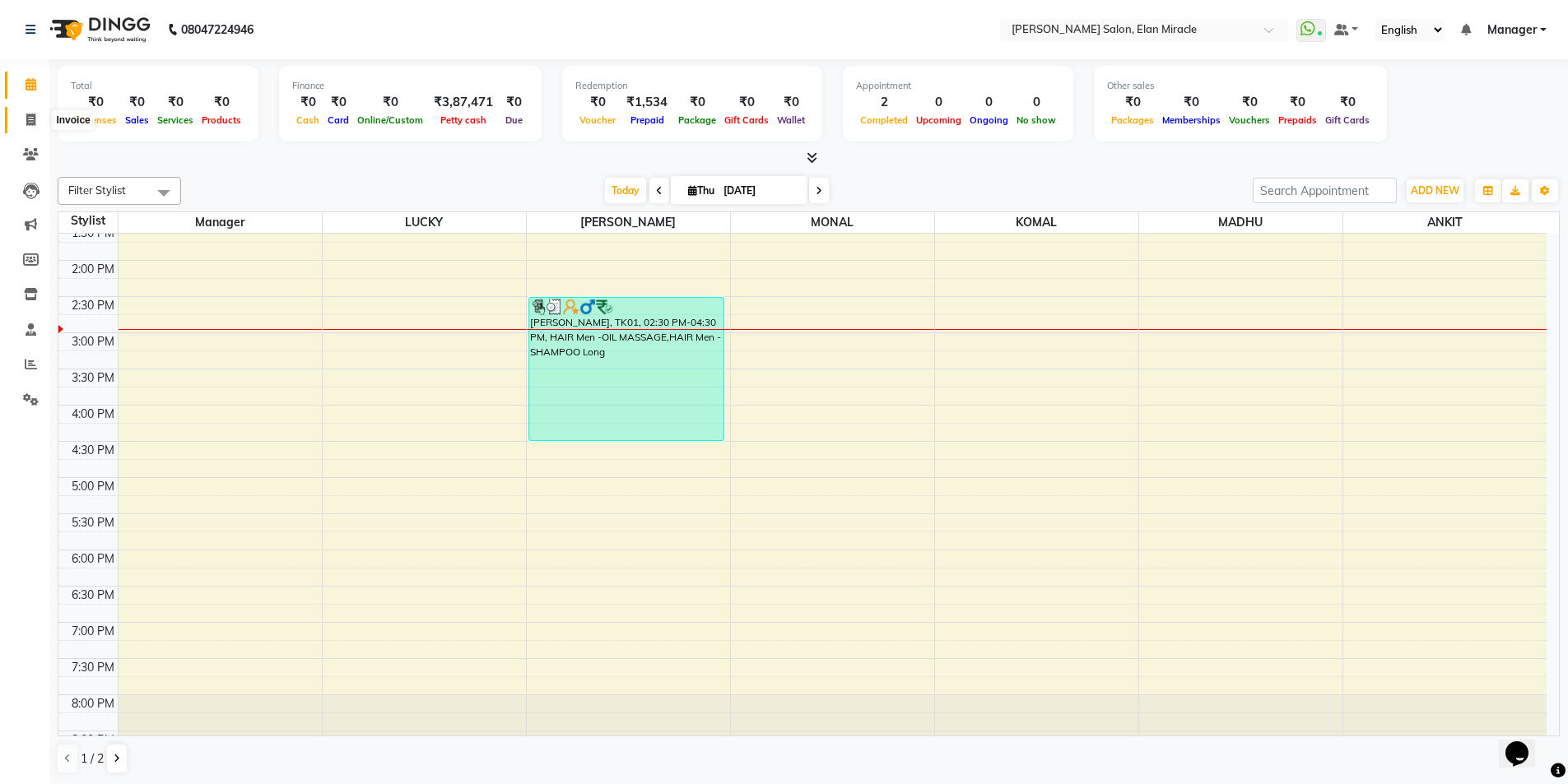
click at [35, 114] on icon at bounding box center [31, 119] width 9 height 12
select select "service"
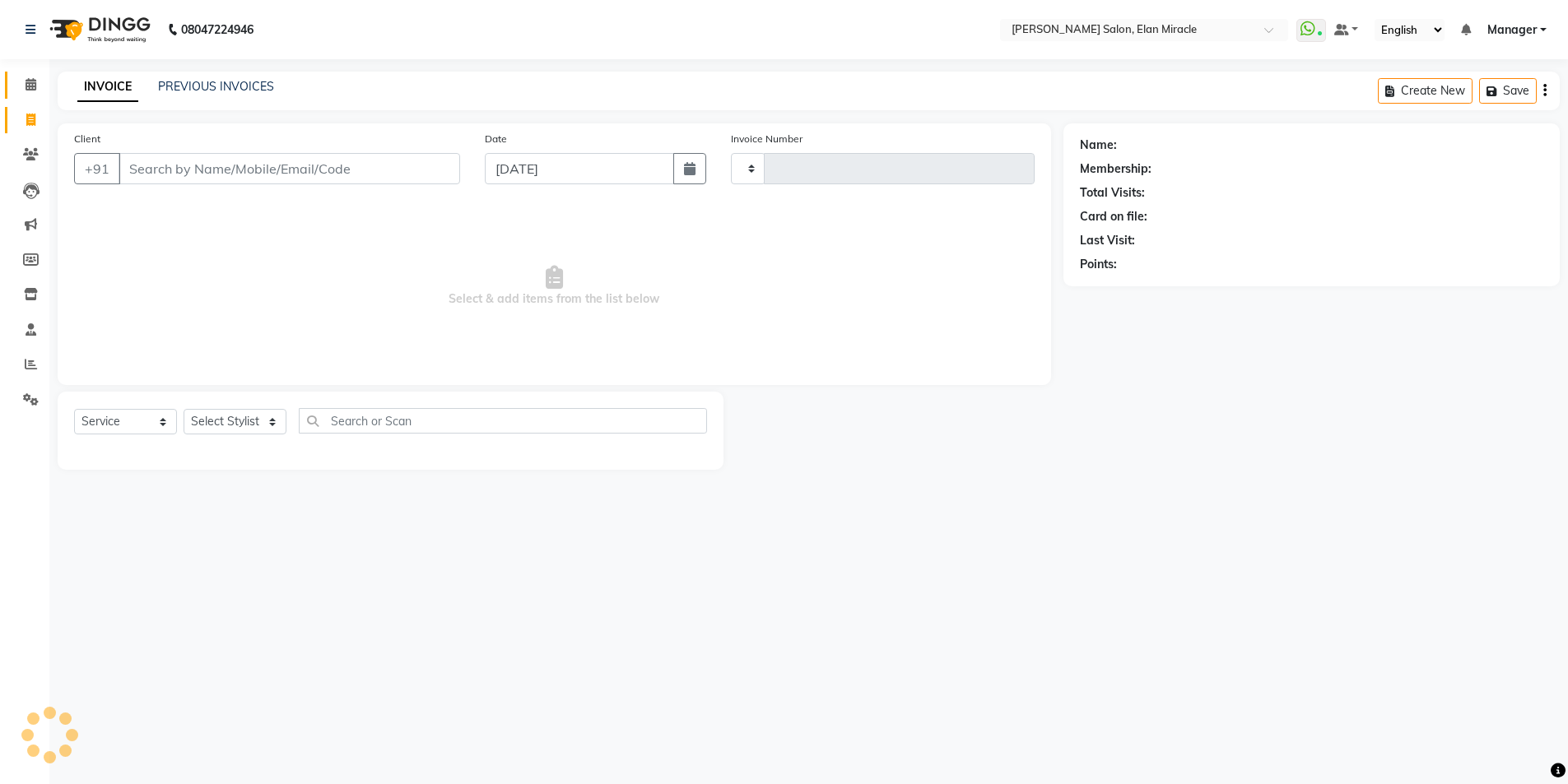
type input "1401"
select select "7738"
click at [33, 117] on icon at bounding box center [31, 119] width 9 height 12
select select "service"
type input "1402"
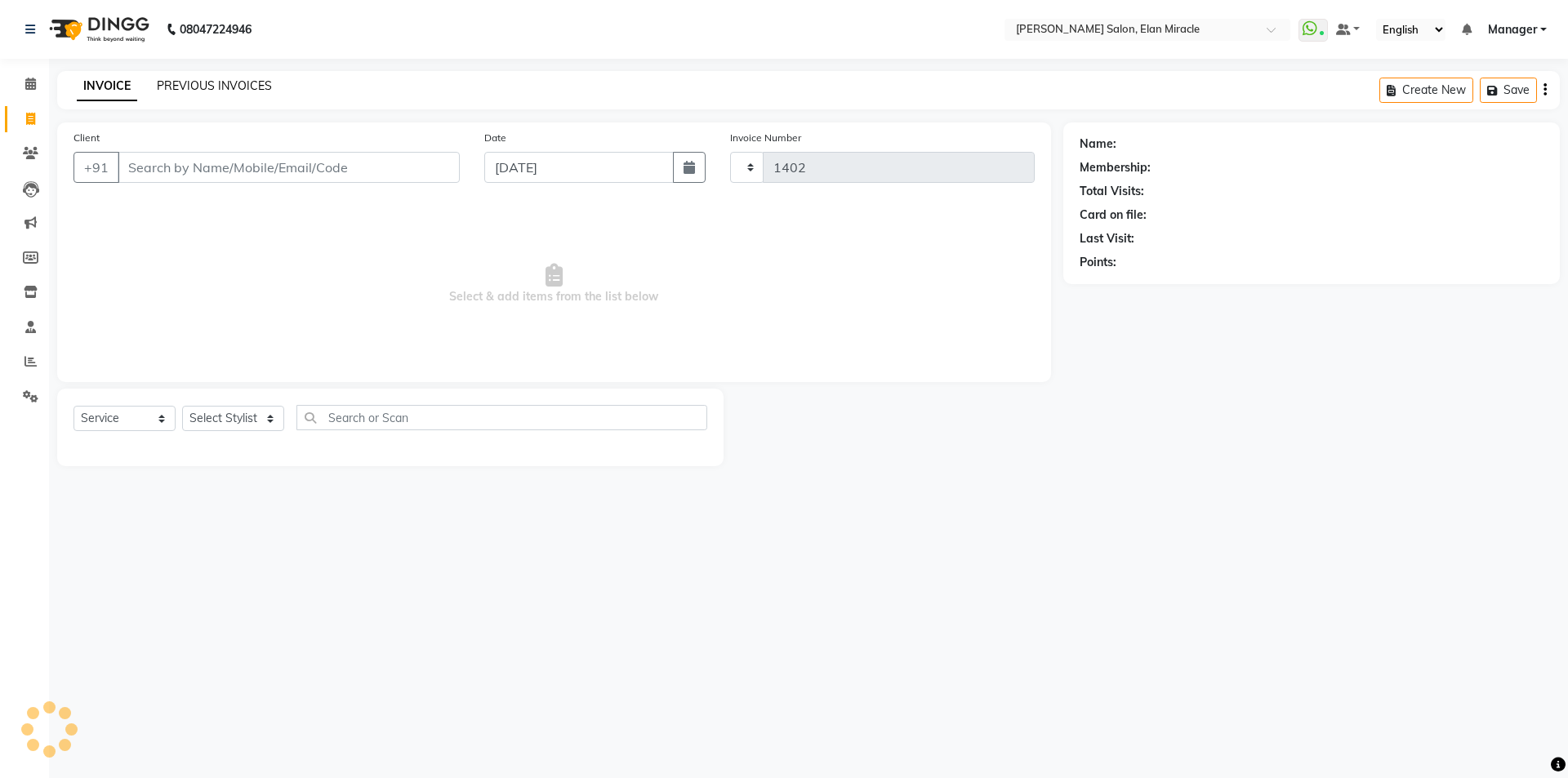
select select "7738"
